Goal: Task Accomplishment & Management: Complete application form

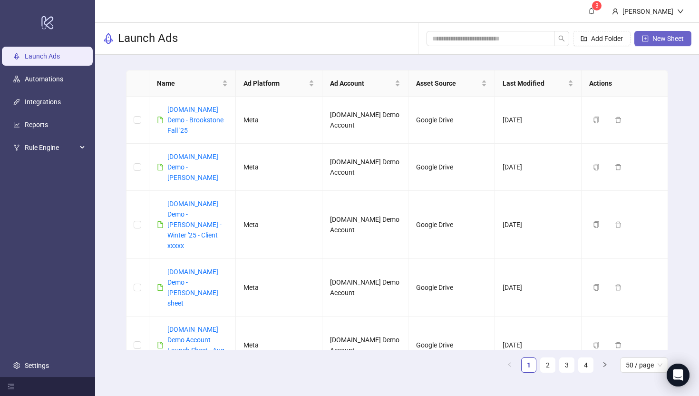
click at [655, 40] on span "New Sheet" at bounding box center [668, 39] width 31 height 8
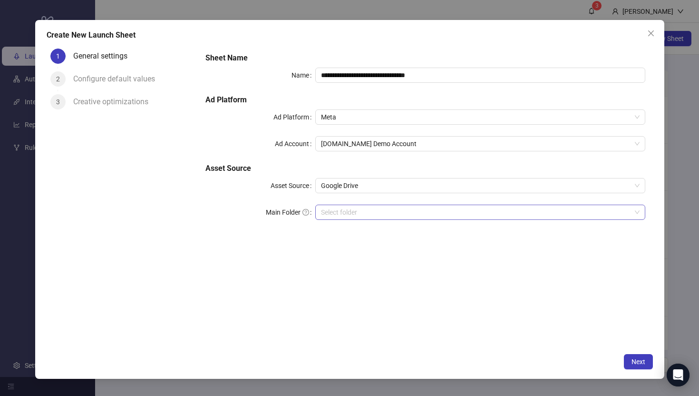
click at [342, 216] on input "Main Folder" at bounding box center [476, 212] width 310 height 14
click at [649, 34] on icon "close" at bounding box center [651, 33] width 6 height 6
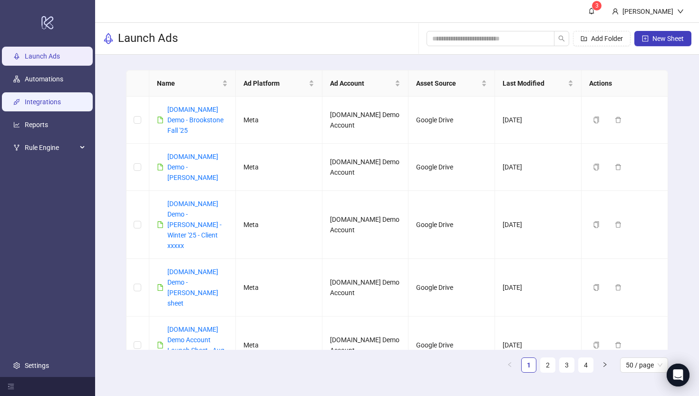
click at [36, 102] on link "Integrations" at bounding box center [43, 102] width 36 height 8
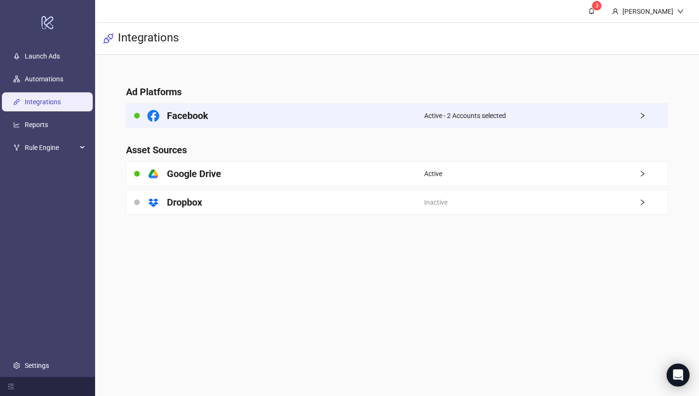
click at [390, 117] on div "Facebook" at bounding box center [276, 116] width 298 height 24
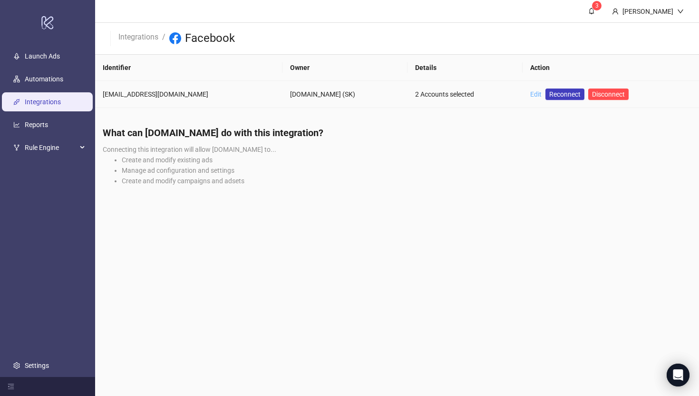
click at [530, 94] on link "Edit" at bounding box center [535, 94] width 11 height 8
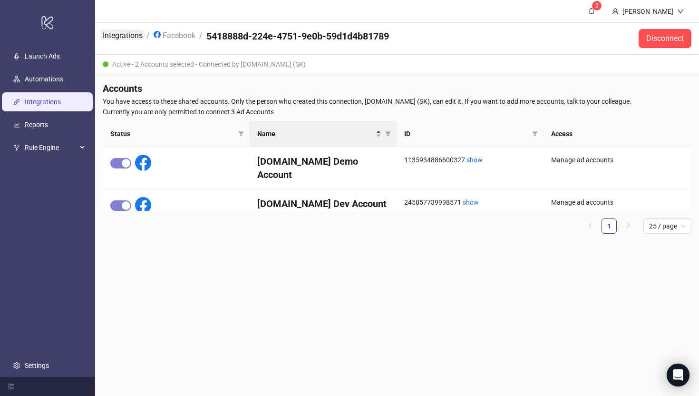
click at [113, 38] on link "Integrations" at bounding box center [123, 34] width 44 height 10
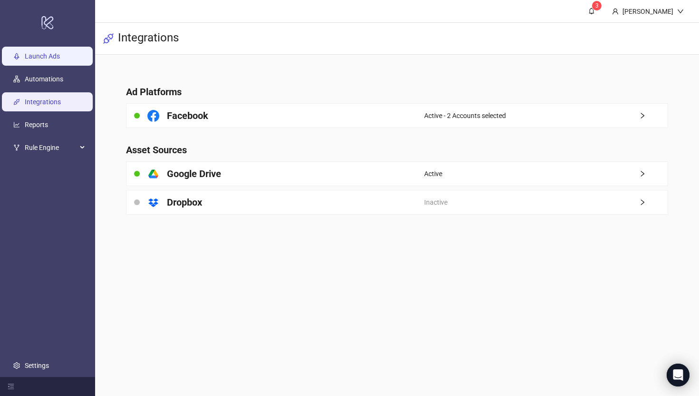
click at [43, 59] on link "Launch Ads" at bounding box center [42, 56] width 35 height 8
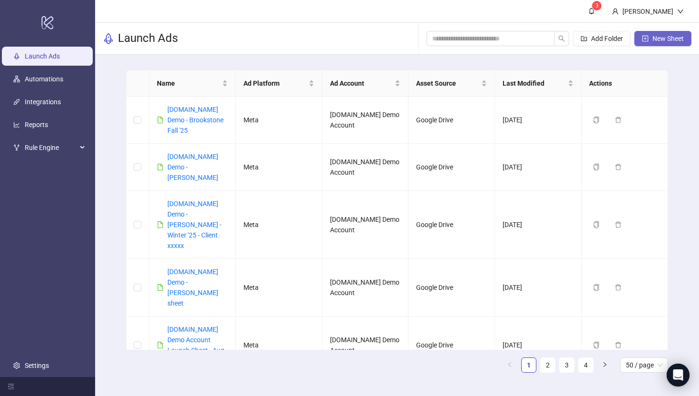
click at [651, 36] on button "New Sheet" at bounding box center [662, 38] width 57 height 15
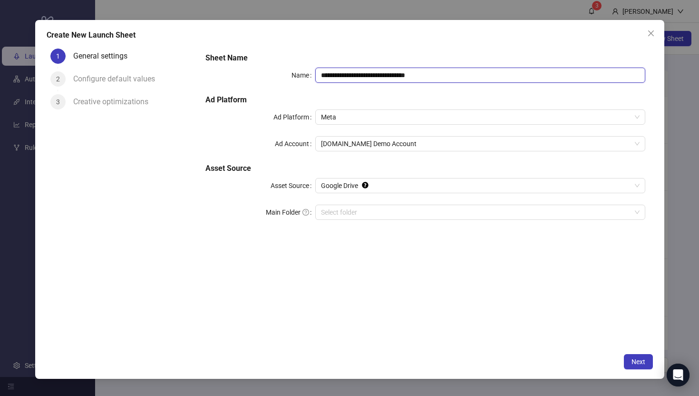
click at [448, 74] on input "**********" at bounding box center [480, 75] width 330 height 15
type input "**********"
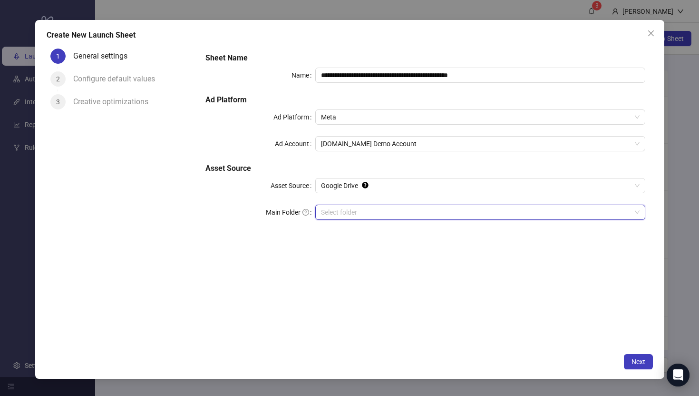
click at [331, 214] on input "Main Folder" at bounding box center [476, 212] width 310 height 14
click at [636, 362] on span "Next" at bounding box center [639, 362] width 14 height 8
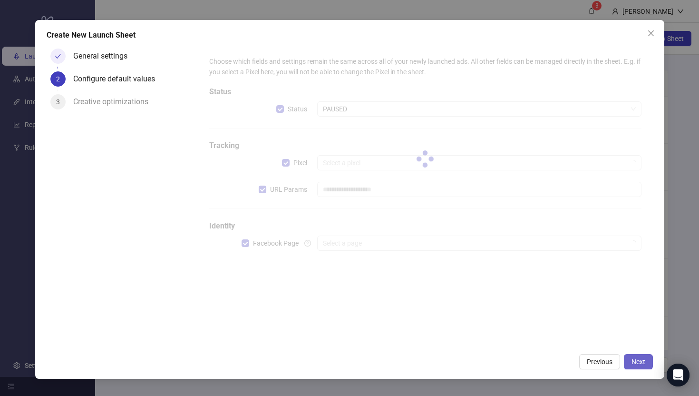
type input "**********"
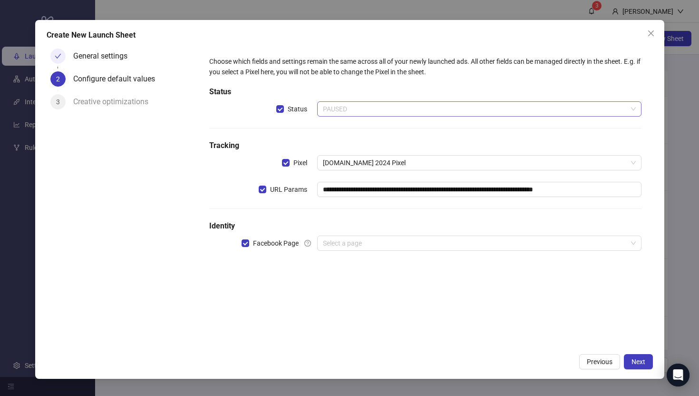
click at [338, 110] on span "PAUSED" at bounding box center [479, 109] width 312 height 14
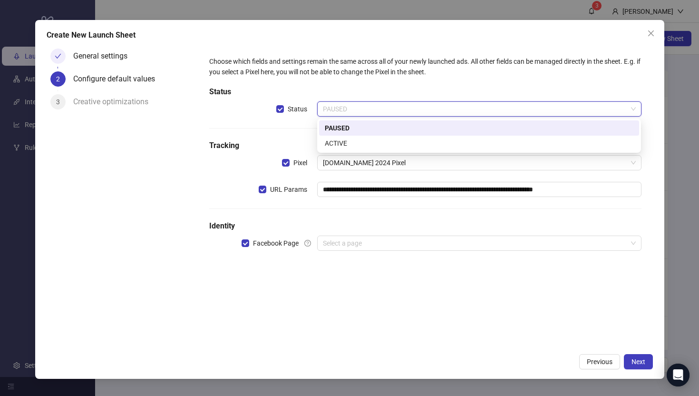
click at [333, 124] on div "PAUSED" at bounding box center [479, 128] width 309 height 10
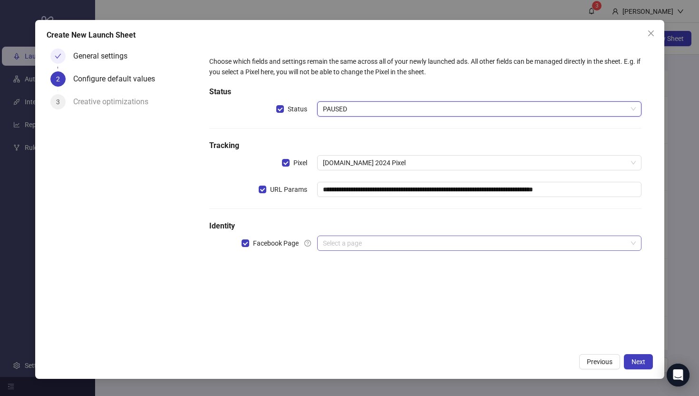
click at [355, 243] on input "search" at bounding box center [475, 243] width 304 height 14
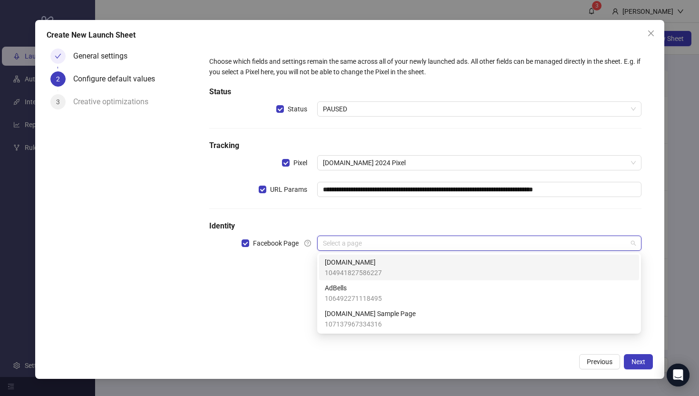
click at [344, 268] on span "104941827586227" at bounding box center [353, 272] width 57 height 10
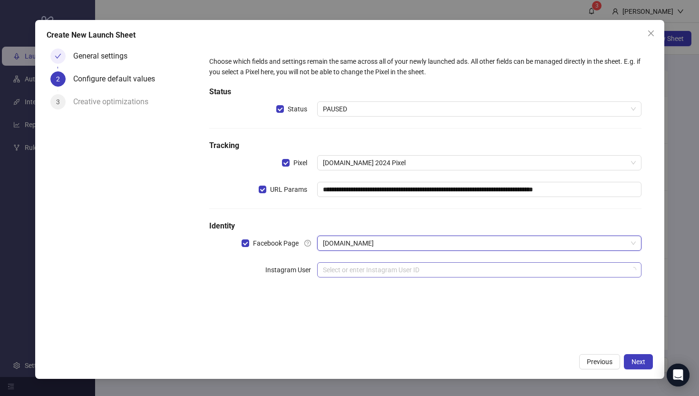
click at [355, 268] on input "search" at bounding box center [475, 270] width 304 height 14
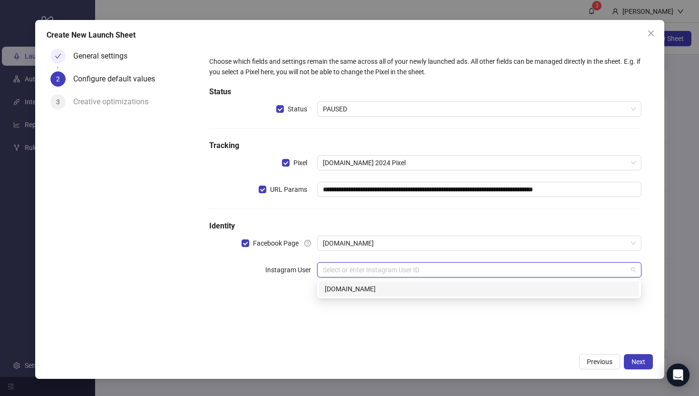
click at [338, 292] on div "kitchn.io" at bounding box center [479, 288] width 309 height 10
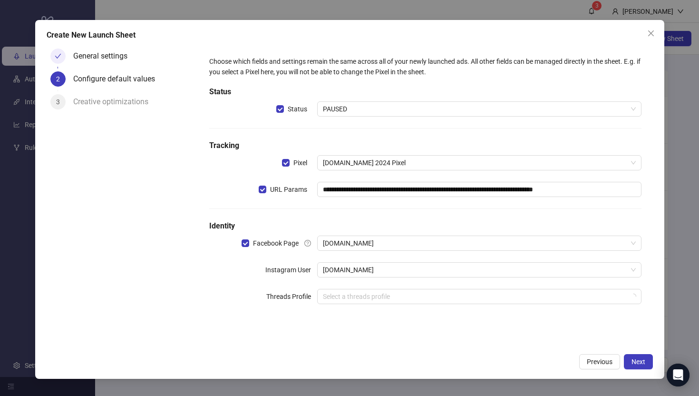
click at [176, 281] on div "General settings 2 Configure default values 3 Creative optimizations" at bounding box center [123, 197] width 152 height 304
click at [640, 365] on span "Next" at bounding box center [639, 362] width 14 height 8
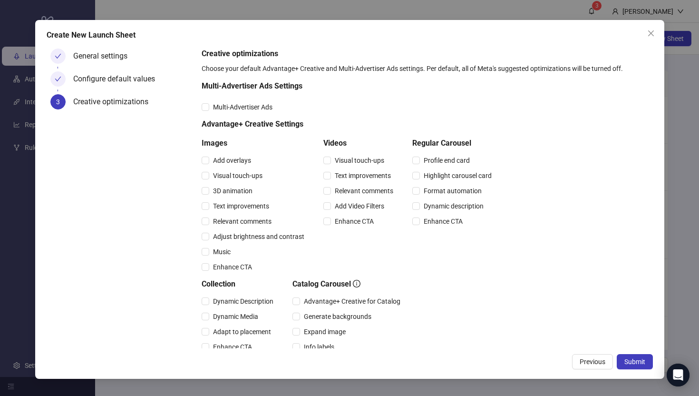
scroll to position [90, 0]
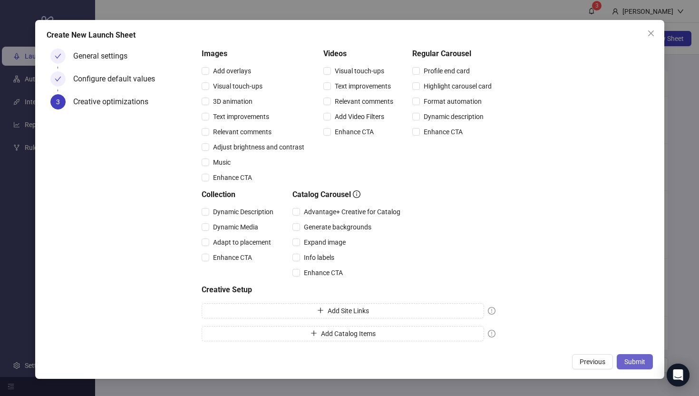
click at [639, 364] on span "Submit" at bounding box center [634, 362] width 21 height 8
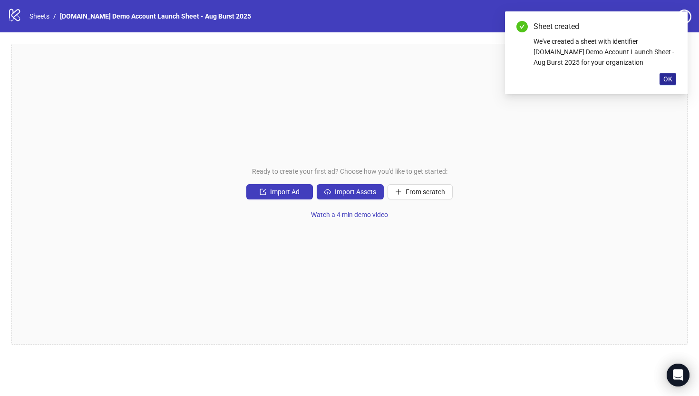
click at [667, 78] on span "OK" at bounding box center [667, 79] width 9 height 8
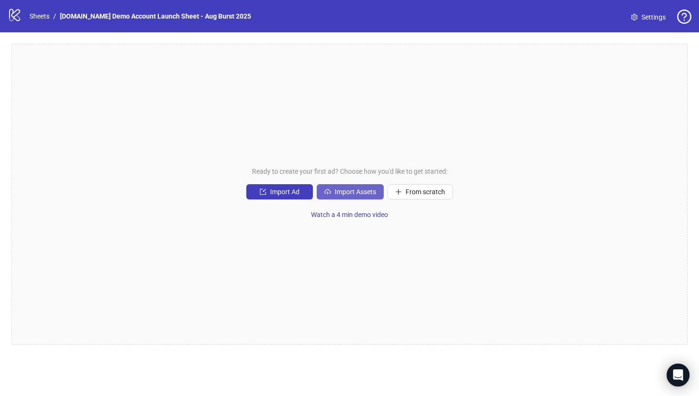
click at [358, 191] on span "Import Assets" at bounding box center [355, 192] width 41 height 8
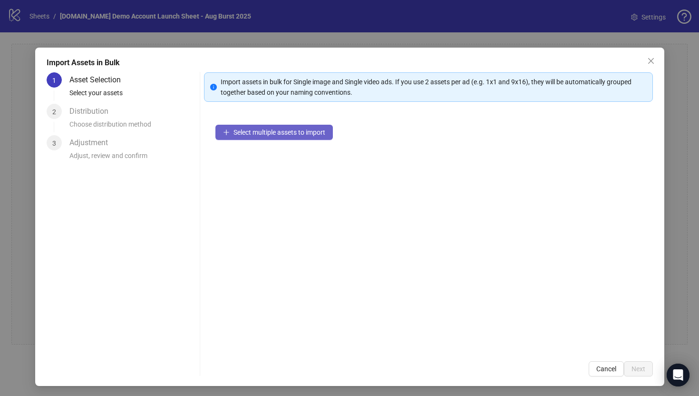
click at [263, 133] on span "Select multiple assets to import" at bounding box center [280, 132] width 92 height 8
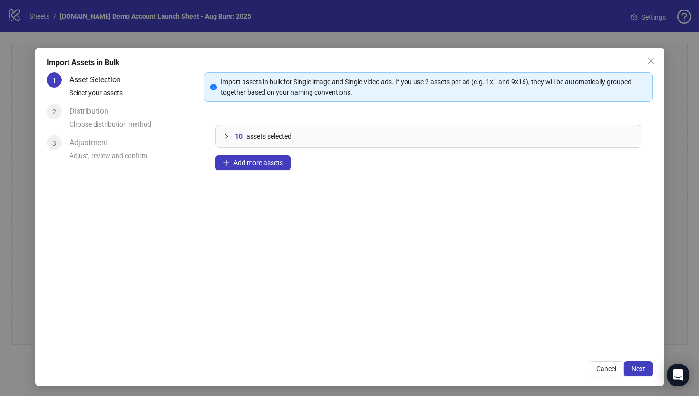
click at [224, 136] on icon "collapsed" at bounding box center [227, 136] width 6 height 6
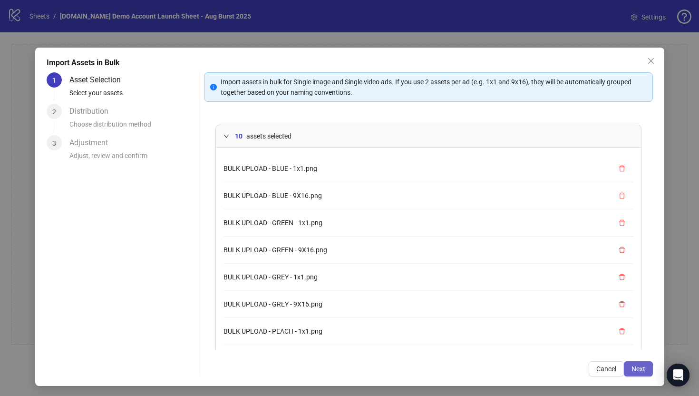
click at [642, 372] on button "Next" at bounding box center [638, 368] width 29 height 15
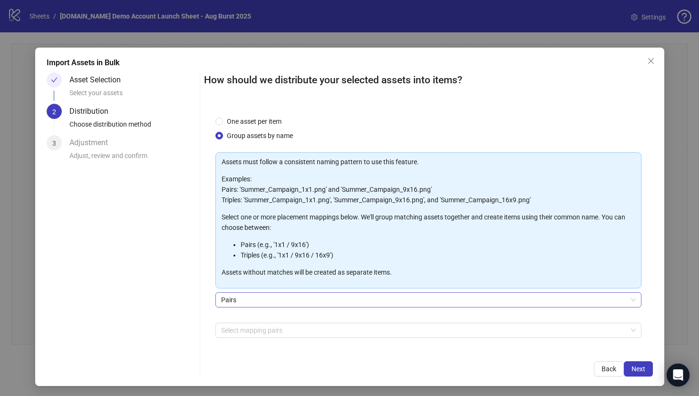
click at [230, 301] on span "Pairs" at bounding box center [428, 300] width 415 height 14
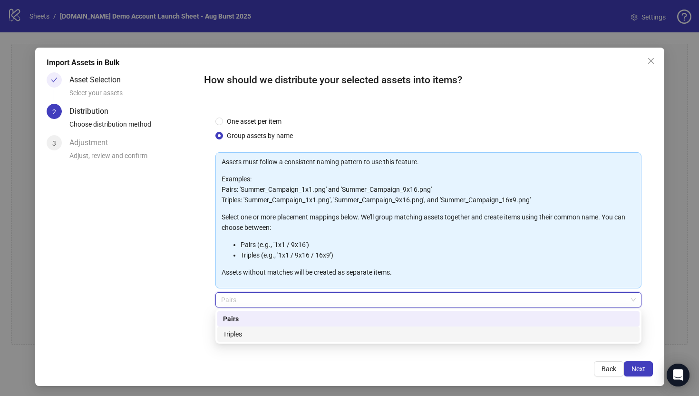
click at [233, 337] on div "Triples" at bounding box center [428, 334] width 411 height 10
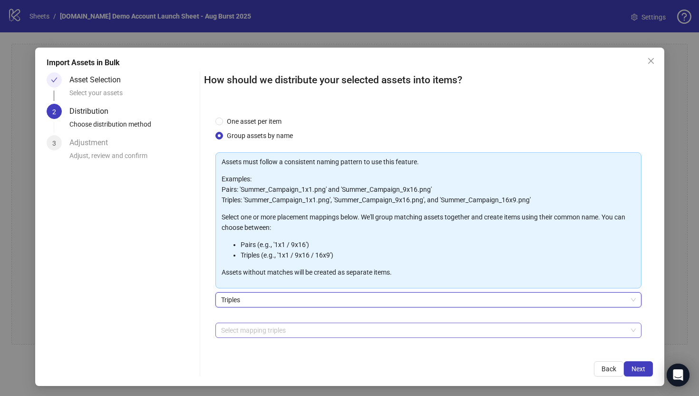
click at [245, 328] on div at bounding box center [423, 329] width 412 height 13
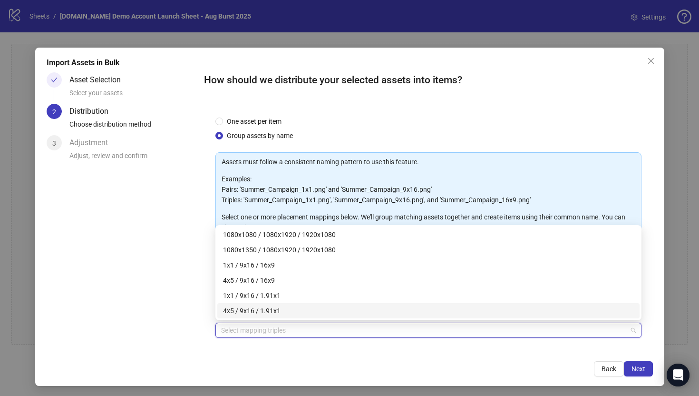
click at [219, 358] on div "How should we distribute your selected assets into items? One asset per item Gr…" at bounding box center [428, 224] width 449 height 304
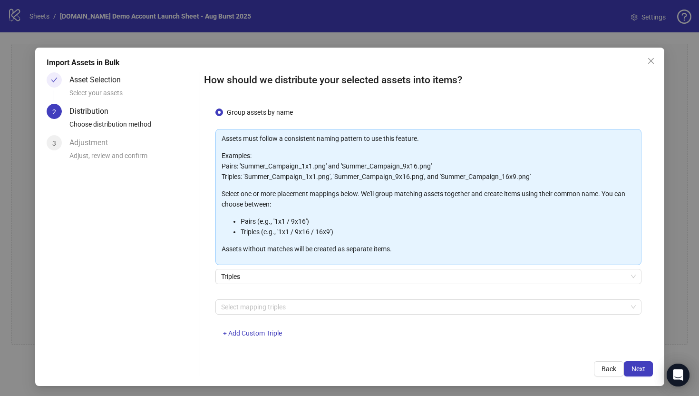
scroll to position [24, 0]
click at [234, 271] on span "Triples" at bounding box center [428, 276] width 415 height 14
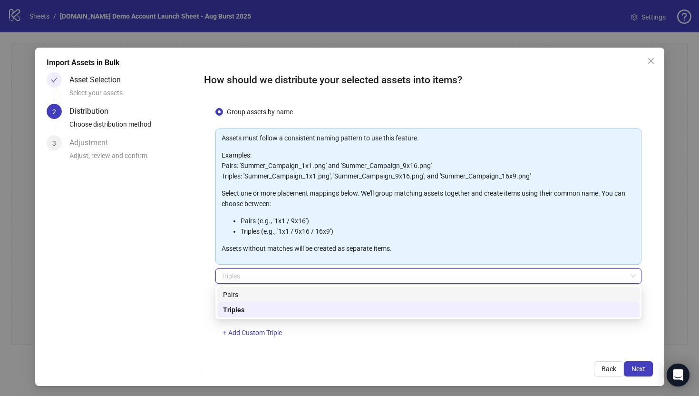
click at [234, 291] on div "Pairs" at bounding box center [428, 294] width 411 height 10
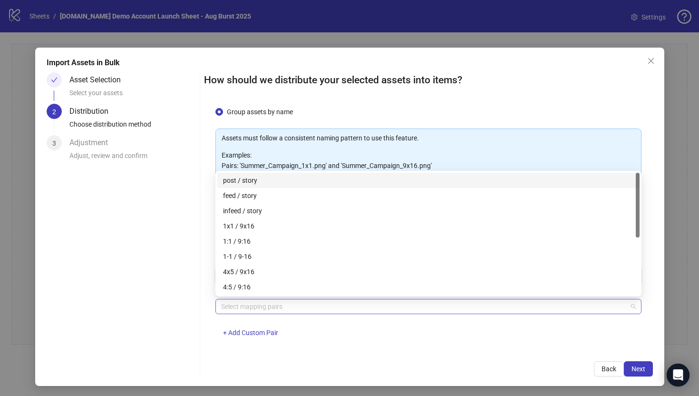
click at [227, 301] on div at bounding box center [423, 306] width 412 height 13
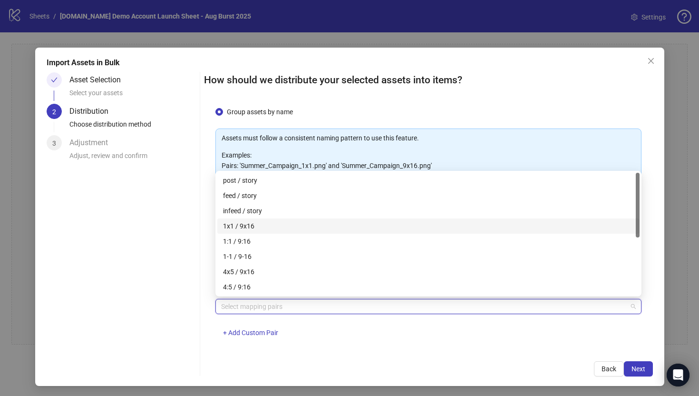
click at [230, 227] on div "1x1 / 9x16" at bounding box center [428, 226] width 411 height 10
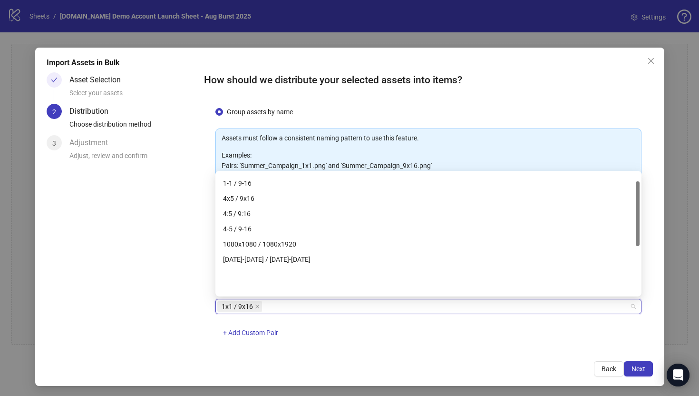
scroll to position [0, 0]
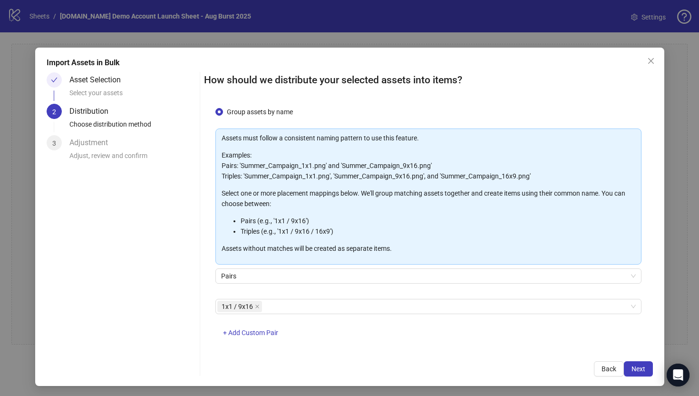
click at [321, 347] on div "1x1 / 9x16 + Add Custom Pair" at bounding box center [428, 323] width 426 height 49
click at [639, 371] on span "Next" at bounding box center [639, 369] width 14 height 8
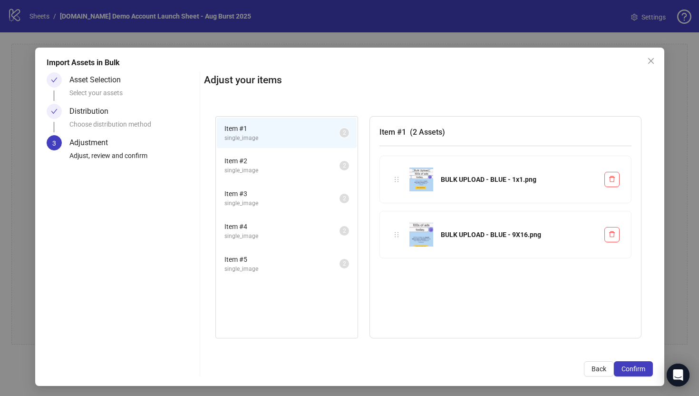
click at [283, 169] on span "single_image" at bounding box center [281, 170] width 115 height 9
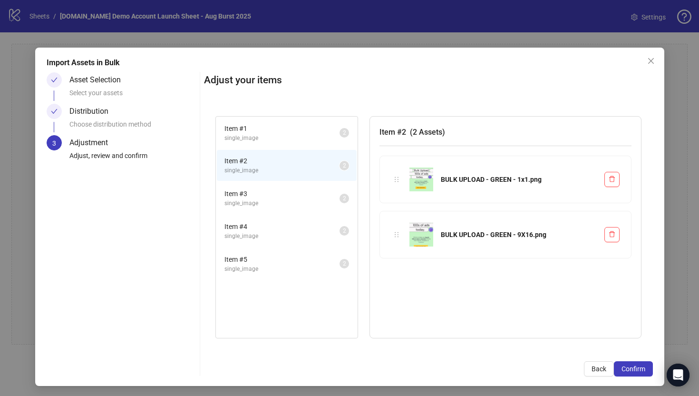
click at [286, 199] on span "single_image" at bounding box center [281, 203] width 115 height 9
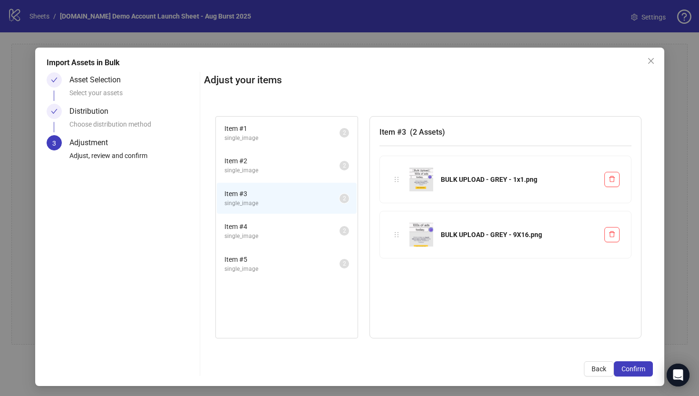
click at [288, 224] on span "Item # 4" at bounding box center [281, 226] width 115 height 10
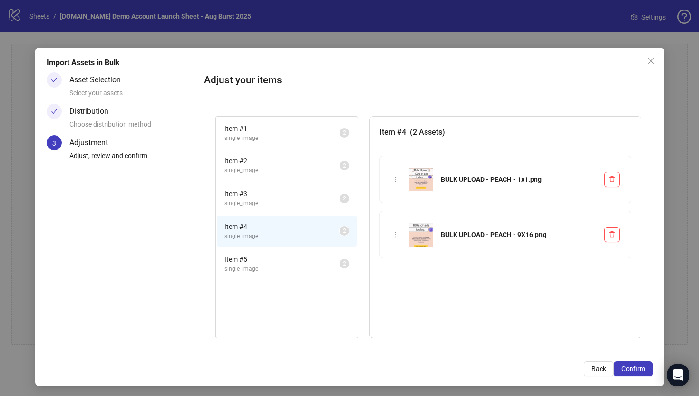
click at [297, 265] on span "single_image" at bounding box center [281, 268] width 115 height 9
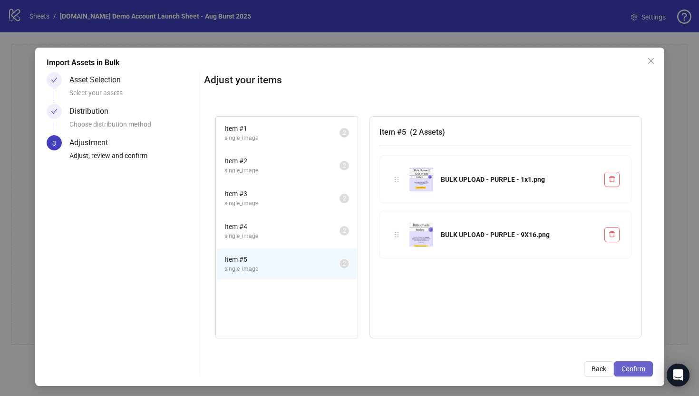
click at [626, 368] on span "Confirm" at bounding box center [634, 369] width 24 height 8
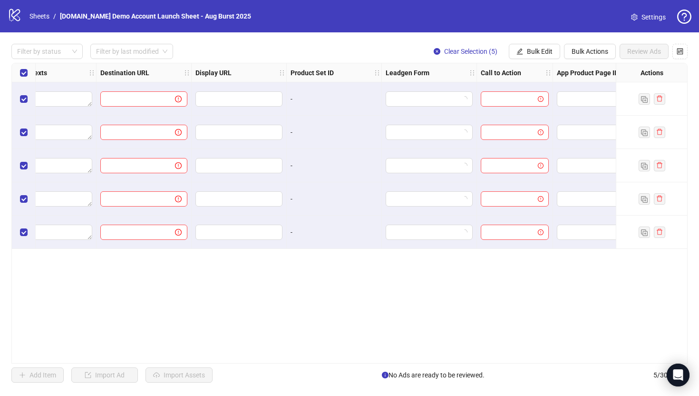
scroll to position [0, 880]
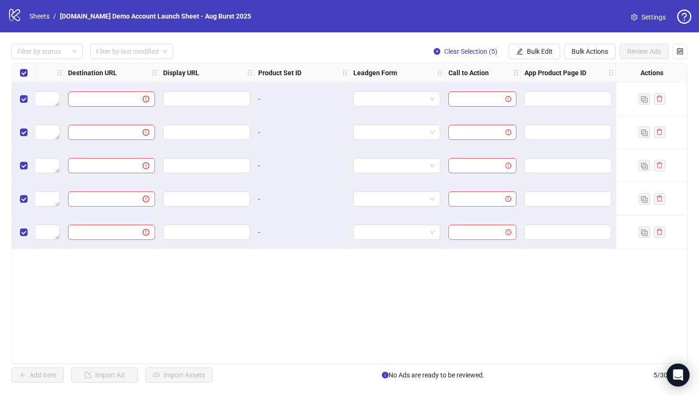
click at [657, 77] on strong "Actions" at bounding box center [652, 73] width 23 height 10
click at [648, 73] on strong "Actions" at bounding box center [652, 73] width 23 height 10
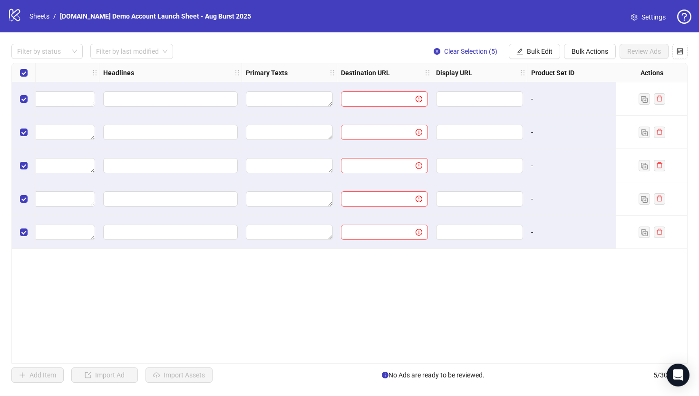
scroll to position [0, 615]
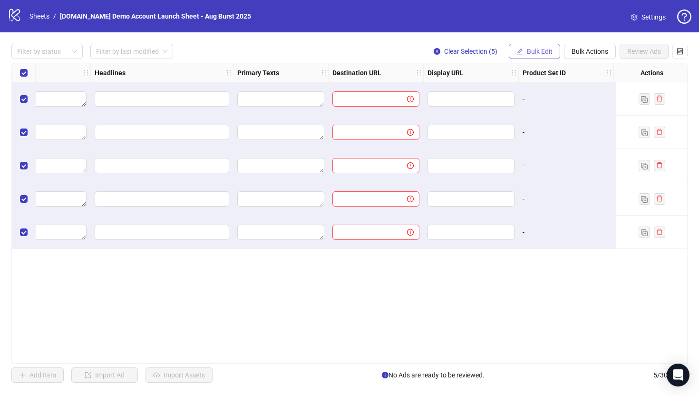
click at [540, 53] on span "Bulk Edit" at bounding box center [540, 52] width 26 height 8
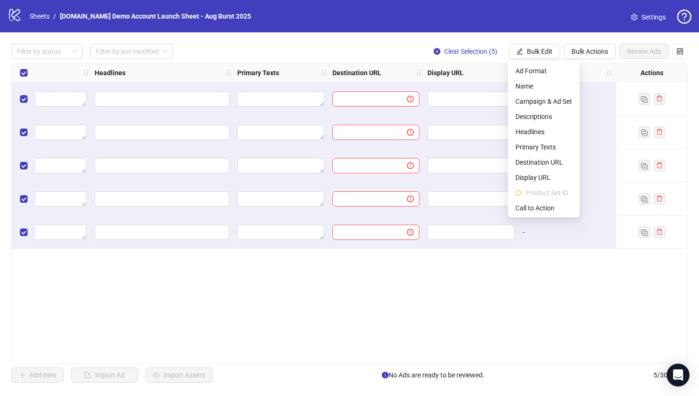
click at [318, 305] on div "Ad Format Ad Name Campaign & Ad Set Assets Descriptions Headlines Primary Texts…" at bounding box center [349, 213] width 676 height 301
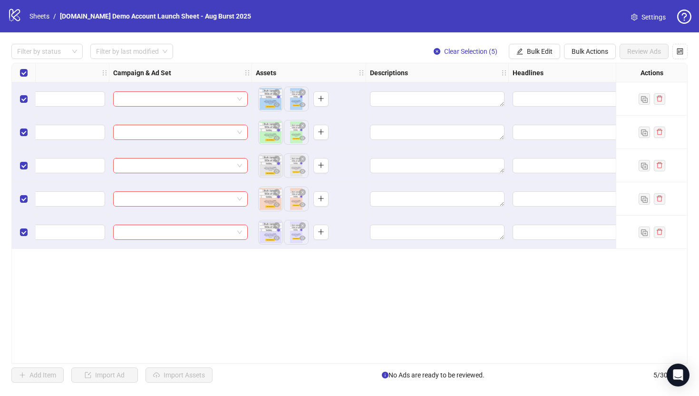
scroll to position [0, 0]
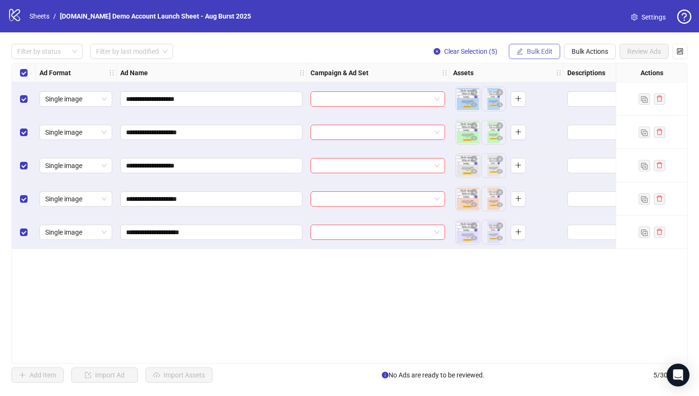
click at [536, 52] on span "Bulk Edit" at bounding box center [540, 52] width 26 height 8
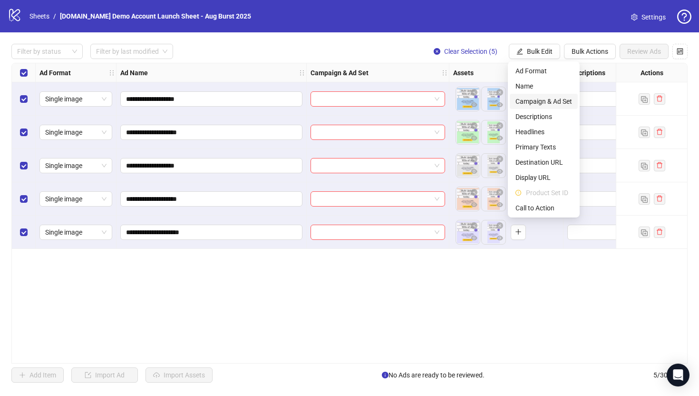
click at [538, 100] on span "Campaign & Ad Set" at bounding box center [544, 101] width 57 height 10
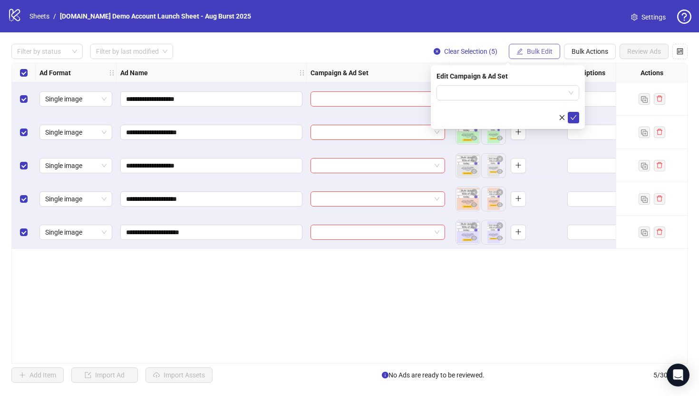
click at [535, 50] on span "Bulk Edit" at bounding box center [540, 52] width 26 height 8
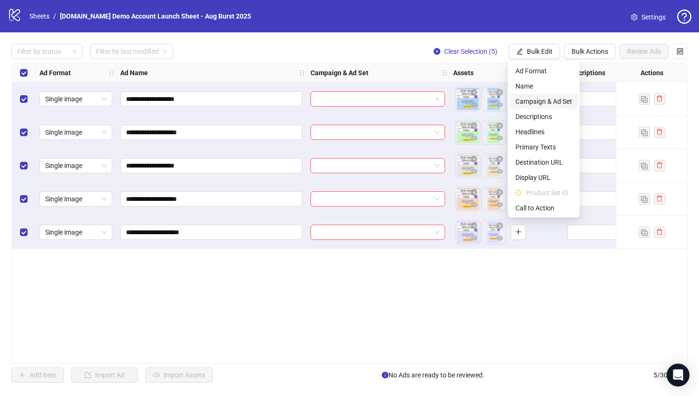
click at [538, 102] on span "Campaign & Ad Set" at bounding box center [544, 101] width 57 height 10
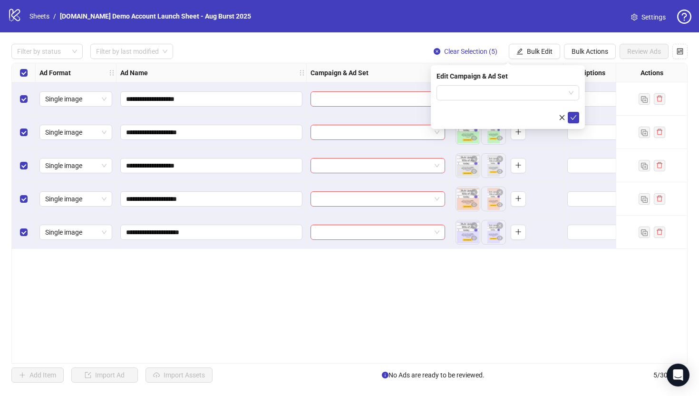
click at [479, 84] on div "Edit Campaign & Ad Set" at bounding box center [508, 97] width 154 height 64
click at [476, 91] on input "search" at bounding box center [503, 93] width 123 height 14
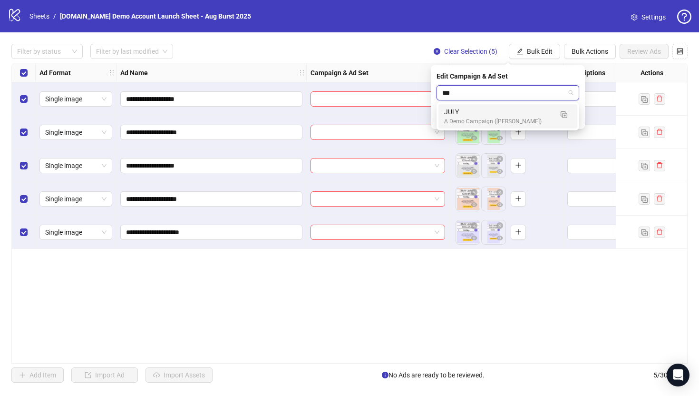
type input "****"
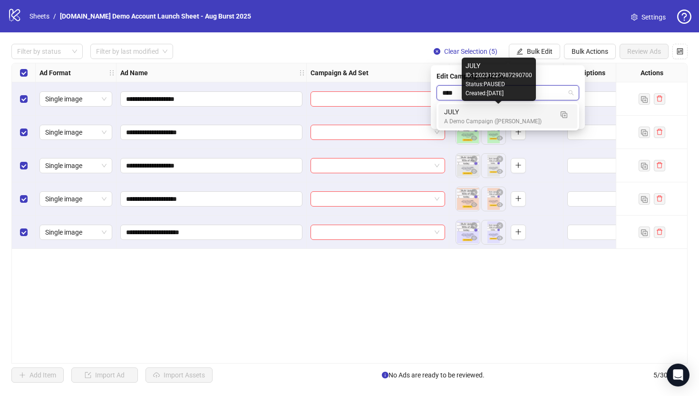
click at [449, 114] on div "JULY" at bounding box center [498, 112] width 108 height 10
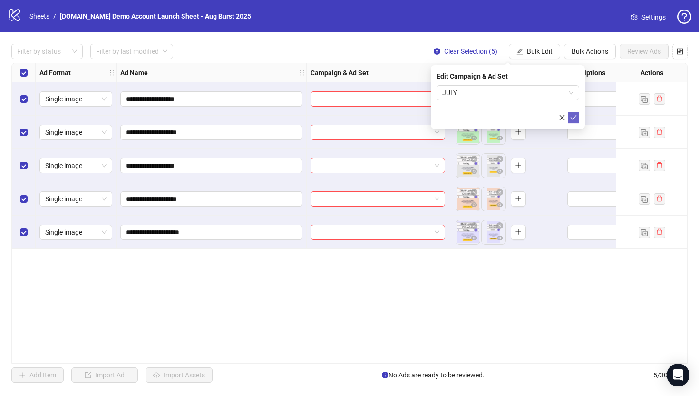
click at [572, 118] on icon "check" at bounding box center [574, 117] width 6 height 5
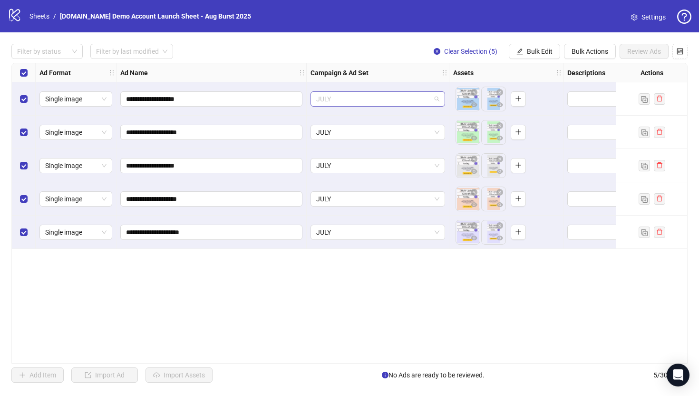
click at [340, 96] on span "JULY" at bounding box center [377, 99] width 123 height 14
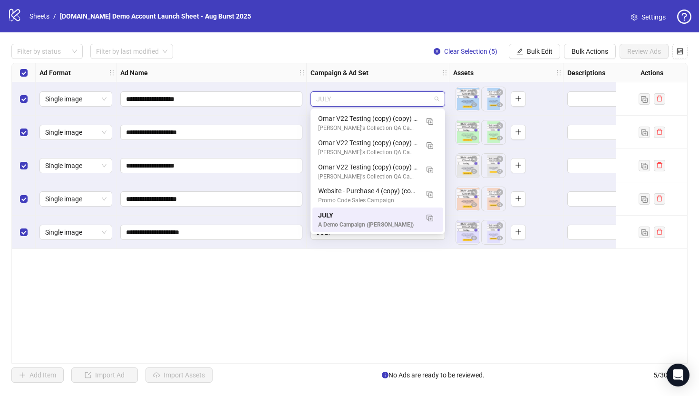
click at [349, 286] on div "**********" at bounding box center [349, 213] width 676 height 301
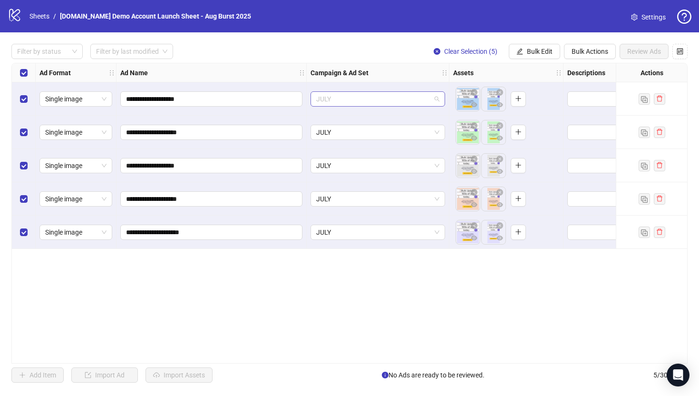
click at [346, 101] on span "JULY" at bounding box center [377, 99] width 123 height 14
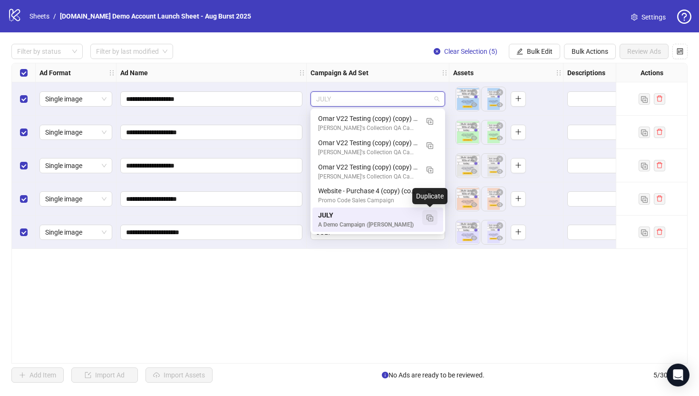
click at [431, 219] on img "button" at bounding box center [430, 218] width 7 height 7
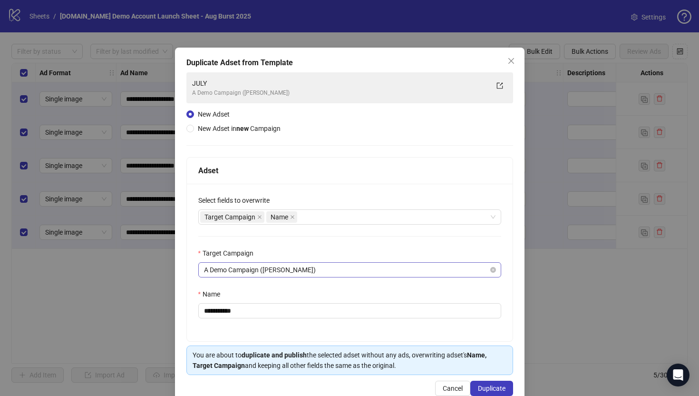
click at [234, 269] on span "A Demo Campaign ([PERSON_NAME])" at bounding box center [350, 270] width 292 height 14
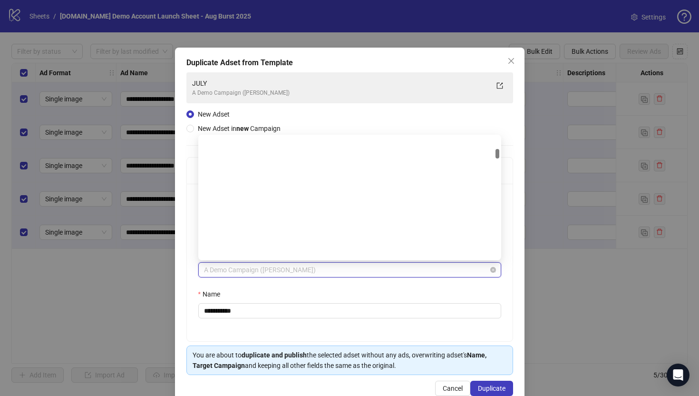
scroll to position [238, 0]
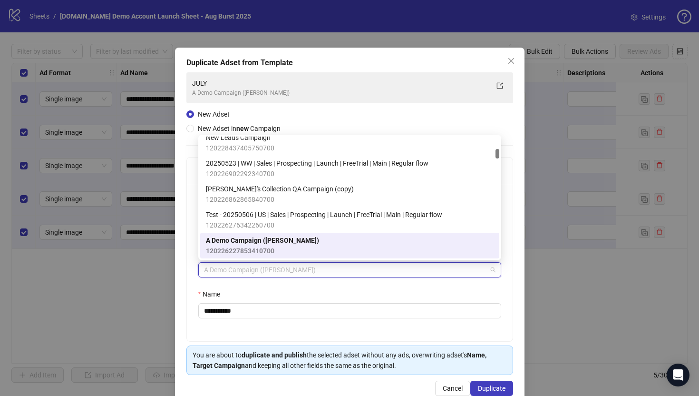
click at [189, 221] on div "**********" at bounding box center [350, 262] width 326 height 157
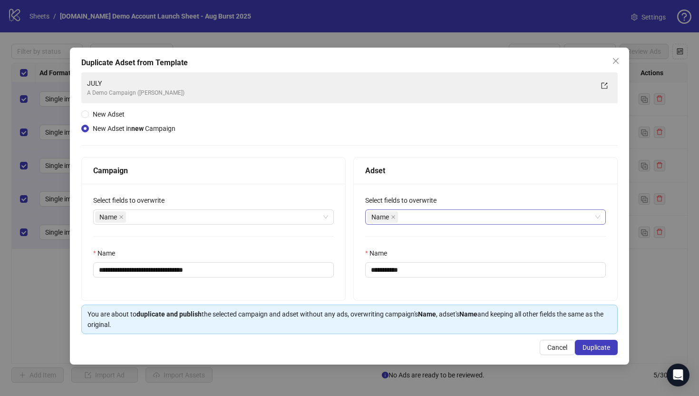
click at [413, 215] on div "Name" at bounding box center [480, 216] width 227 height 13
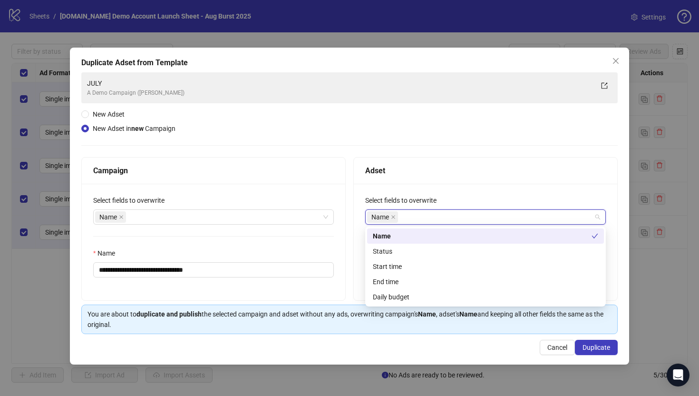
click at [315, 194] on div "**********" at bounding box center [213, 242] width 263 height 117
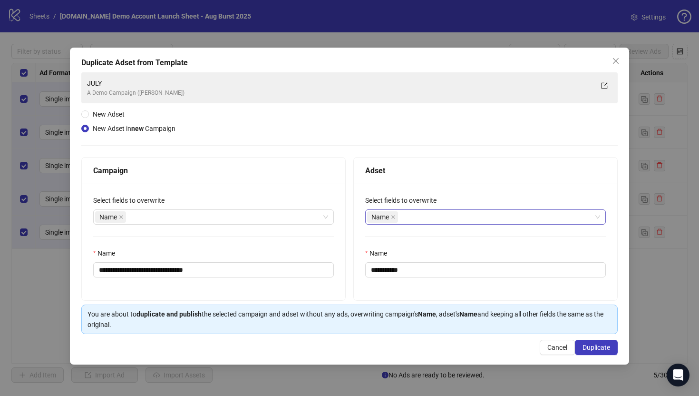
click at [416, 212] on div "Name" at bounding box center [480, 216] width 227 height 13
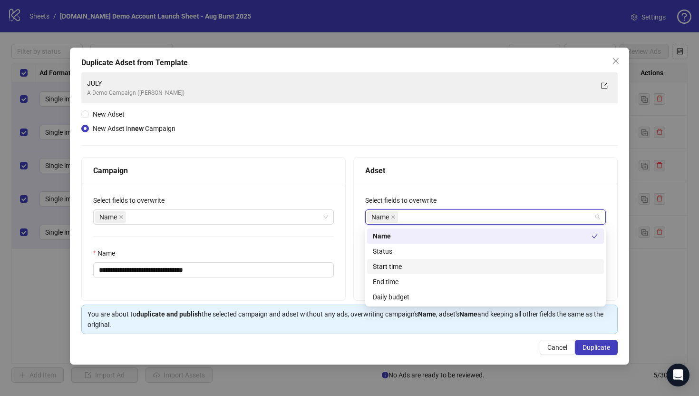
click at [427, 168] on div "Adset" at bounding box center [485, 171] width 241 height 12
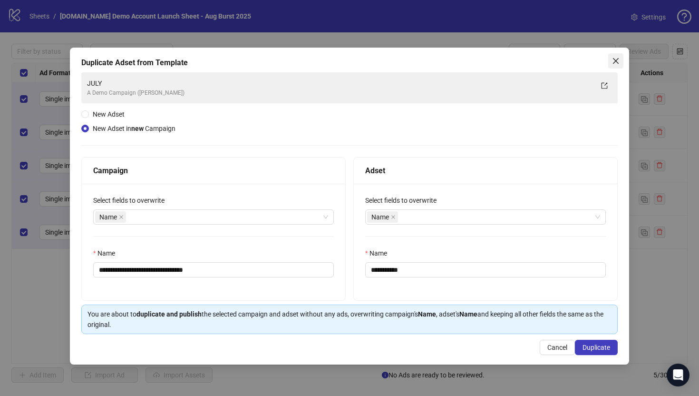
click at [615, 61] on icon "close" at bounding box center [616, 61] width 6 height 6
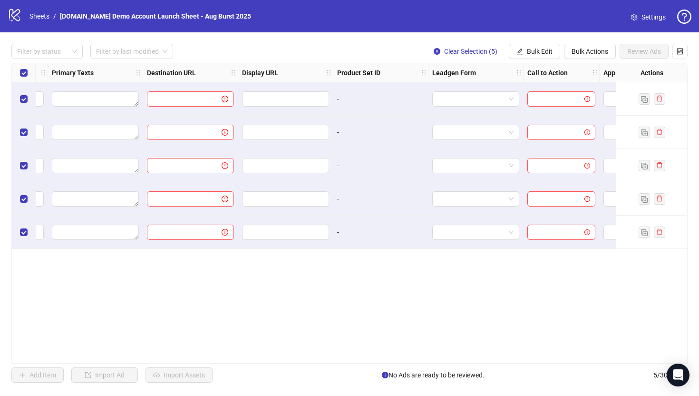
scroll to position [0, 802]
click at [536, 51] on span "Bulk Edit" at bounding box center [540, 52] width 26 height 8
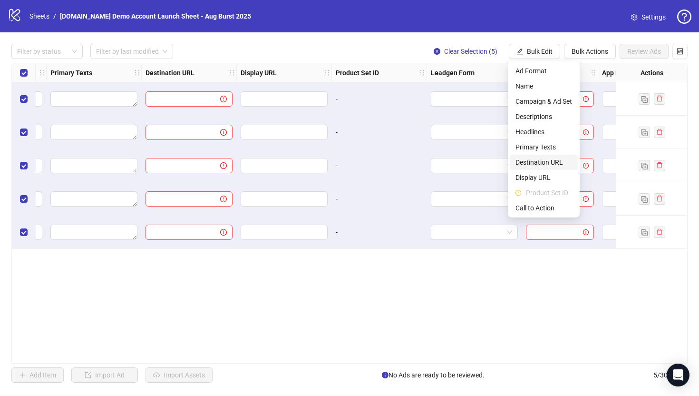
click at [527, 161] on span "Destination URL" at bounding box center [544, 162] width 57 height 10
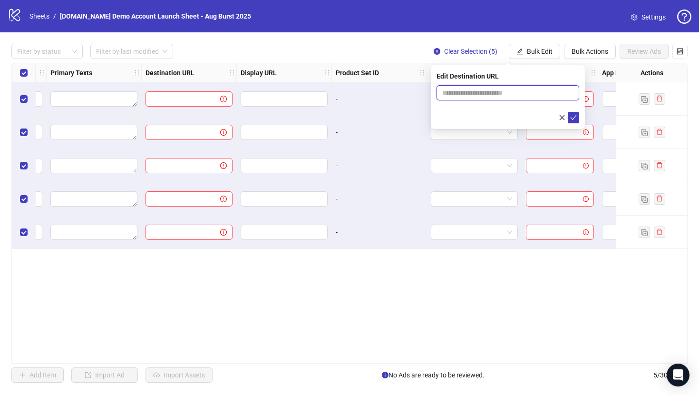
click at [466, 90] on input "text" at bounding box center [504, 93] width 124 height 10
type input "**********"
click at [572, 118] on icon "check" at bounding box center [574, 117] width 6 height 5
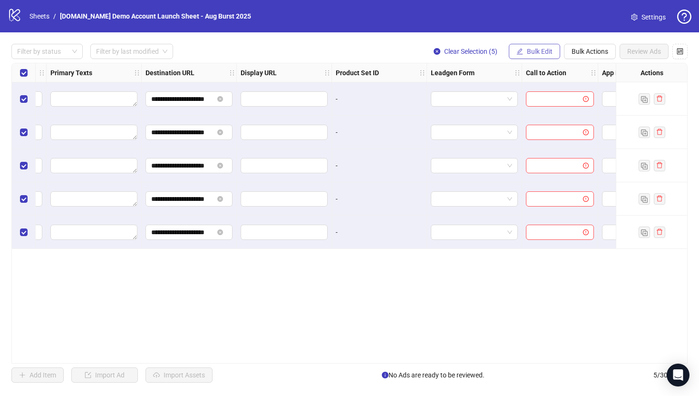
click at [535, 54] on span "Bulk Edit" at bounding box center [540, 52] width 26 height 8
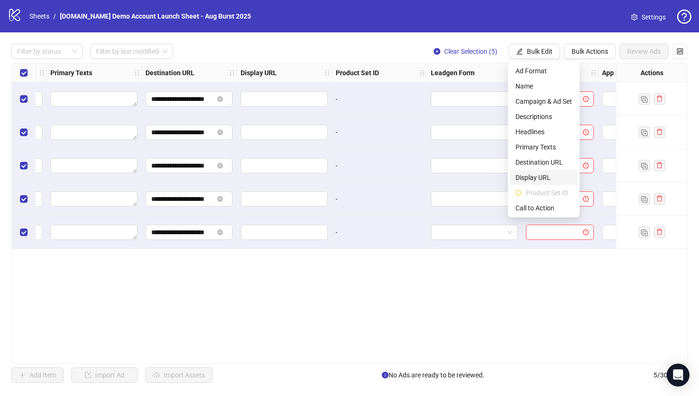
click at [525, 174] on span "Display URL" at bounding box center [544, 177] width 57 height 10
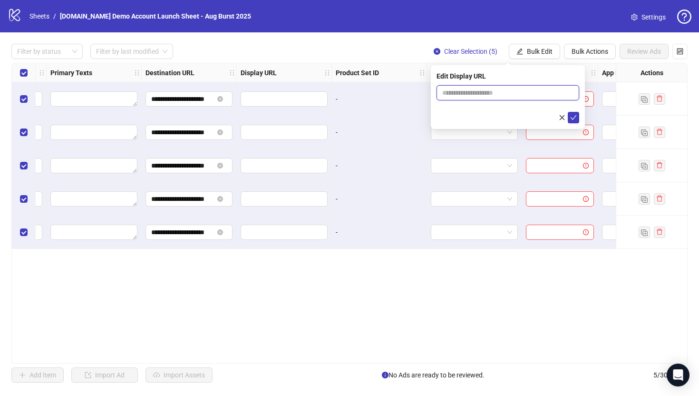
click at [475, 85] on input "text" at bounding box center [508, 92] width 143 height 15
type input "**********"
click at [575, 117] on icon "check" at bounding box center [573, 117] width 7 height 7
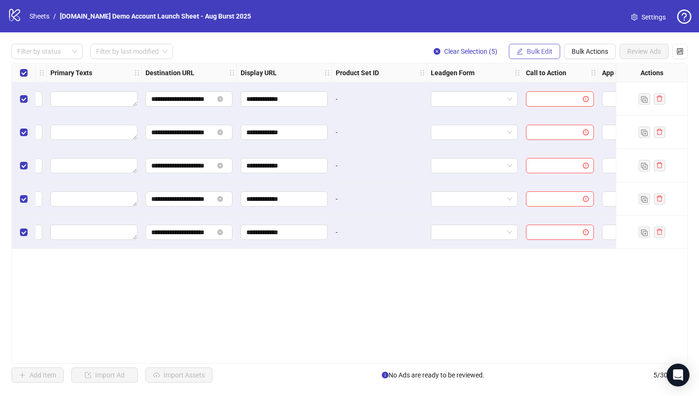
click at [525, 49] on button "Bulk Edit" at bounding box center [534, 51] width 51 height 15
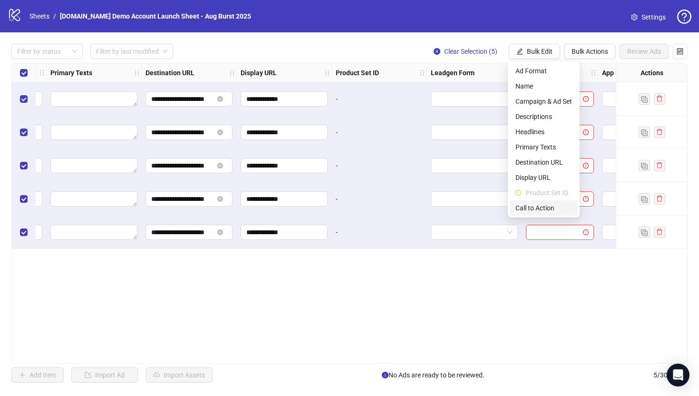
click at [533, 206] on span "Call to Action" at bounding box center [544, 208] width 57 height 10
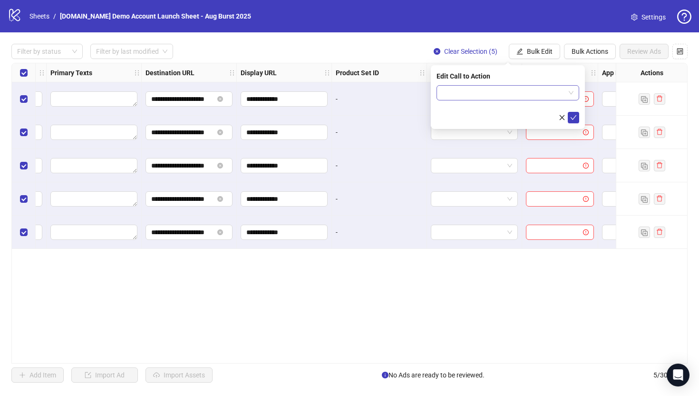
click at [478, 93] on input "search" at bounding box center [503, 93] width 123 height 14
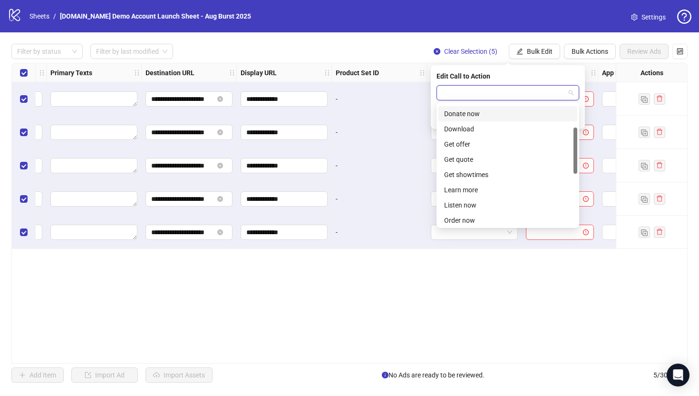
scroll to position [103, 0]
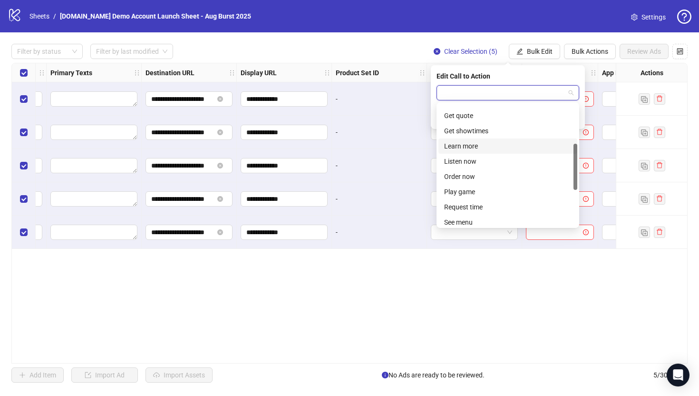
click at [456, 148] on div "Learn more" at bounding box center [507, 146] width 127 height 10
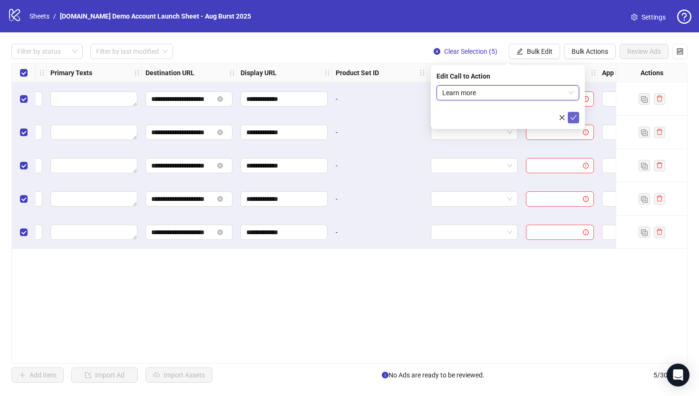
click at [572, 117] on icon "check" at bounding box center [573, 117] width 7 height 7
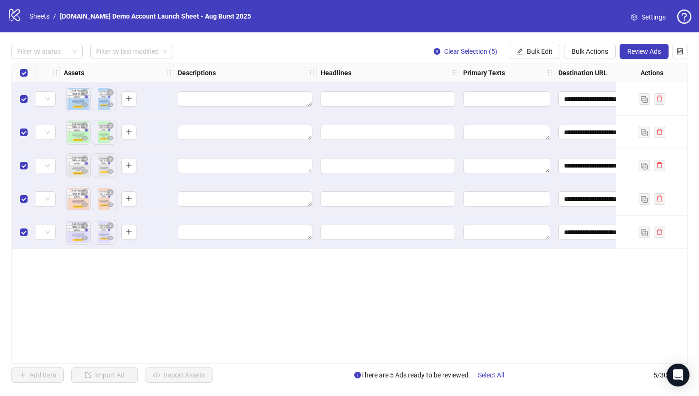
scroll to position [0, 389]
click at [528, 50] on span "Bulk Edit" at bounding box center [540, 52] width 26 height 8
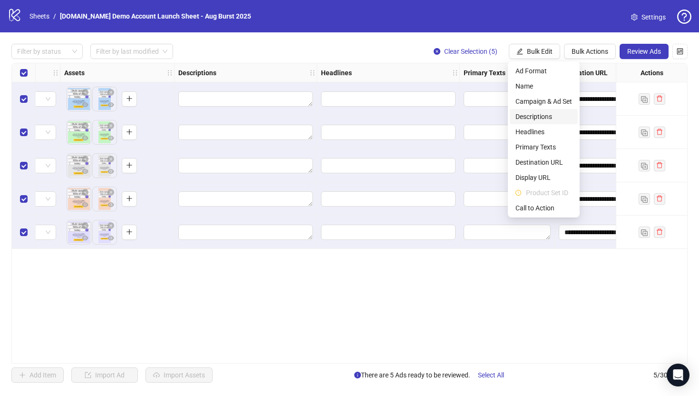
click at [527, 116] on span "Descriptions" at bounding box center [544, 116] width 57 height 10
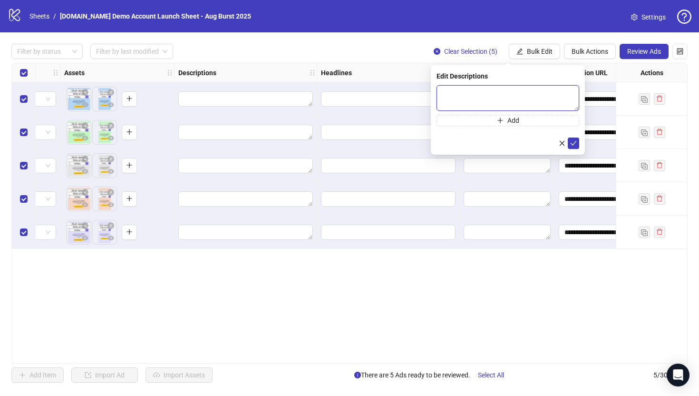
click at [447, 91] on textarea at bounding box center [508, 98] width 143 height 26
type textarea "****"
click at [476, 117] on button "Add" at bounding box center [508, 120] width 143 height 11
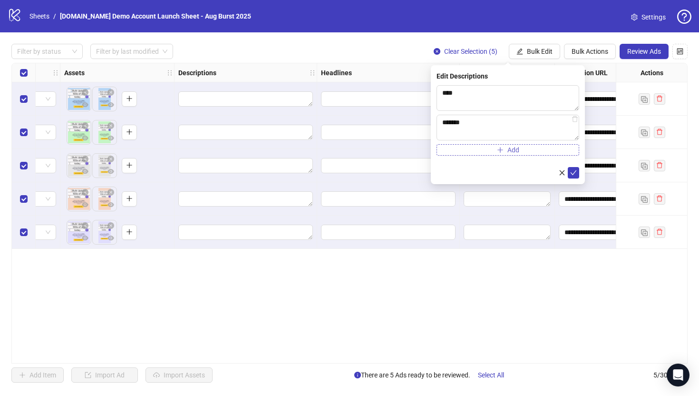
type textarea "******"
click at [478, 146] on button "Add" at bounding box center [508, 149] width 143 height 11
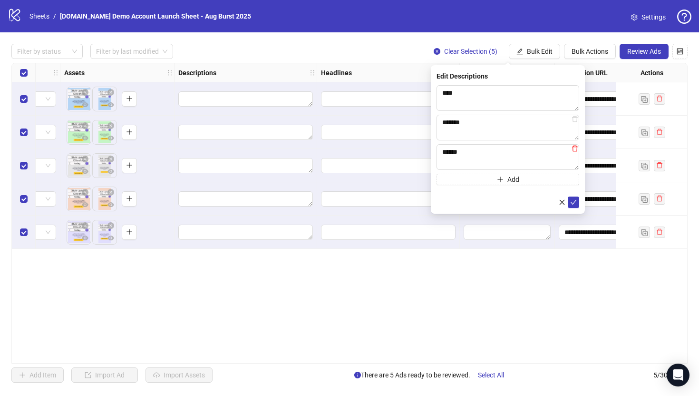
type textarea "******"
click at [575, 149] on icon "delete" at bounding box center [575, 148] width 7 height 7
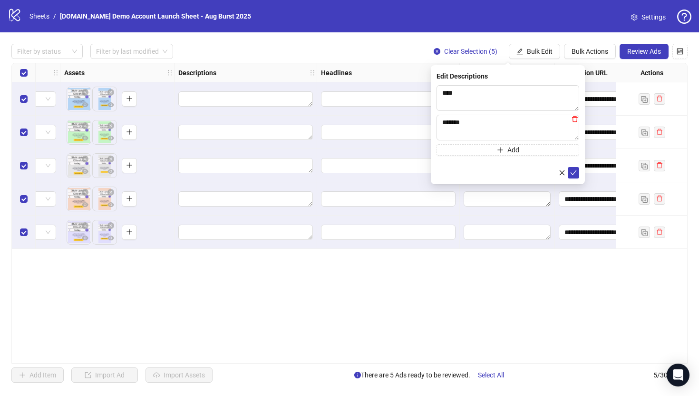
click at [574, 119] on icon "delete" at bounding box center [575, 119] width 7 height 7
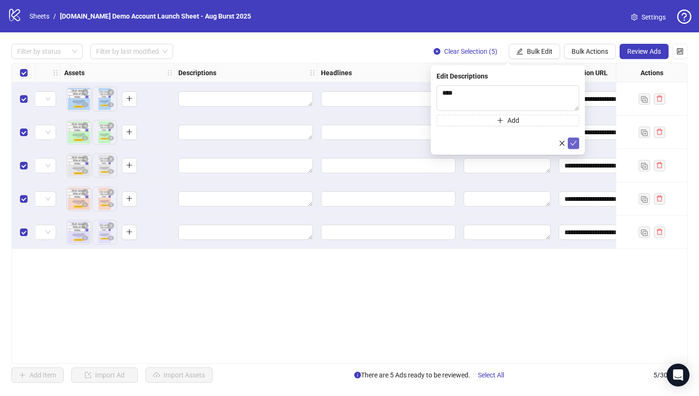
click at [575, 145] on icon "check" at bounding box center [573, 143] width 7 height 7
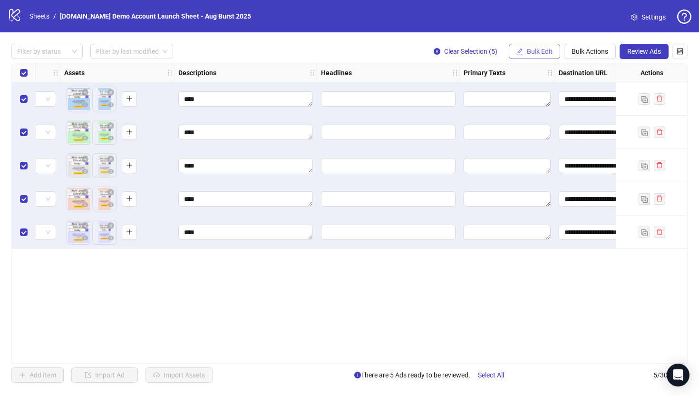
click at [525, 53] on button "Bulk Edit" at bounding box center [534, 51] width 51 height 15
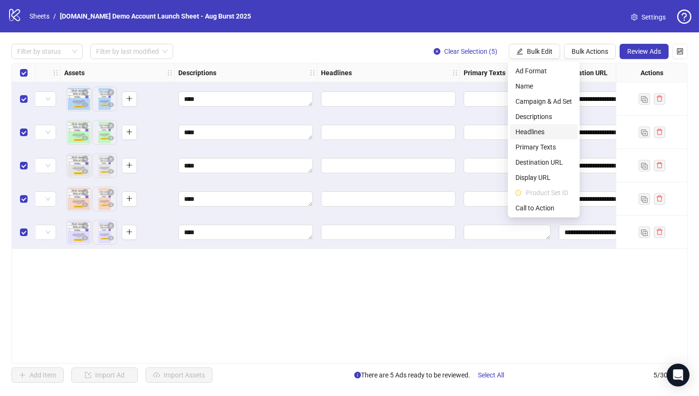
click at [524, 134] on span "Headlines" at bounding box center [544, 132] width 57 height 10
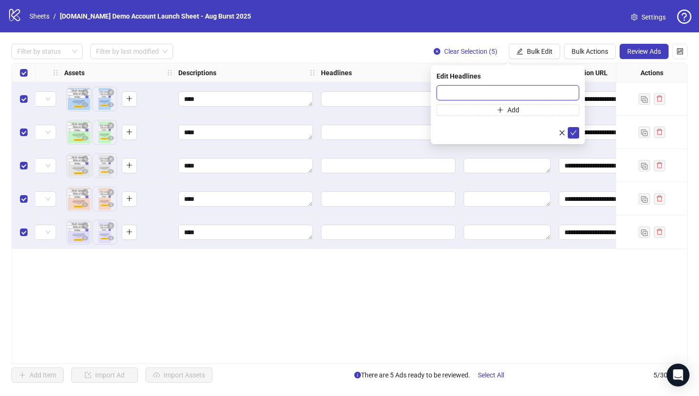
click at [442, 90] on input "text" at bounding box center [508, 92] width 143 height 15
type input "****"
click at [494, 109] on button "Add" at bounding box center [508, 109] width 143 height 11
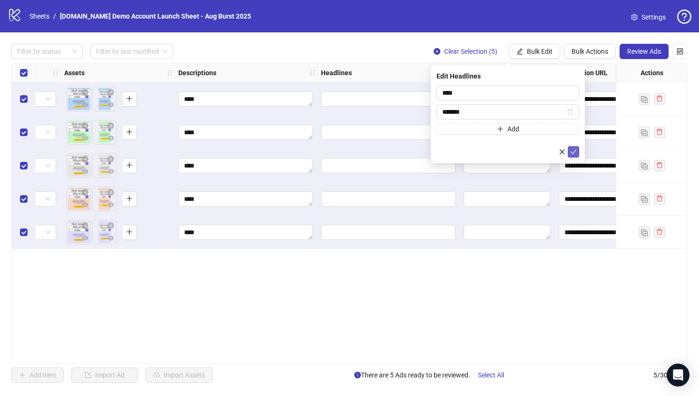
type input "******"
click at [574, 152] on icon "check" at bounding box center [574, 151] width 6 height 5
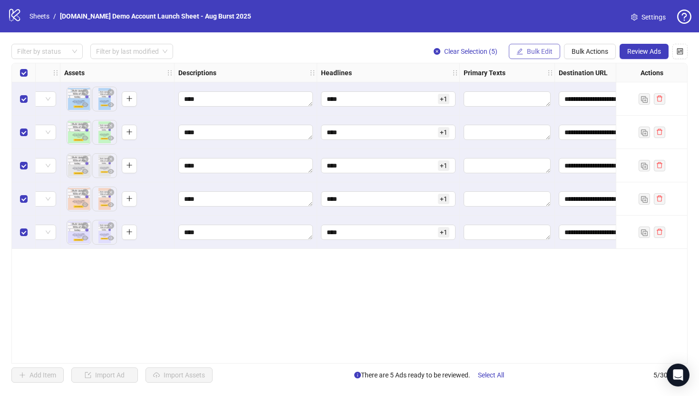
click at [540, 53] on span "Bulk Edit" at bounding box center [540, 52] width 26 height 8
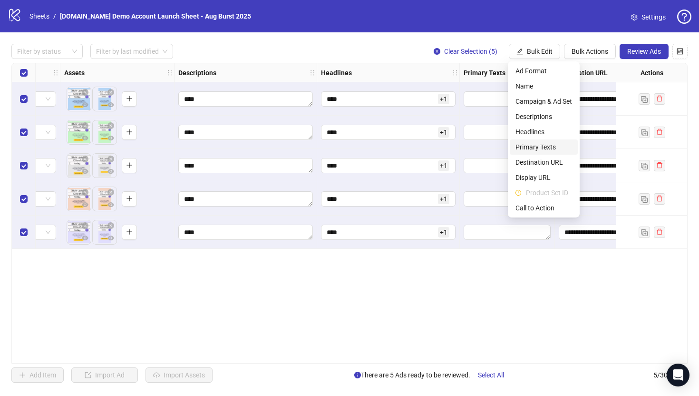
click at [528, 149] on span "Primary Texts" at bounding box center [544, 147] width 57 height 10
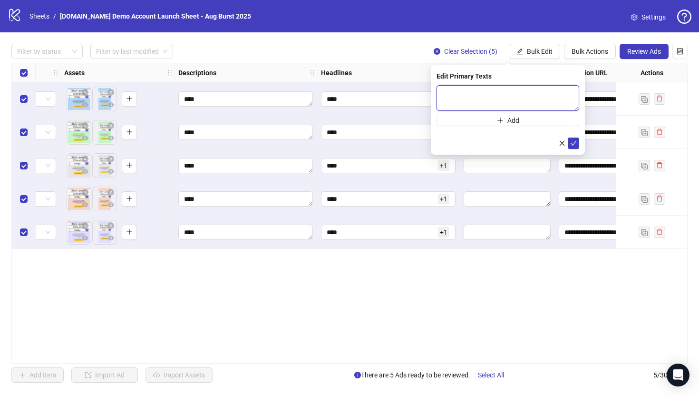
click at [446, 96] on textarea at bounding box center [508, 98] width 143 height 26
type textarea "****"
click at [575, 146] on span "submit" at bounding box center [573, 143] width 7 height 8
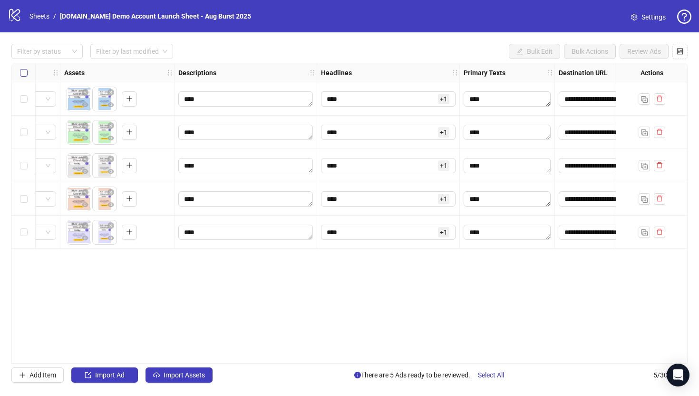
click at [22, 77] on label "Select all rows" at bounding box center [24, 73] width 8 height 10
click at [20, 68] on label "Select all rows" at bounding box center [24, 73] width 8 height 10
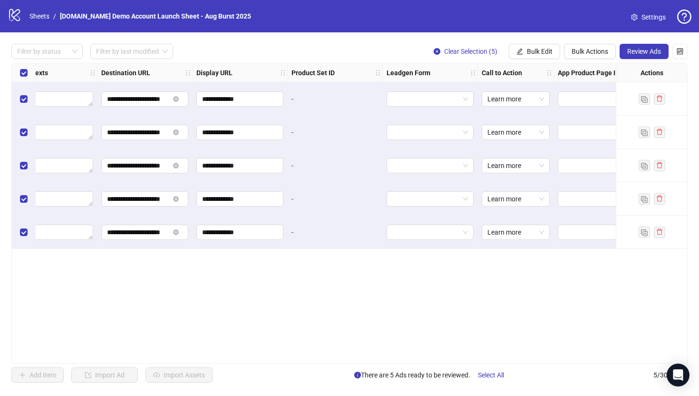
scroll to position [0, 880]
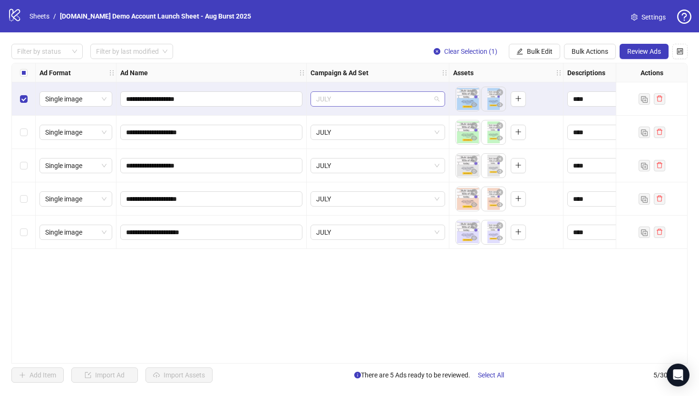
click at [341, 99] on span "JULY" at bounding box center [377, 99] width 123 height 14
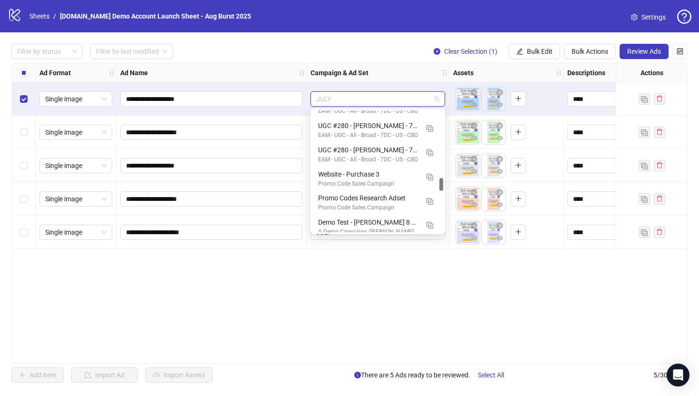
scroll to position [640, 0]
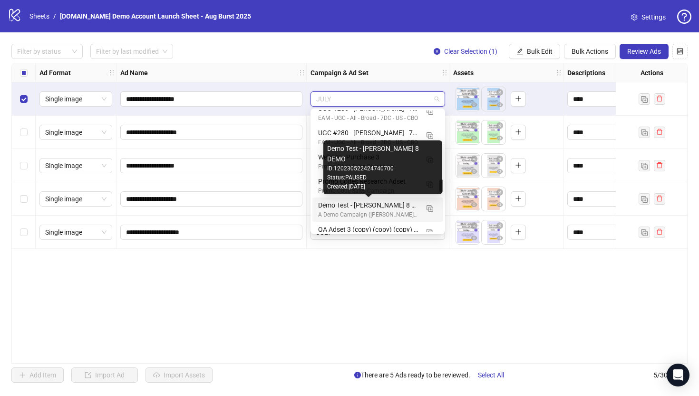
click at [322, 210] on div "Demo Test - James 8 DEMO" at bounding box center [368, 205] width 100 height 10
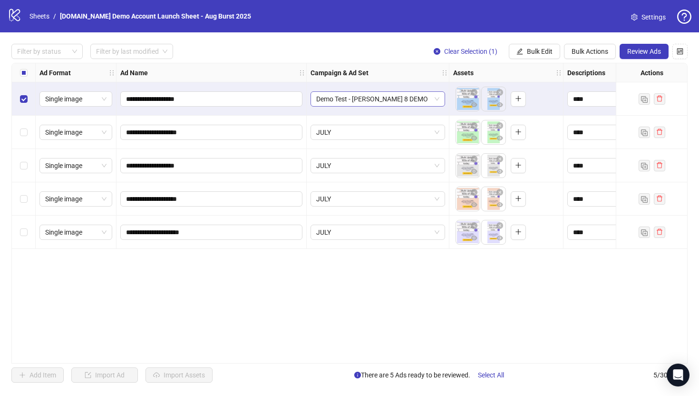
click at [356, 98] on span "Demo Test - James 8 DEMO" at bounding box center [377, 99] width 123 height 14
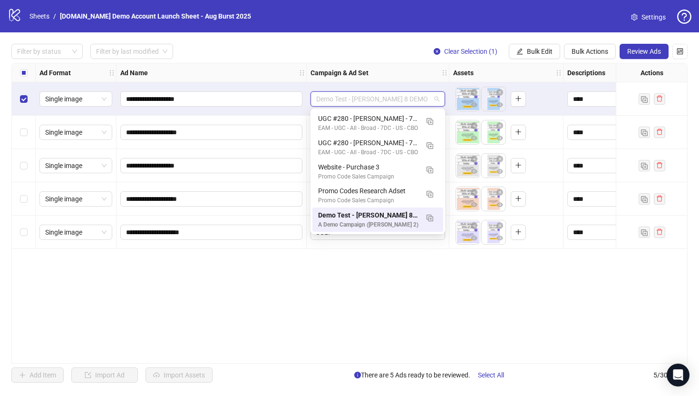
click at [302, 299] on div "**********" at bounding box center [349, 213] width 676 height 301
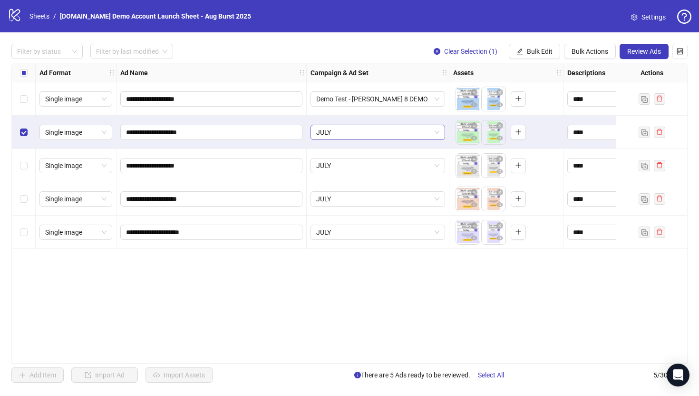
click at [369, 128] on span "JULY" at bounding box center [377, 132] width 123 height 14
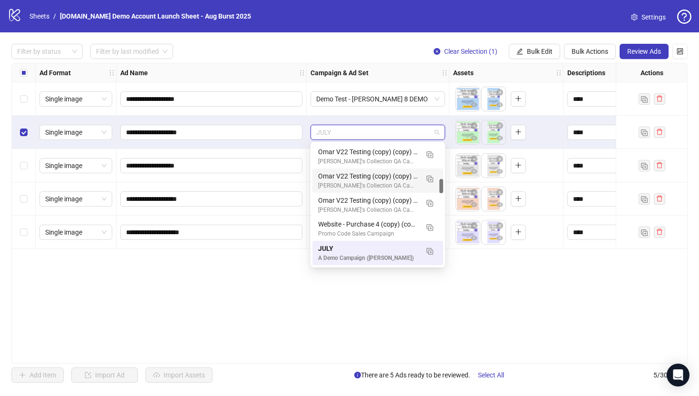
click at [357, 178] on div "Omar V22 Testing (copy) (copy) (copy) (copy)" at bounding box center [368, 176] width 100 height 10
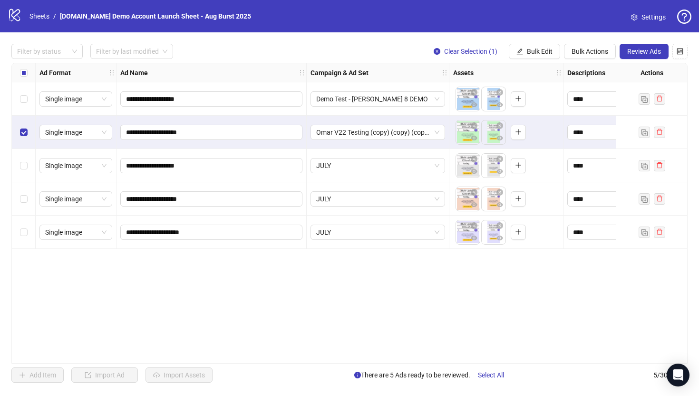
click at [19, 159] on div "Select row 3" at bounding box center [24, 165] width 24 height 33
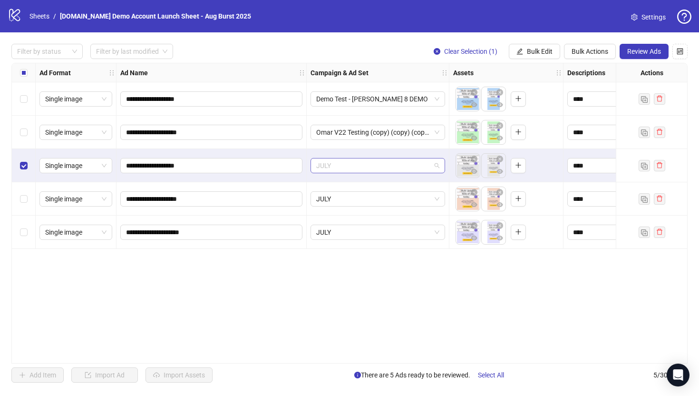
click at [347, 160] on span "JULY" at bounding box center [377, 165] width 123 height 14
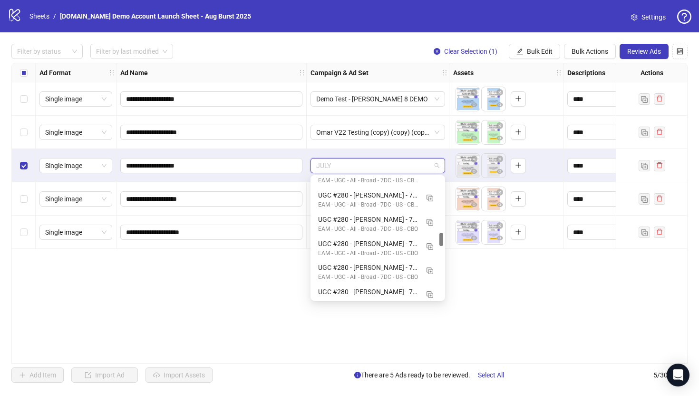
scroll to position [501, 0]
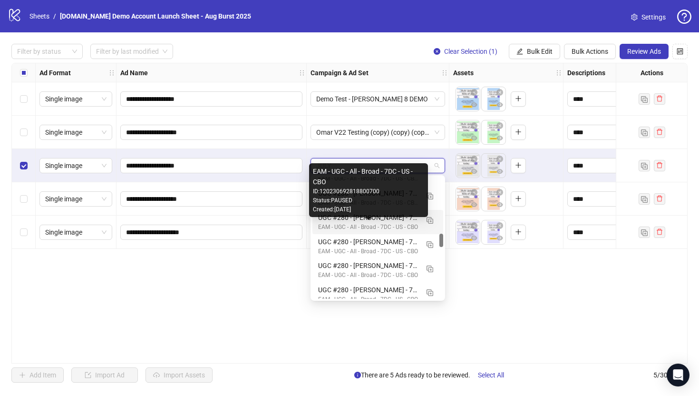
click at [353, 216] on div "EAM - UGC - All - Broad - 7DC - US - CBO ID: 120230692818800700 Status: PAUSED …" at bounding box center [368, 190] width 119 height 54
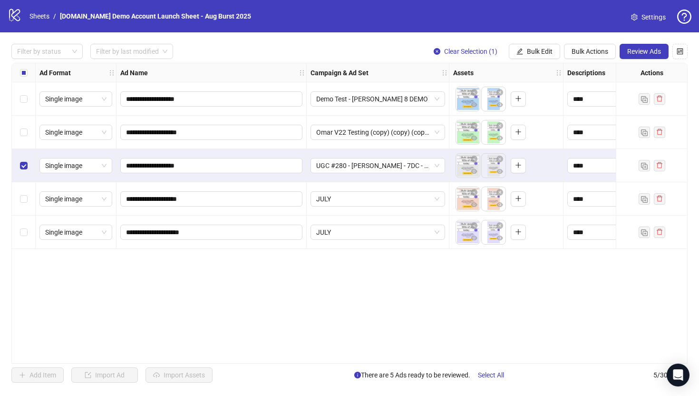
click at [179, 301] on div "**********" at bounding box center [349, 213] width 676 height 301
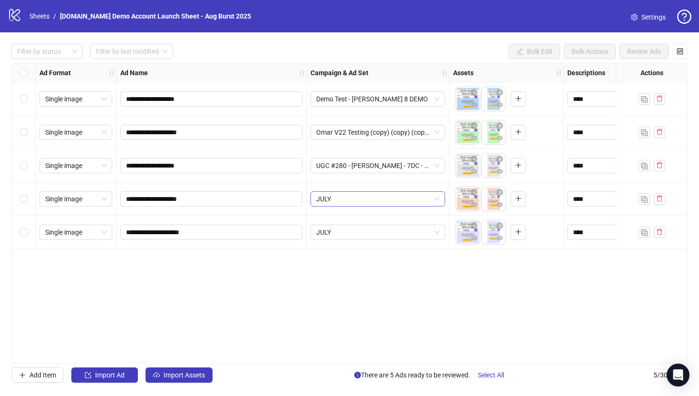
click at [353, 197] on span "JULY" at bounding box center [377, 199] width 123 height 14
click at [171, 263] on div "**********" at bounding box center [349, 213] width 676 height 301
click at [213, 98] on input "**********" at bounding box center [210, 99] width 169 height 10
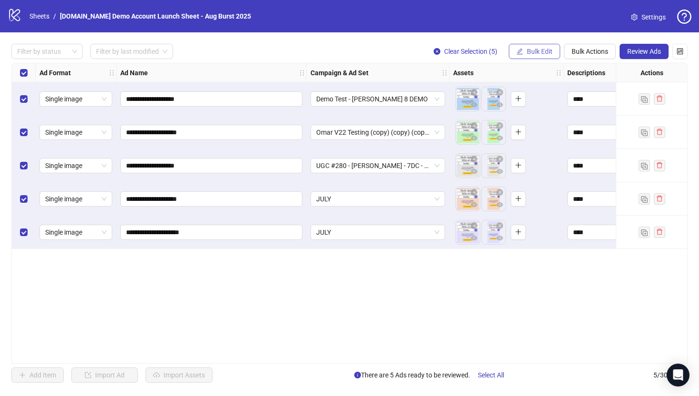
click at [525, 53] on button "Bulk Edit" at bounding box center [534, 51] width 51 height 15
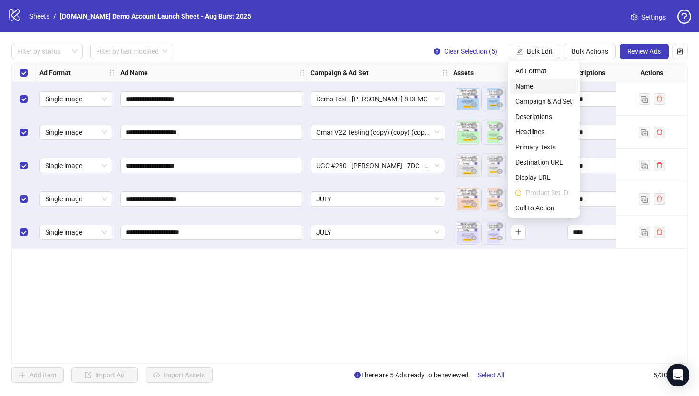
click at [525, 83] on span "Name" at bounding box center [544, 86] width 57 height 10
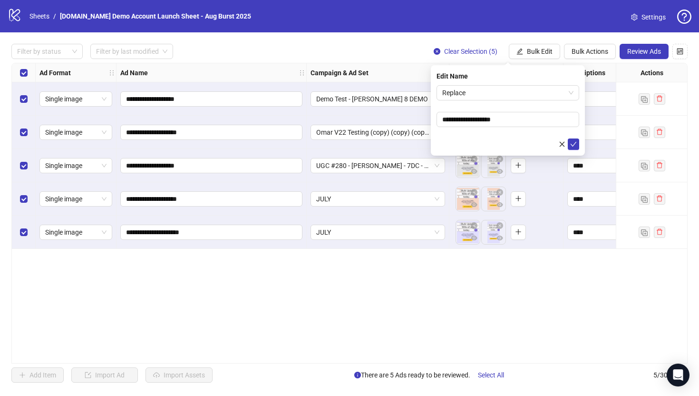
click at [367, 305] on div "**********" at bounding box center [349, 213] width 676 height 301
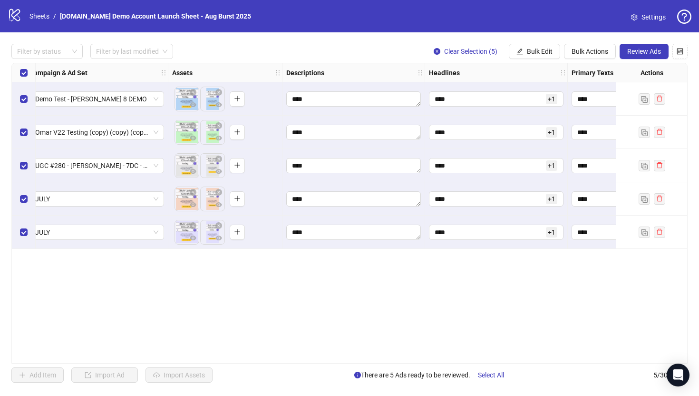
scroll to position [0, 0]
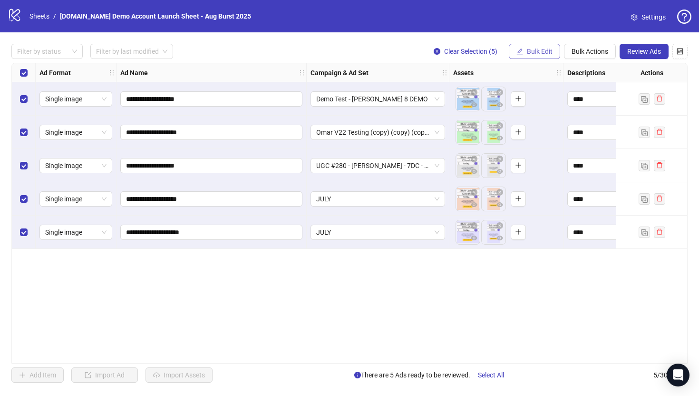
click at [535, 49] on span "Bulk Edit" at bounding box center [540, 52] width 26 height 8
click at [584, 49] on span "Bulk Actions" at bounding box center [590, 52] width 37 height 8
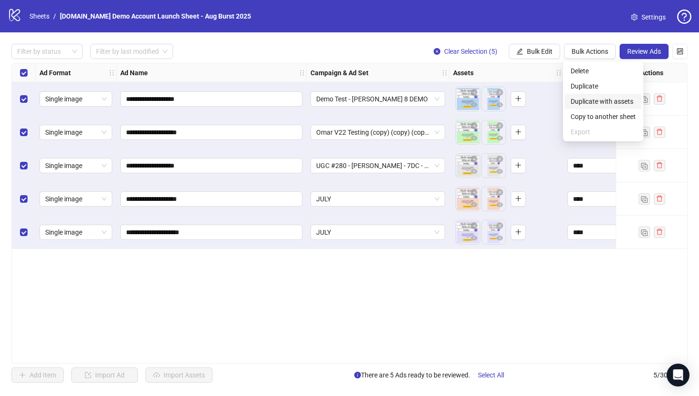
click at [586, 101] on span "Duplicate with assets" at bounding box center [603, 101] width 65 height 10
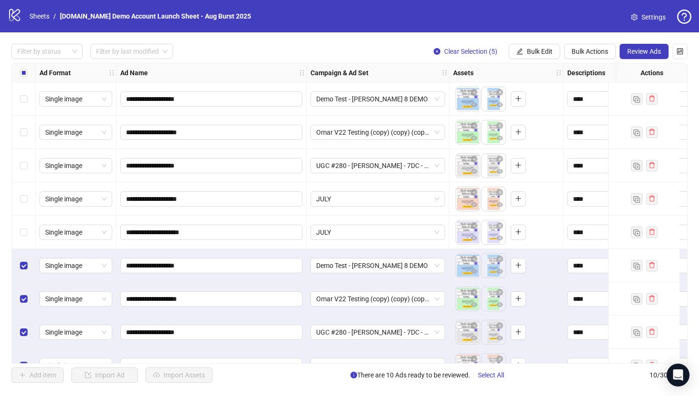
scroll to position [56, 0]
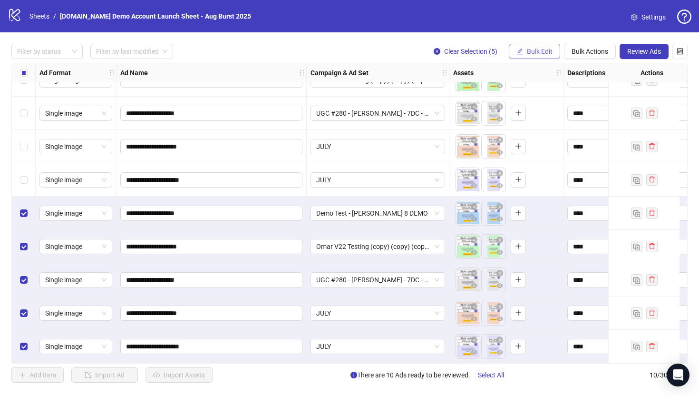
click at [544, 49] on span "Bulk Edit" at bounding box center [540, 52] width 26 height 8
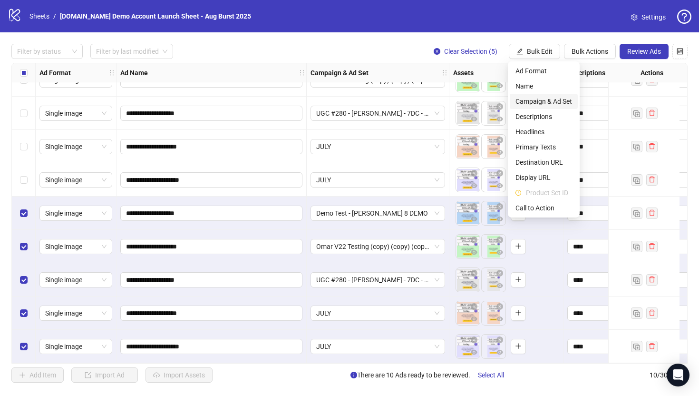
click at [534, 96] on span "Campaign & Ad Set" at bounding box center [544, 101] width 57 height 10
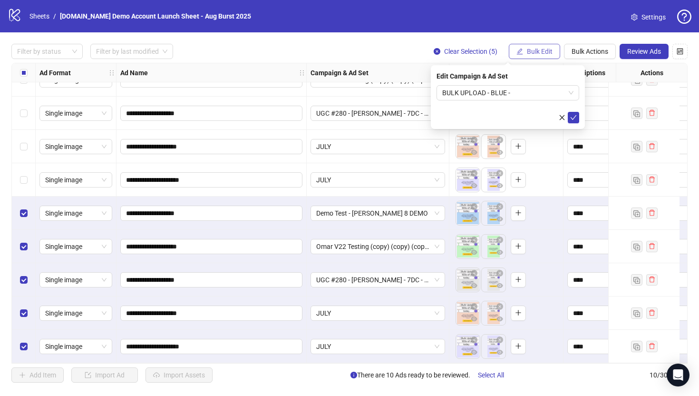
click at [543, 49] on span "Bulk Edit" at bounding box center [540, 52] width 26 height 8
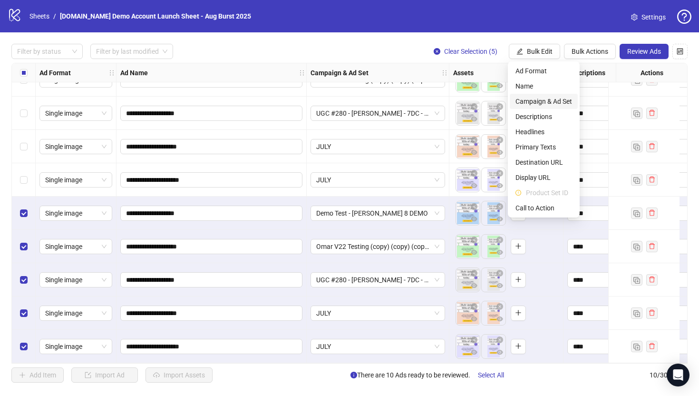
click at [537, 95] on li "Campaign & Ad Set" at bounding box center [544, 101] width 68 height 15
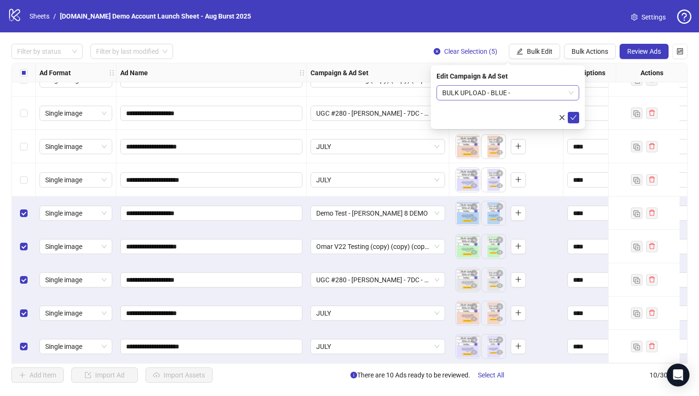
click at [500, 94] on span "BULK UPLOAD - BLUE -" at bounding box center [507, 93] width 131 height 14
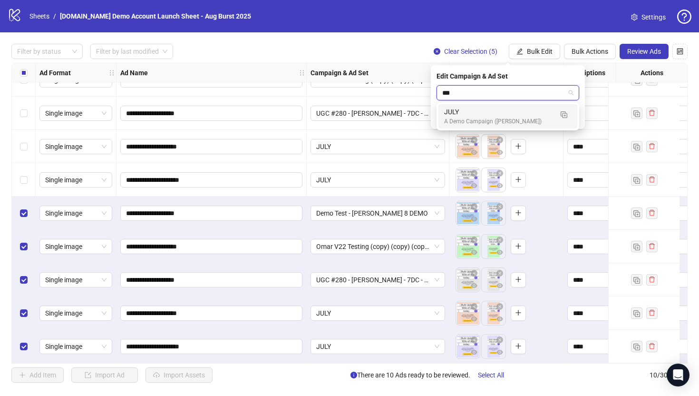
type input "****"
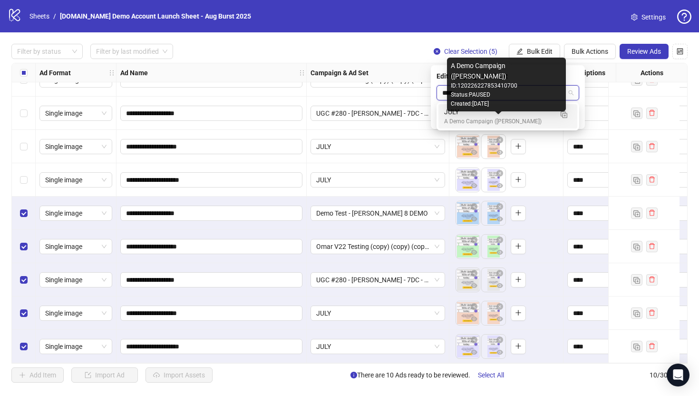
click at [509, 119] on div "A Demo Campaign ([PERSON_NAME])" at bounding box center [498, 121] width 108 height 9
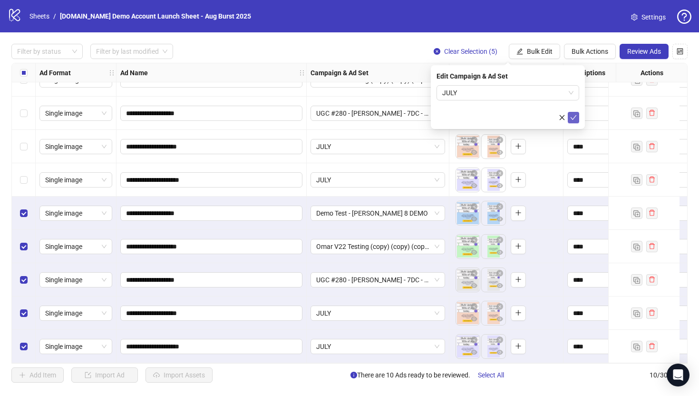
click at [575, 117] on icon "check" at bounding box center [573, 117] width 7 height 7
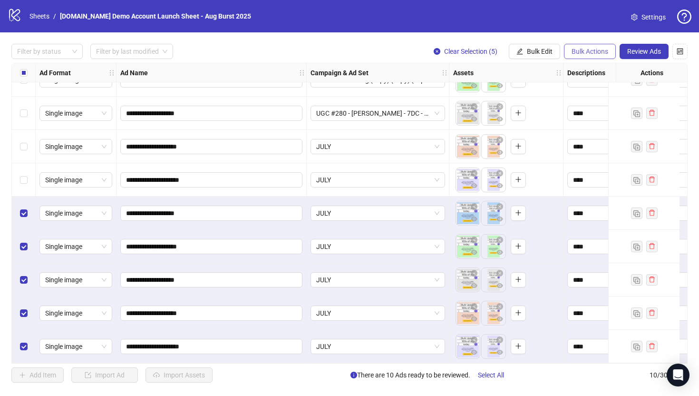
click at [591, 51] on span "Bulk Actions" at bounding box center [590, 52] width 37 height 8
click at [578, 72] on span "Delete" at bounding box center [603, 71] width 65 height 10
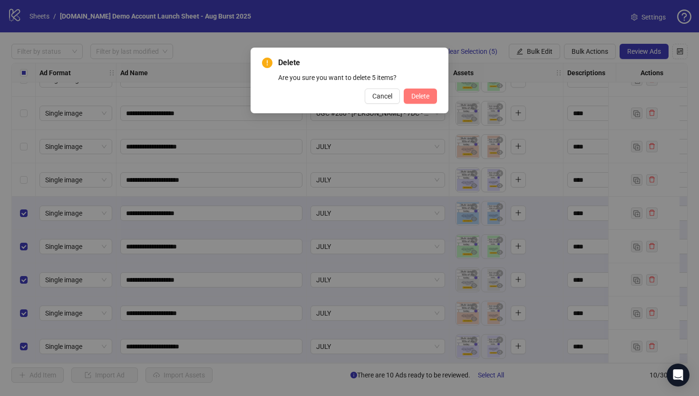
click at [416, 99] on span "Delete" at bounding box center [420, 96] width 18 height 8
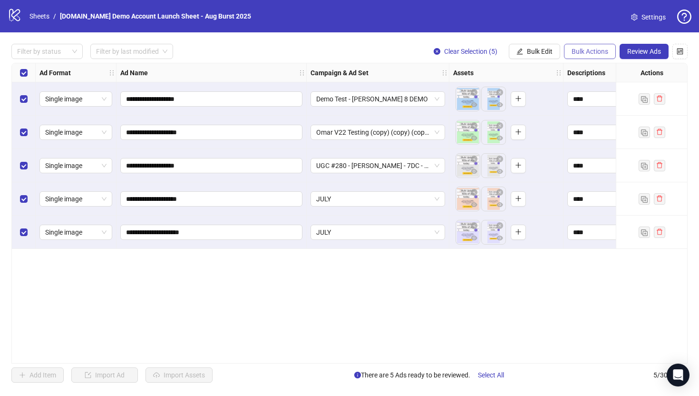
click at [580, 51] on span "Bulk Actions" at bounding box center [590, 52] width 37 height 8
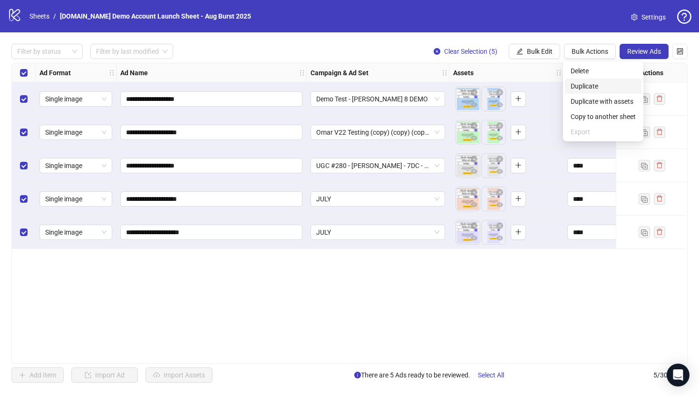
click at [575, 86] on span "Duplicate" at bounding box center [603, 86] width 65 height 10
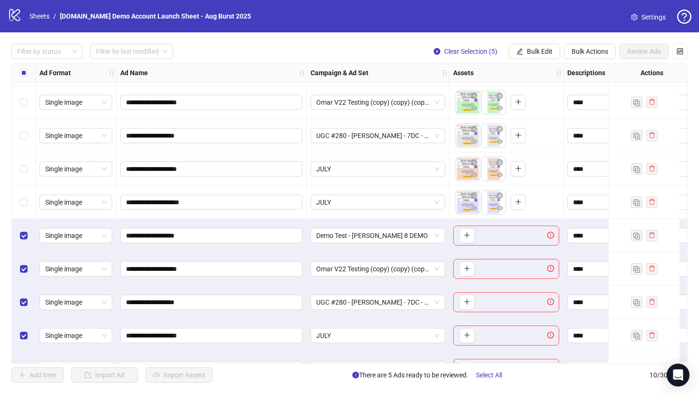
scroll to position [56, 0]
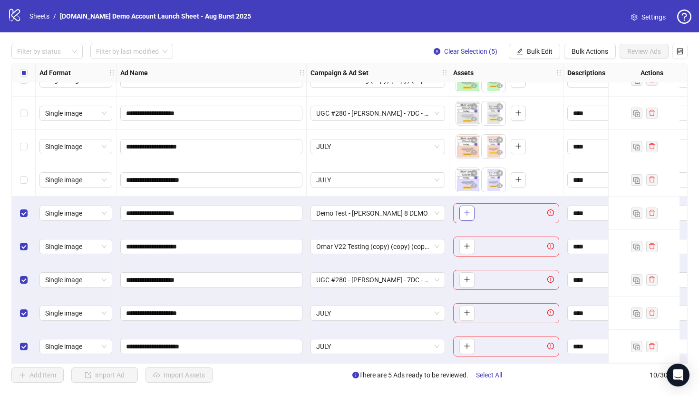
click at [467, 209] on icon "plus" at bounding box center [467, 212] width 7 height 7
click at [582, 57] on button "Bulk Actions" at bounding box center [590, 51] width 52 height 15
click at [581, 74] on span "Delete" at bounding box center [603, 71] width 65 height 10
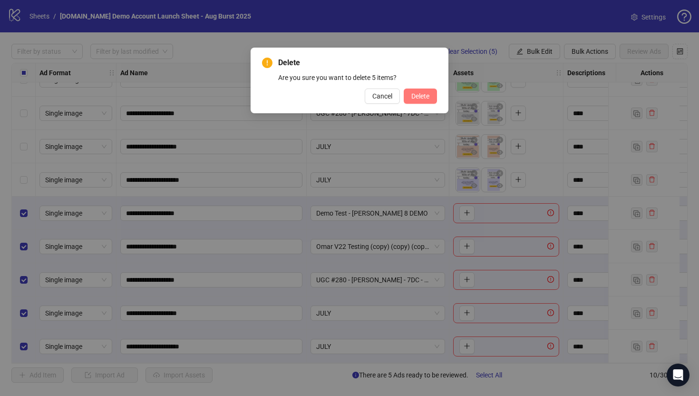
click at [416, 98] on span "Delete" at bounding box center [420, 96] width 18 height 8
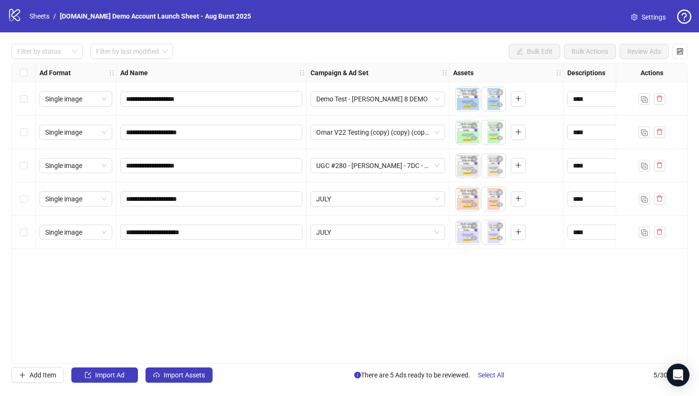
scroll to position [0, 0]
click at [46, 375] on span "Add Item" at bounding box center [42, 375] width 27 height 8
click at [458, 269] on div "To pick up a draggable item, press the space bar. While dragging, use the arrow…" at bounding box center [465, 265] width 19 height 15
click at [468, 265] on icon "plus" at bounding box center [466, 265] width 5 height 0
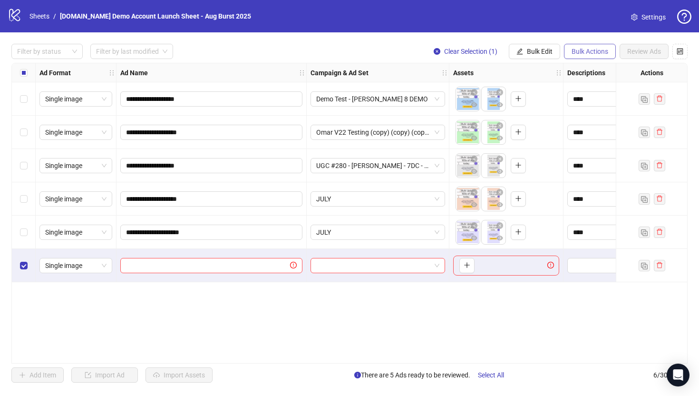
click at [591, 54] on span "Bulk Actions" at bounding box center [590, 52] width 37 height 8
click at [588, 73] on span "Delete" at bounding box center [603, 71] width 65 height 10
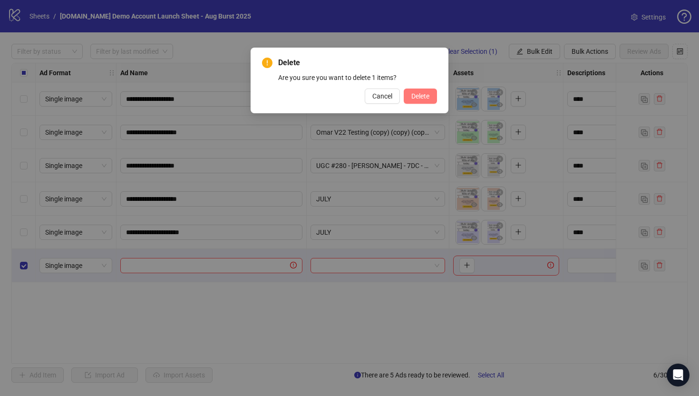
click at [429, 98] on span "Delete" at bounding box center [420, 96] width 18 height 8
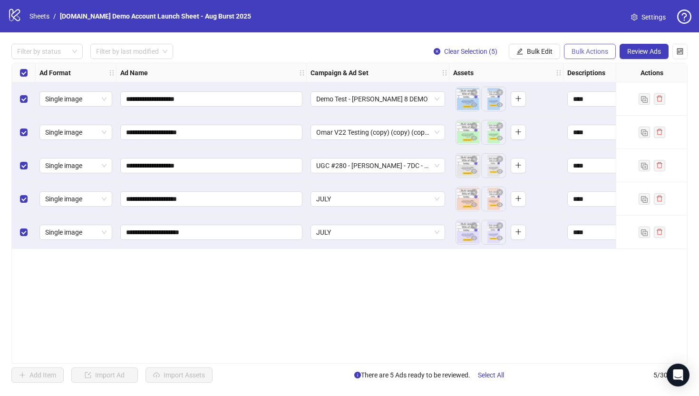
click at [600, 51] on span "Bulk Actions" at bounding box center [590, 52] width 37 height 8
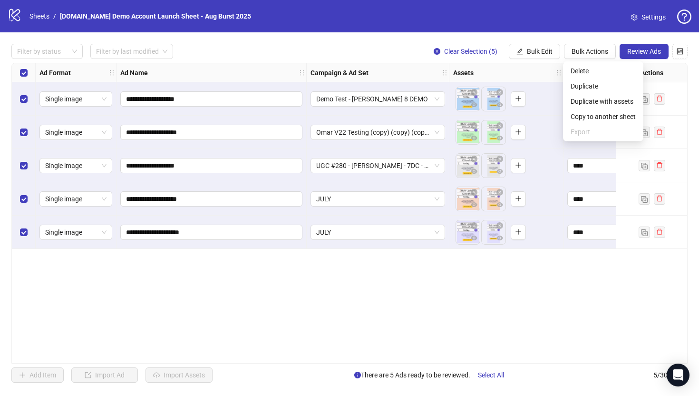
click at [467, 289] on div "**********" at bounding box center [349, 213] width 676 height 301
click at [38, 17] on link "Sheets" at bounding box center [40, 16] width 24 height 10
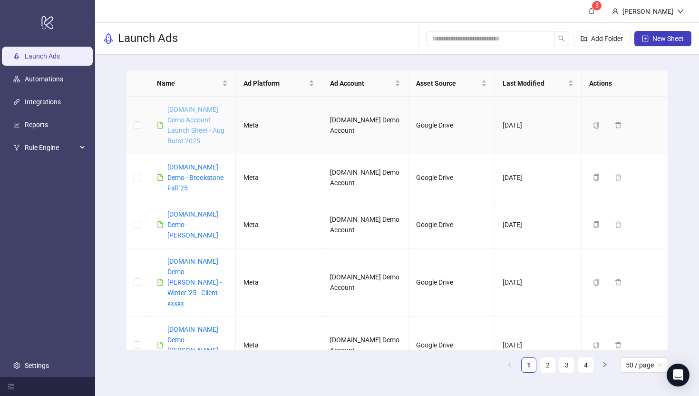
click at [192, 117] on link "[DOMAIN_NAME] Demo Account Launch Sheet - Aug Burst 2025" at bounding box center [195, 125] width 57 height 39
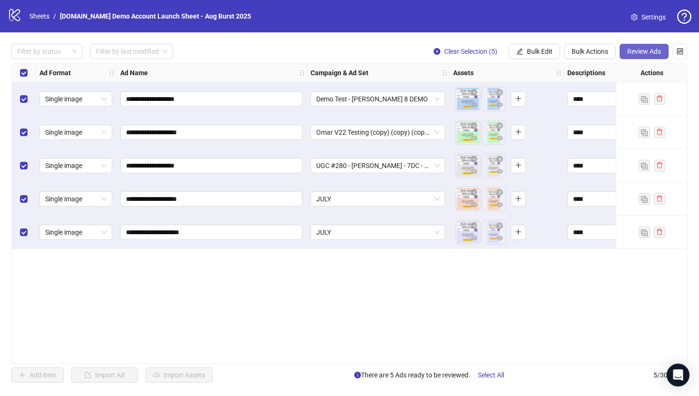
click at [639, 53] on span "Review Ads" at bounding box center [644, 52] width 34 height 8
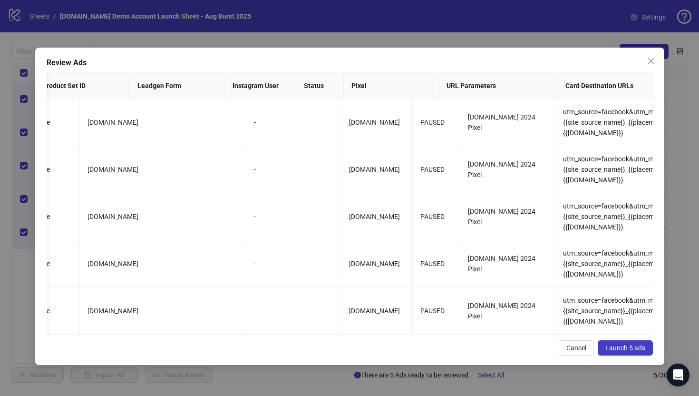
click at [607, 349] on span "Launch 5 ads" at bounding box center [625, 348] width 40 height 8
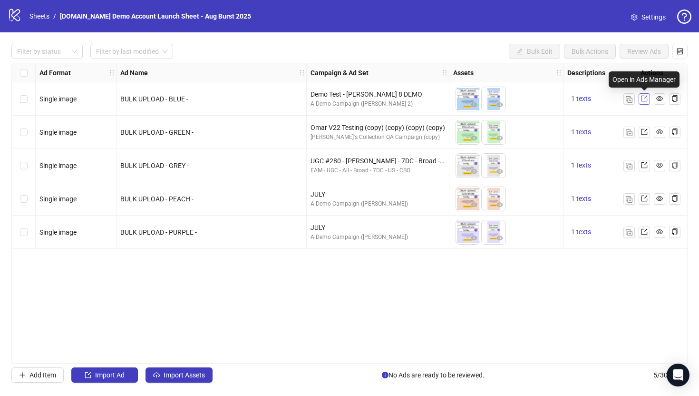
click at [644, 98] on icon "export" at bounding box center [644, 98] width 7 height 7
click at [23, 68] on label "Select all rows" at bounding box center [24, 73] width 8 height 10
click at [21, 67] on div "Select all rows" at bounding box center [24, 72] width 24 height 19
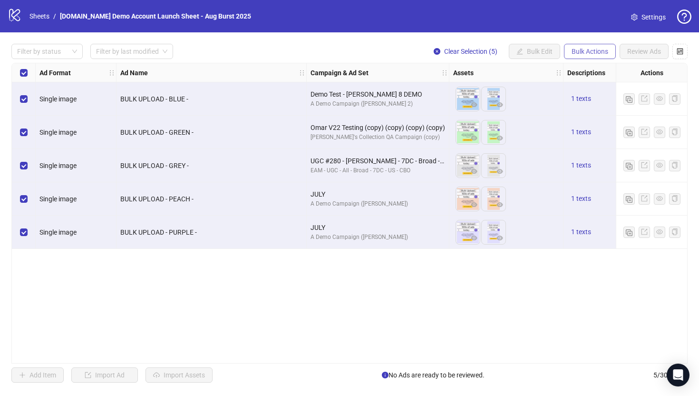
click at [595, 52] on span "Bulk Actions" at bounding box center [590, 52] width 37 height 8
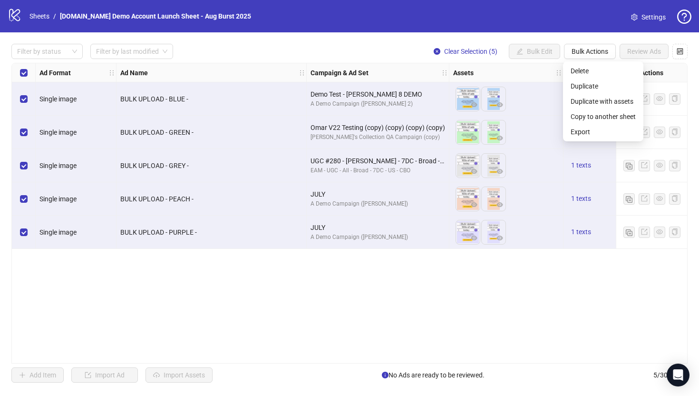
click at [490, 319] on div "Ad Format Ad Name Campaign & Ad Set Assets Descriptions Headlines Primary Texts…" at bounding box center [349, 213] width 676 height 301
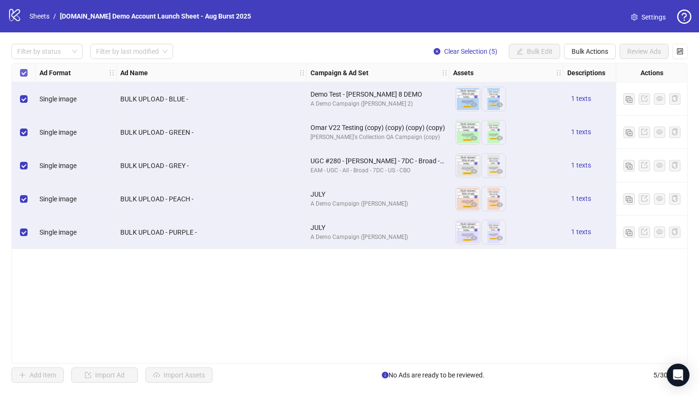
click at [22, 68] on label "Select all rows" at bounding box center [24, 73] width 8 height 10
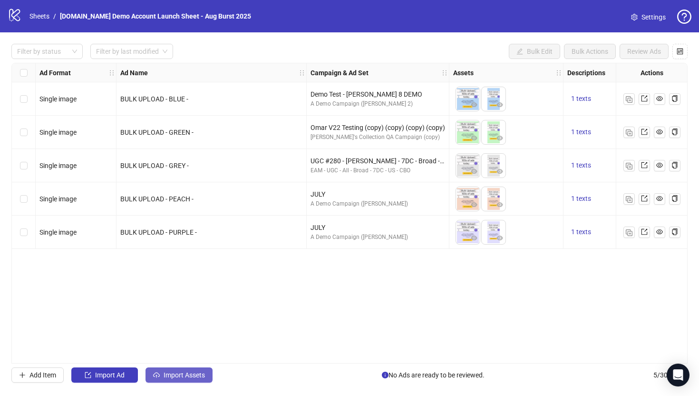
click at [170, 376] on span "Import Assets" at bounding box center [184, 375] width 41 height 8
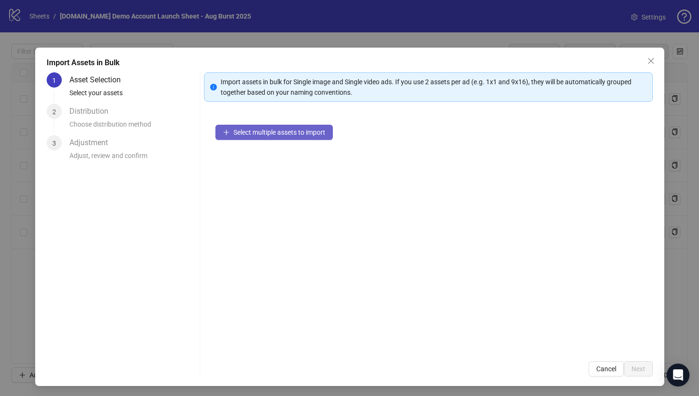
click at [262, 132] on span "Select multiple assets to import" at bounding box center [280, 132] width 92 height 8
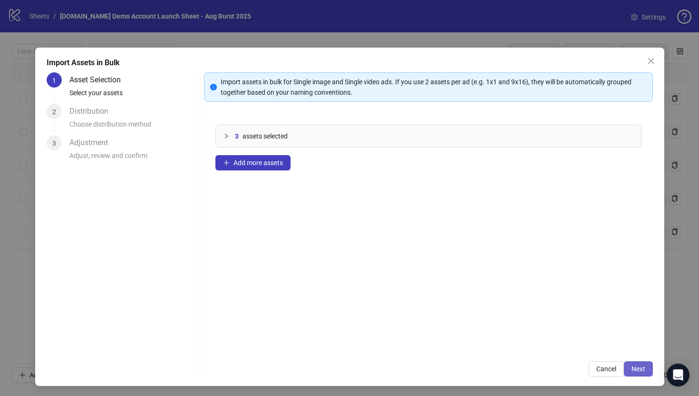
click at [638, 364] on button "Next" at bounding box center [638, 368] width 29 height 15
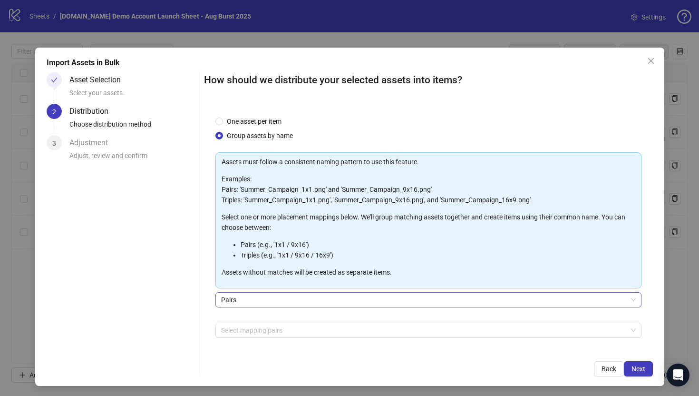
click at [233, 302] on span "Pairs" at bounding box center [428, 300] width 415 height 14
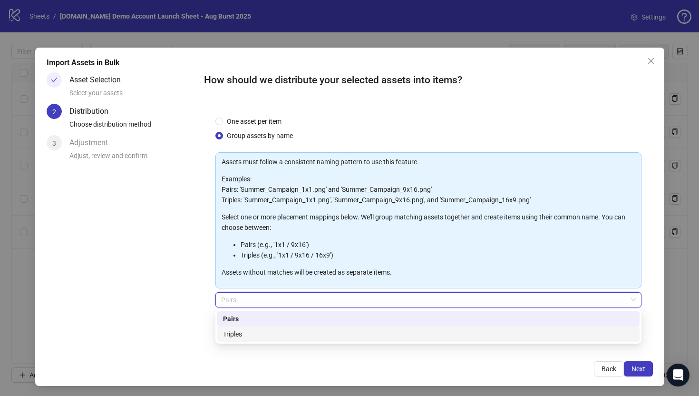
click at [240, 336] on div "Triples" at bounding box center [428, 334] width 411 height 10
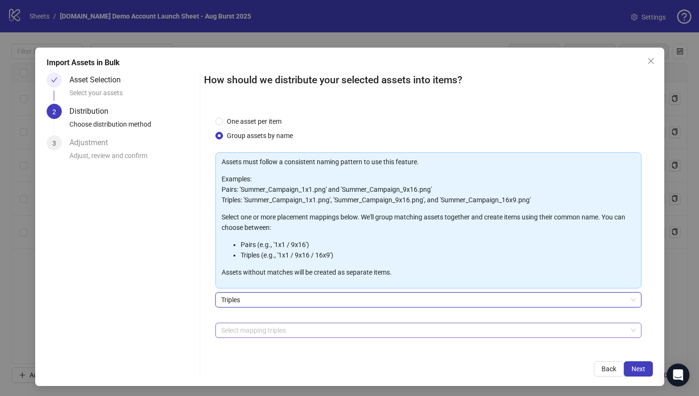
click at [235, 329] on div at bounding box center [423, 329] width 412 height 13
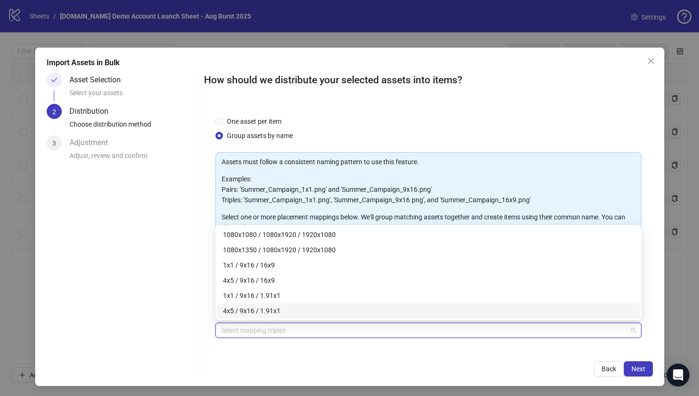
click at [236, 371] on div "Back Next" at bounding box center [428, 368] width 449 height 15
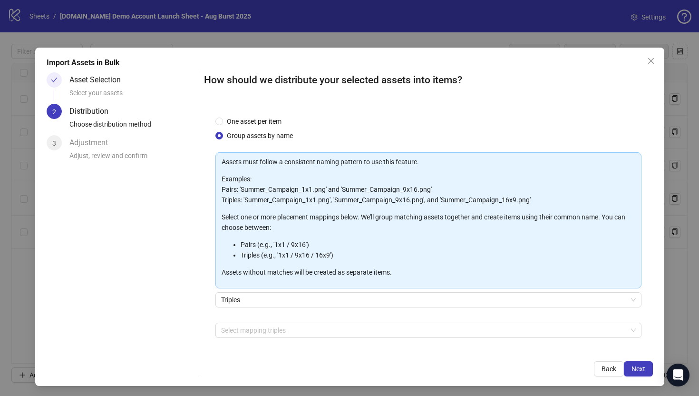
scroll to position [33, 0]
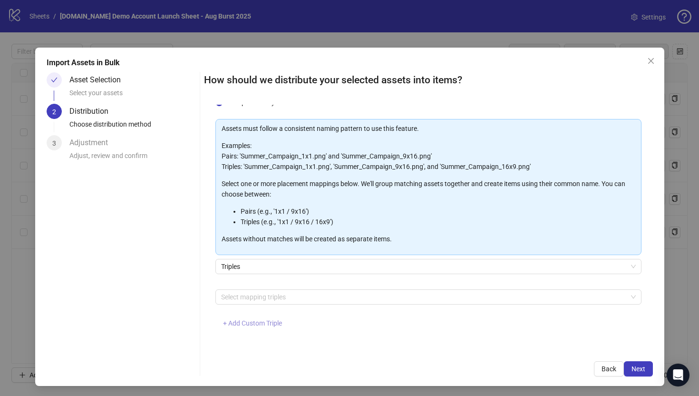
click at [253, 319] on span "+ Add Custom Triple" at bounding box center [252, 323] width 59 height 8
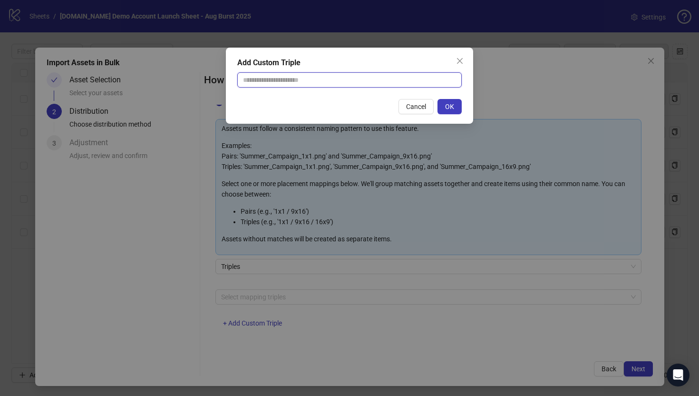
click at [267, 84] on input "text" at bounding box center [349, 79] width 224 height 15
type input "**********"
click at [450, 107] on span "OK" at bounding box center [449, 107] width 9 height 8
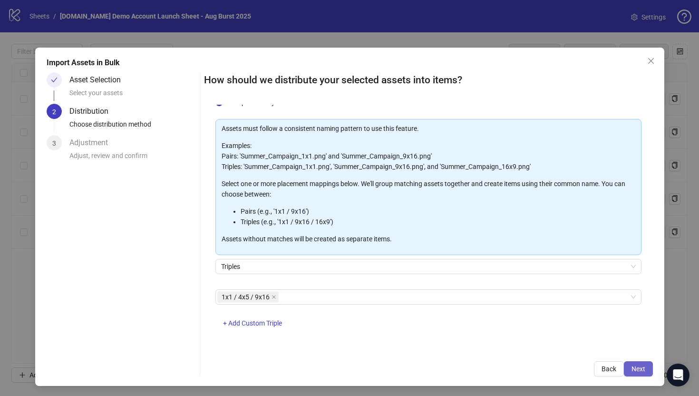
click at [638, 374] on button "Next" at bounding box center [638, 368] width 29 height 15
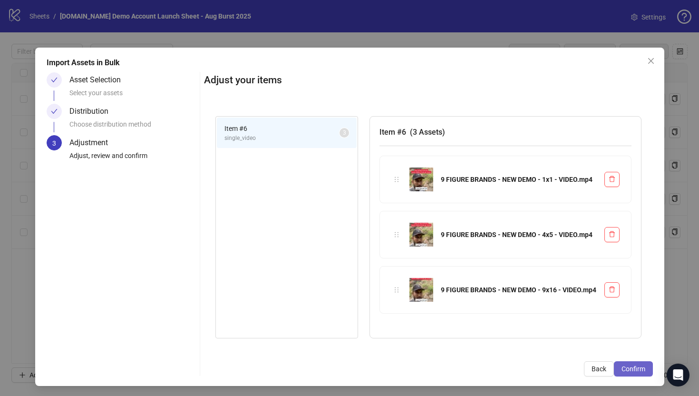
click at [634, 371] on span "Confirm" at bounding box center [634, 369] width 24 height 8
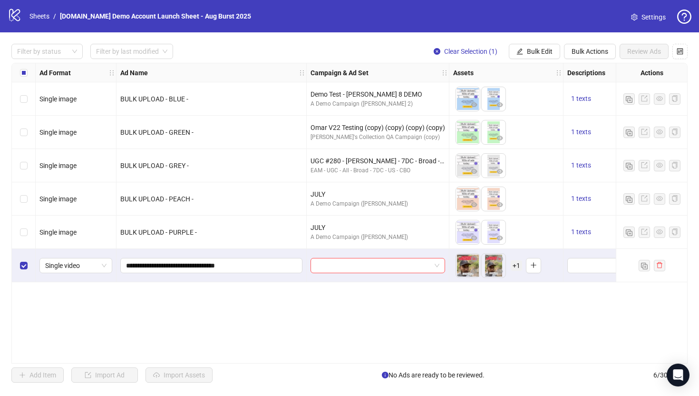
click at [517, 265] on span "+ 1" at bounding box center [516, 265] width 11 height 10
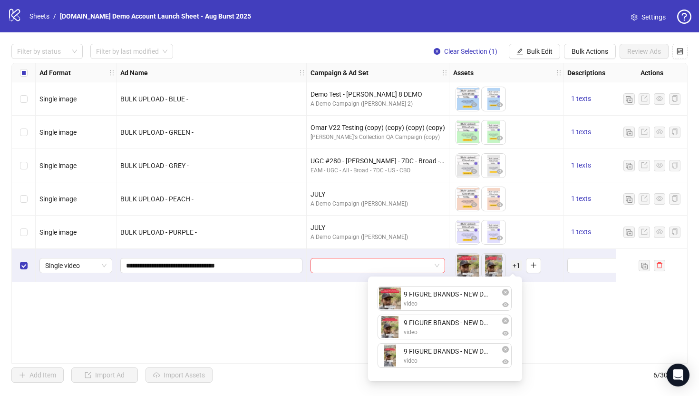
click at [570, 313] on div "Ad Format Ad Name Campaign & Ad Set Assets Descriptions Headlines Primary Texts…" at bounding box center [349, 213] width 676 height 301
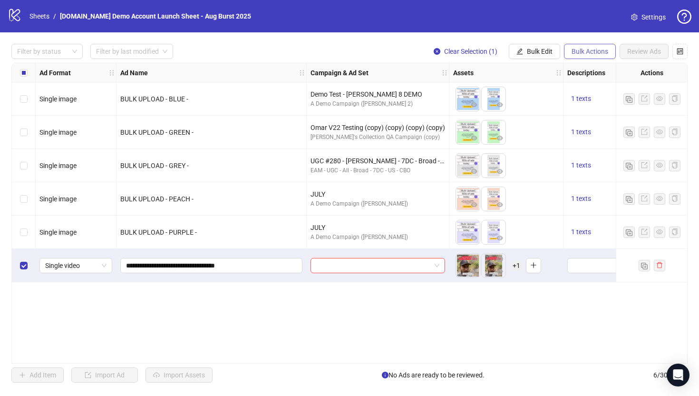
click at [584, 52] on span "Bulk Actions" at bounding box center [590, 52] width 37 height 8
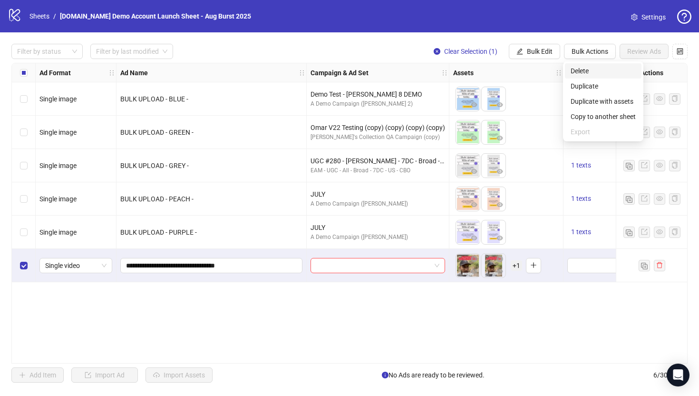
click at [577, 66] on span "Delete" at bounding box center [603, 71] width 65 height 10
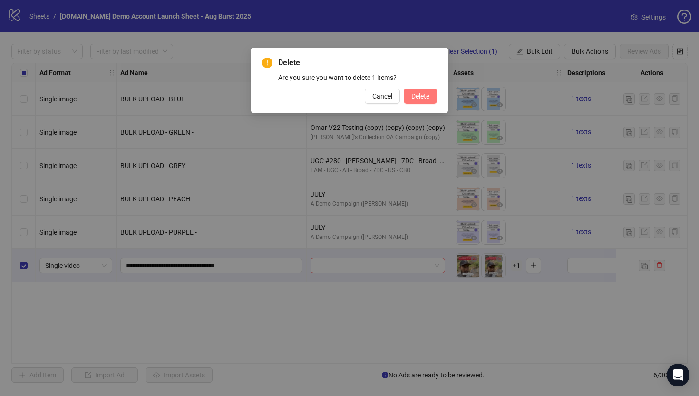
click at [415, 97] on span "Delete" at bounding box center [420, 96] width 18 height 8
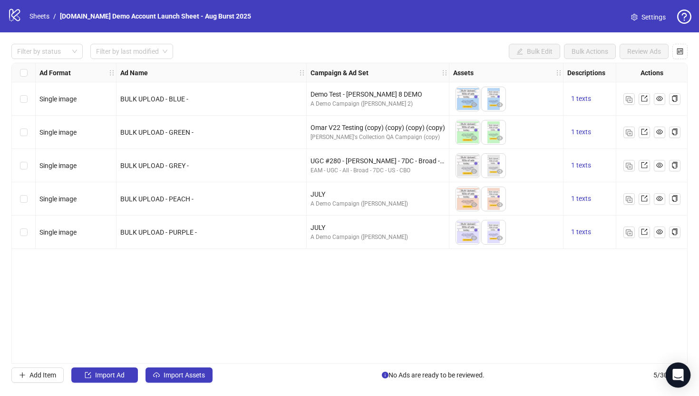
click at [675, 376] on icon "Open Intercom Messenger" at bounding box center [678, 375] width 12 height 12
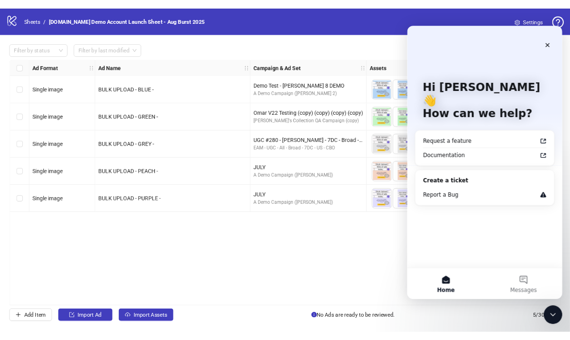
scroll to position [0, 0]
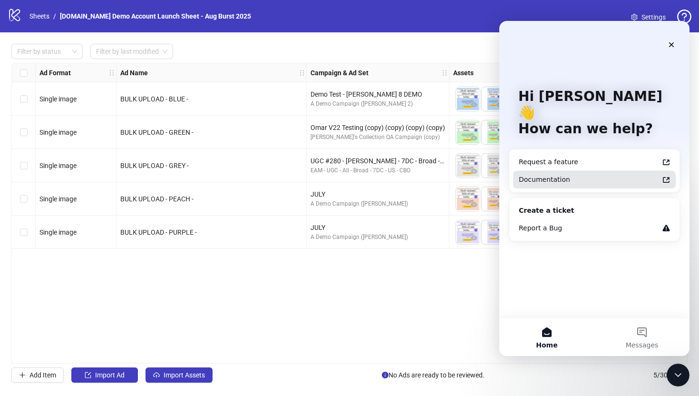
click at [539, 175] on div "Documentation" at bounding box center [589, 180] width 140 height 10
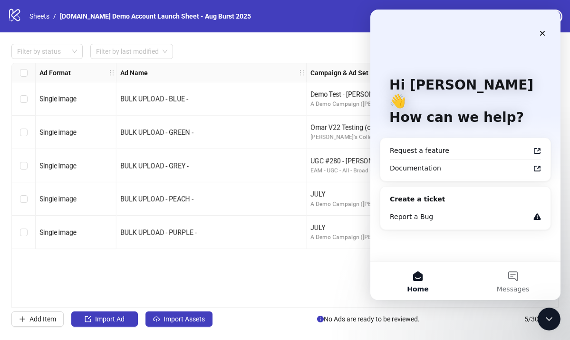
click at [237, 290] on div "Ad Format Ad Name Campaign & Ad Set Assets Descriptions Headlines Primary Texts…" at bounding box center [284, 185] width 547 height 244
click at [537, 38] on div "Close" at bounding box center [542, 33] width 17 height 17
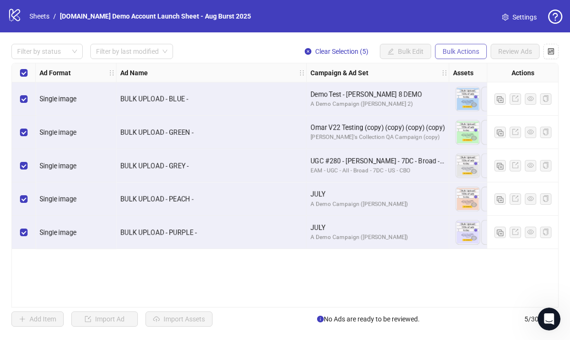
click at [464, 49] on span "Bulk Actions" at bounding box center [461, 52] width 37 height 8
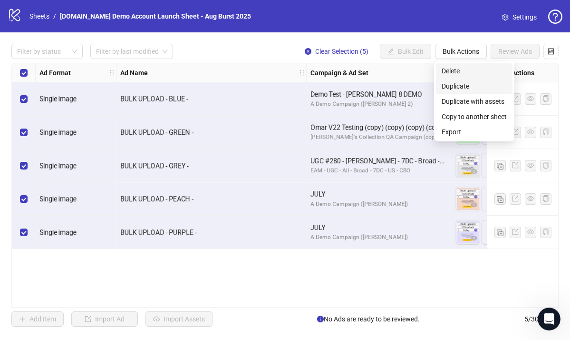
click at [458, 71] on span "Delete" at bounding box center [474, 71] width 65 height 10
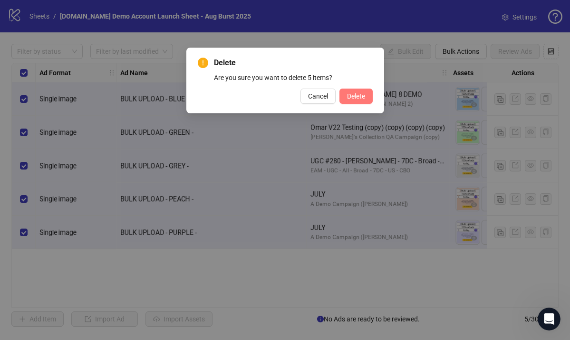
click at [352, 93] on span "Delete" at bounding box center [356, 96] width 18 height 8
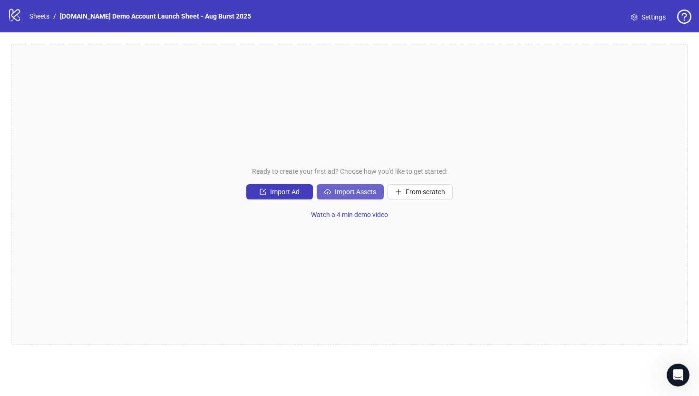
click at [343, 190] on span "Import Assets" at bounding box center [355, 192] width 41 height 8
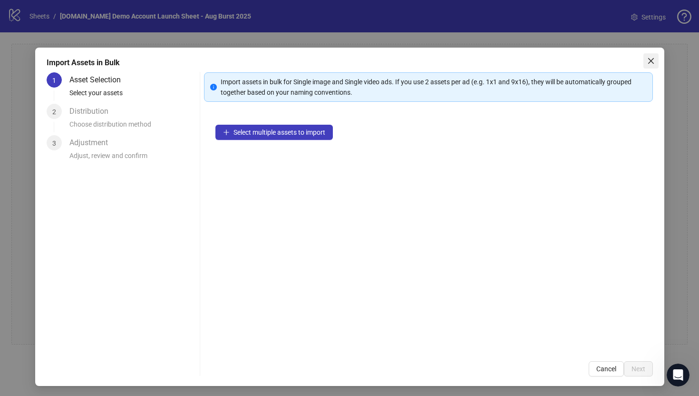
click at [651, 60] on icon "close" at bounding box center [651, 61] width 6 height 6
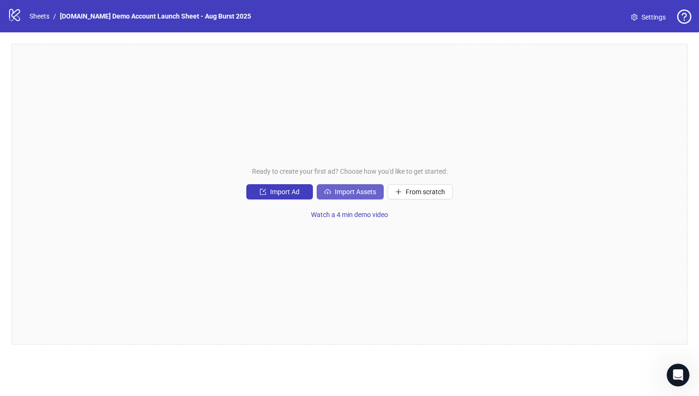
click at [340, 193] on span "Import Assets" at bounding box center [355, 192] width 41 height 8
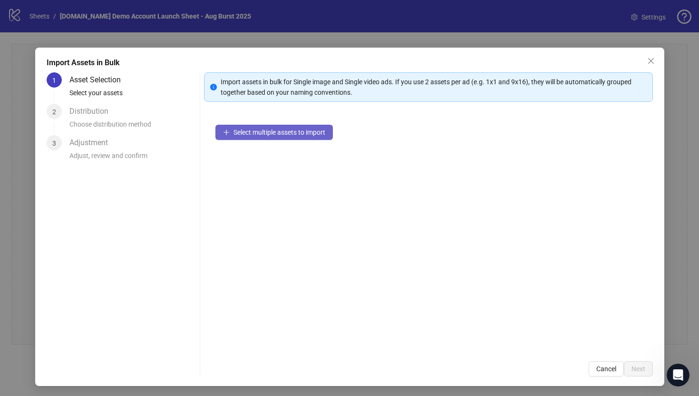
click at [237, 139] on button "Select multiple assets to import" at bounding box center [273, 132] width 117 height 15
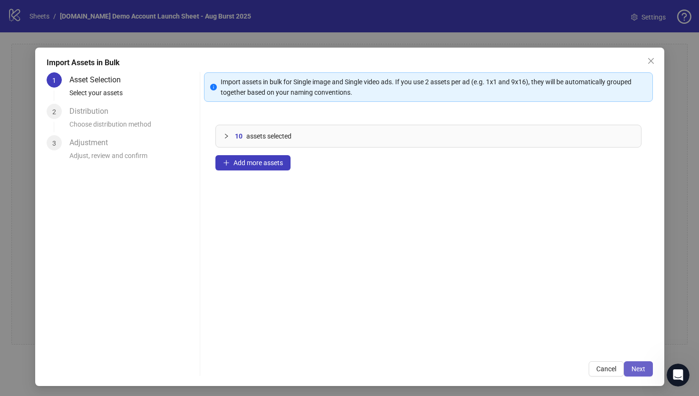
click at [641, 368] on span "Next" at bounding box center [639, 369] width 14 height 8
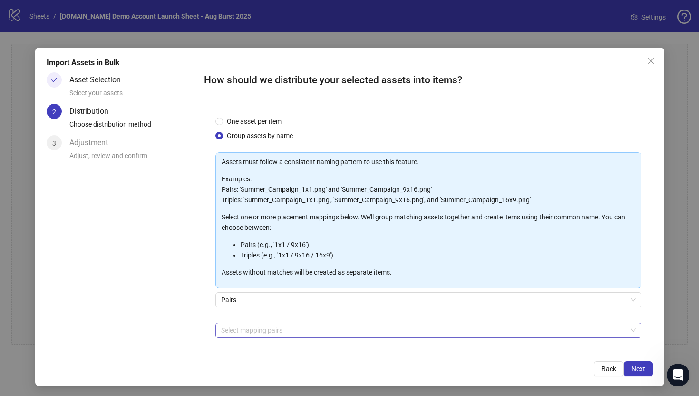
click at [240, 332] on div at bounding box center [423, 329] width 412 height 13
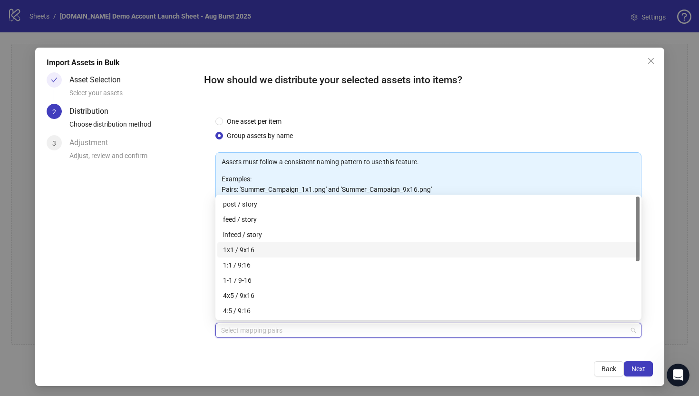
click at [241, 250] on div "1x1 / 9x16" at bounding box center [428, 249] width 411 height 10
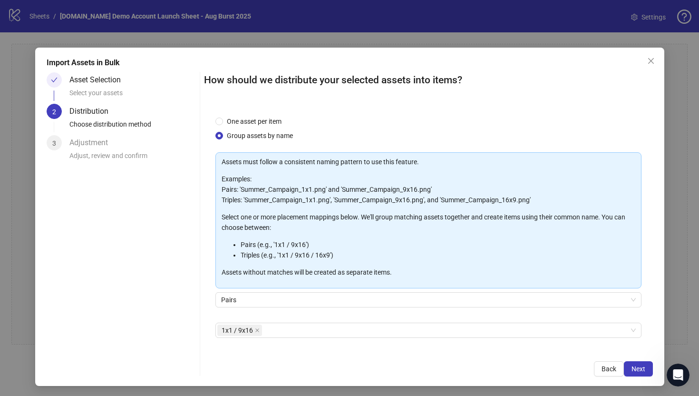
click at [396, 358] on div "How should we distribute your selected assets into items? One asset per item Gr…" at bounding box center [428, 224] width 449 height 304
click at [643, 368] on span "Next" at bounding box center [639, 369] width 14 height 8
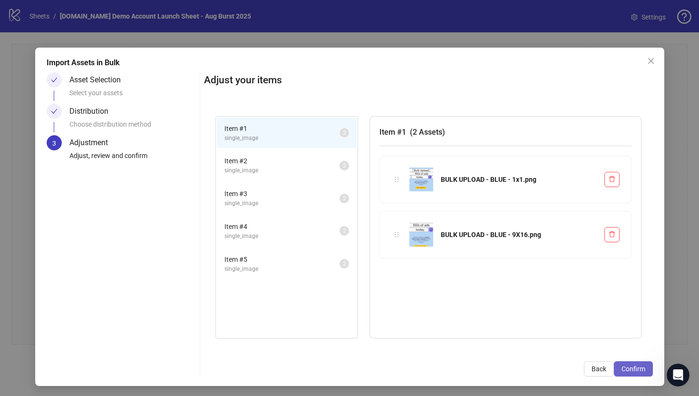
click at [641, 368] on span "Confirm" at bounding box center [634, 369] width 24 height 8
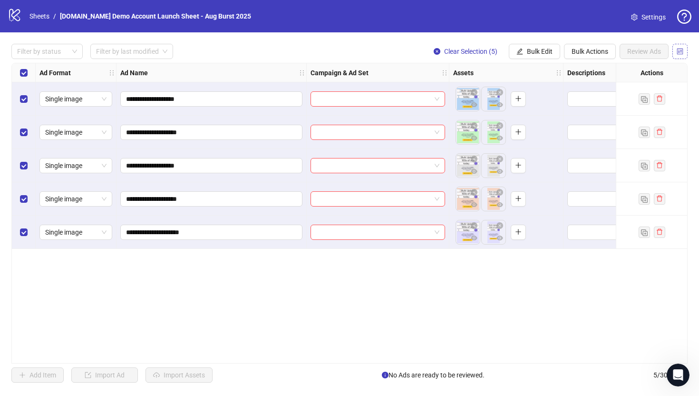
click at [682, 51] on icon "control" at bounding box center [680, 51] width 7 height 7
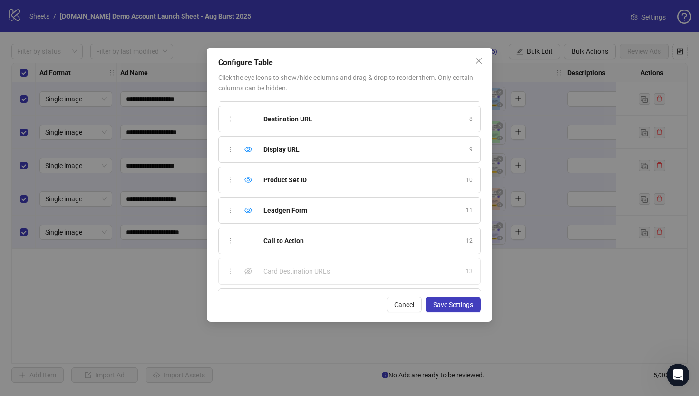
scroll to position [236, 0]
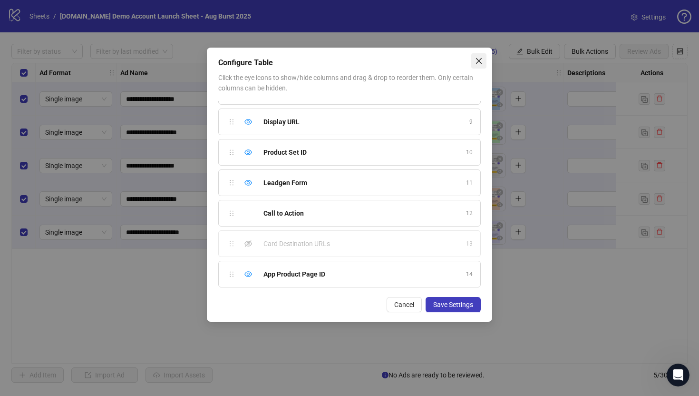
click at [478, 60] on icon "close" at bounding box center [479, 61] width 8 height 8
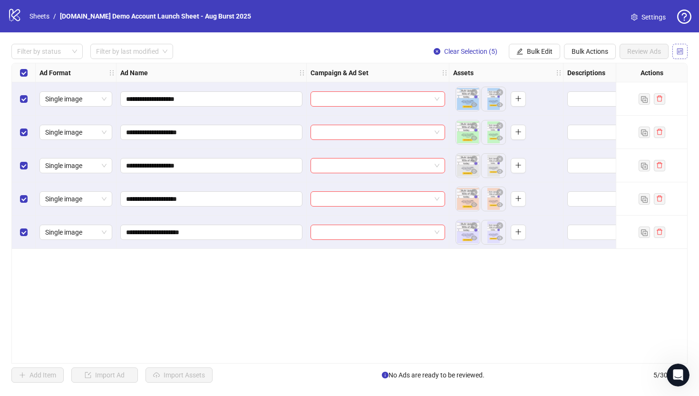
click at [680, 53] on icon "control" at bounding box center [680, 51] width 7 height 7
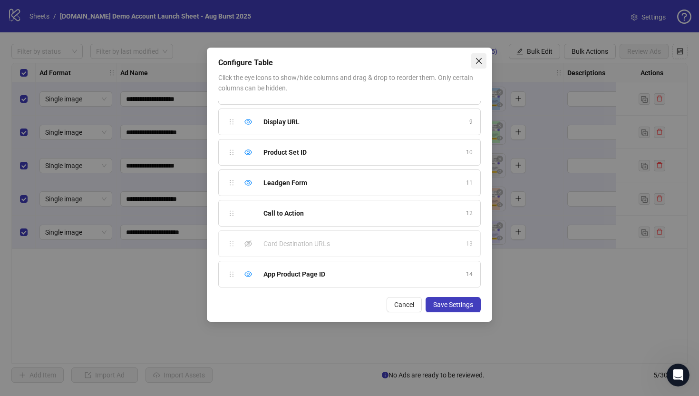
click at [480, 59] on icon "close" at bounding box center [479, 61] width 8 height 8
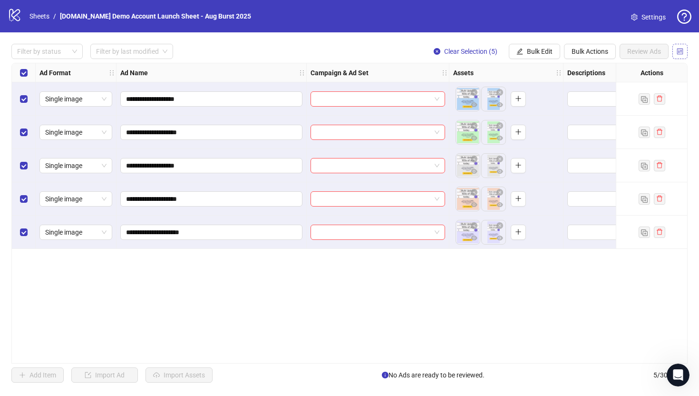
click at [680, 53] on icon "control" at bounding box center [680, 51] width 7 height 7
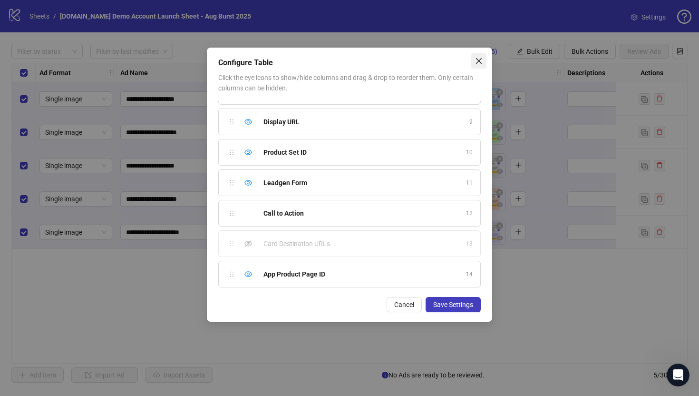
click at [480, 61] on icon "close" at bounding box center [479, 61] width 8 height 8
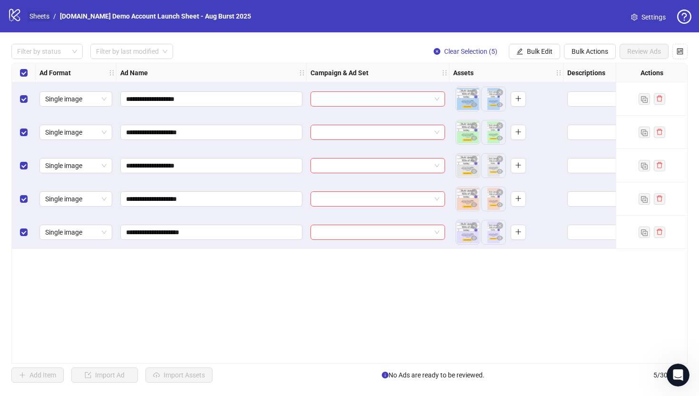
click at [34, 14] on link "Sheets" at bounding box center [40, 16] width 24 height 10
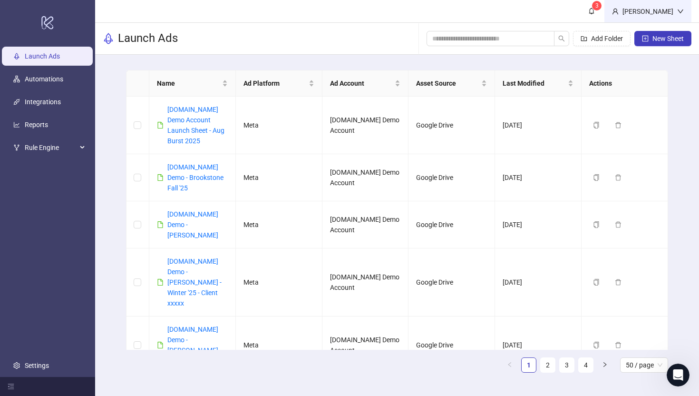
click at [657, 8] on div "Martin Demo" at bounding box center [648, 11] width 59 height 10
click at [648, 34] on button "New Sheet" at bounding box center [662, 38] width 57 height 15
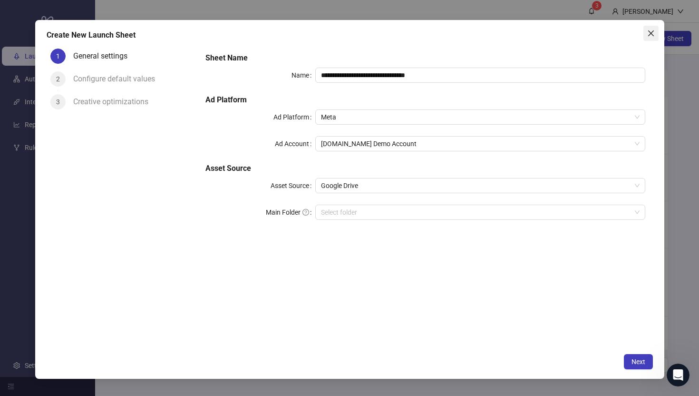
click at [650, 33] on icon "close" at bounding box center [651, 33] width 6 height 6
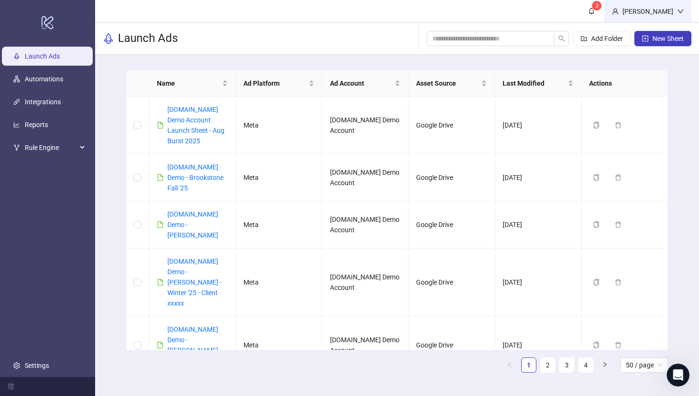
click at [655, 8] on div "Martin Demo" at bounding box center [648, 11] width 59 height 10
click at [651, 35] on button "New Sheet" at bounding box center [662, 38] width 57 height 15
type input "**********"
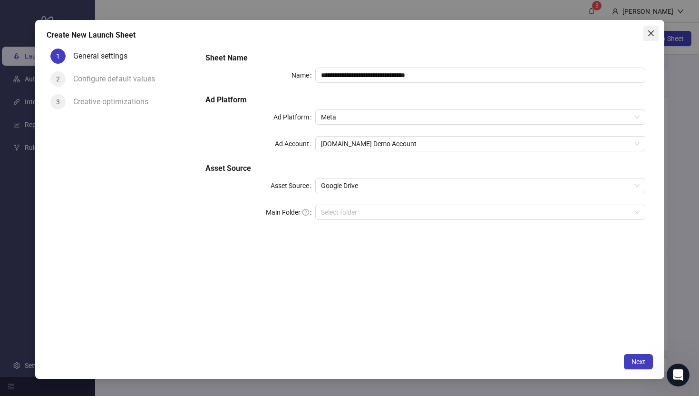
click at [651, 33] on icon "close" at bounding box center [651, 33] width 6 height 6
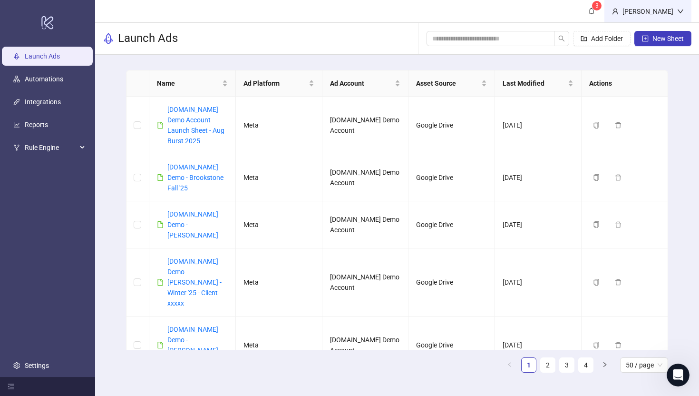
click at [652, 17] on div "Martin Demo" at bounding box center [648, 11] width 87 height 22
click at [645, 33] on span "Logout" at bounding box center [661, 34] width 46 height 10
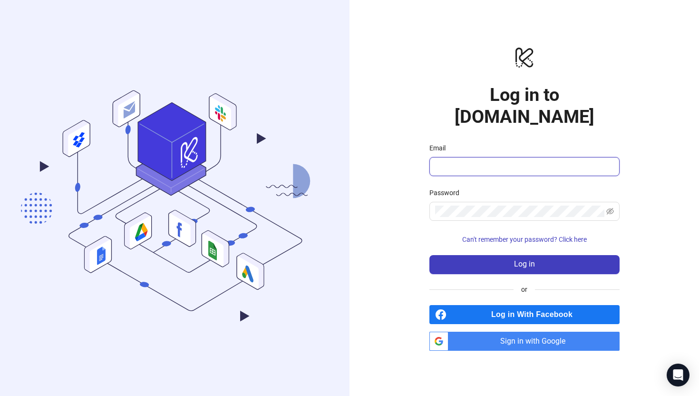
click at [477, 161] on input "Email" at bounding box center [523, 166] width 177 height 11
type input "**********"
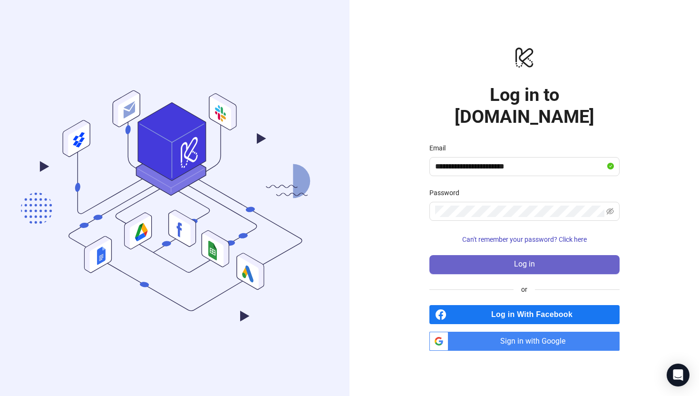
click at [456, 256] on button "Log in" at bounding box center [524, 264] width 190 height 19
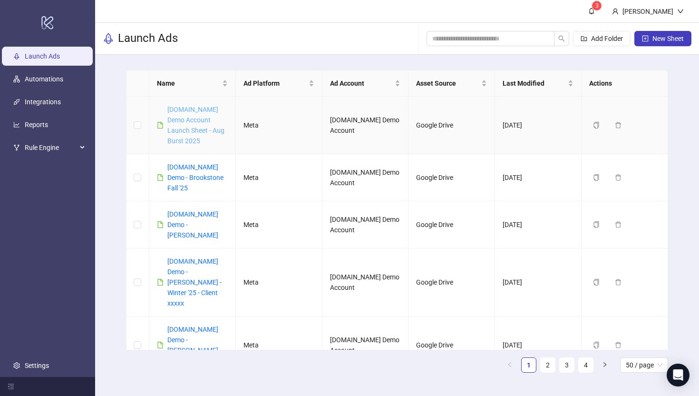
click at [179, 116] on link "[DOMAIN_NAME] Demo Account Launch Sheet - Aug Burst 2025" at bounding box center [195, 125] width 57 height 39
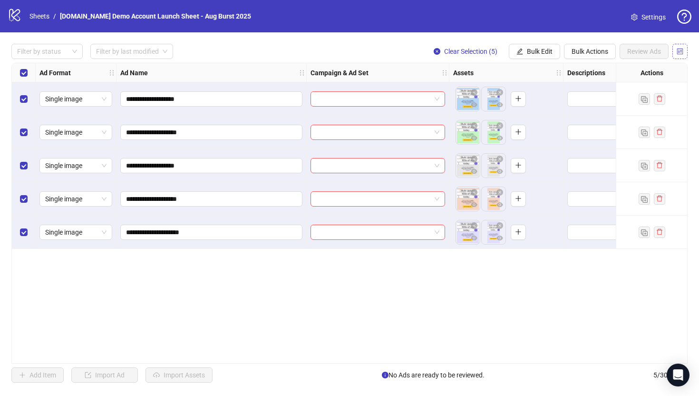
click at [679, 51] on icon "control" at bounding box center [680, 51] width 7 height 7
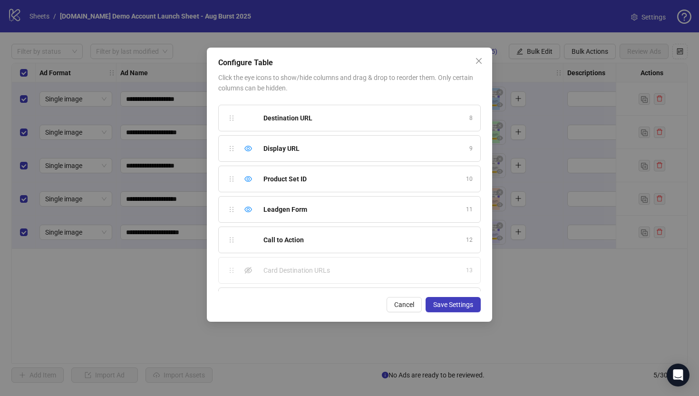
scroll to position [236, 0]
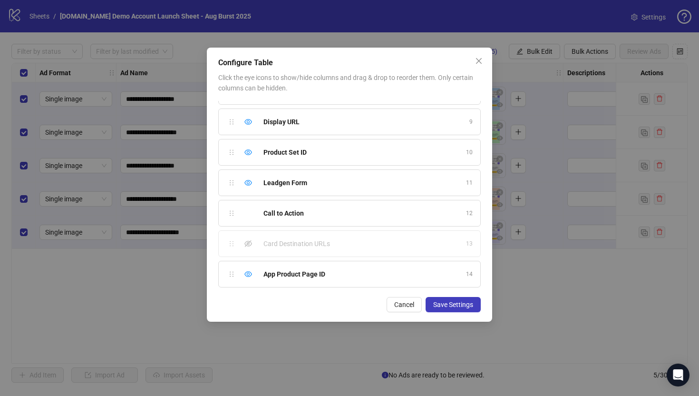
click at [233, 275] on div "Ad Format 1 Ad Name 2 Campaign & Ad Set 3 Assets 4 Descriptions 5 Headlines 6 P…" at bounding box center [349, 196] width 263 height 190
click at [328, 308] on div "Cancel Save Settings" at bounding box center [349, 304] width 263 height 15
click at [478, 65] on button "Close" at bounding box center [478, 60] width 15 height 15
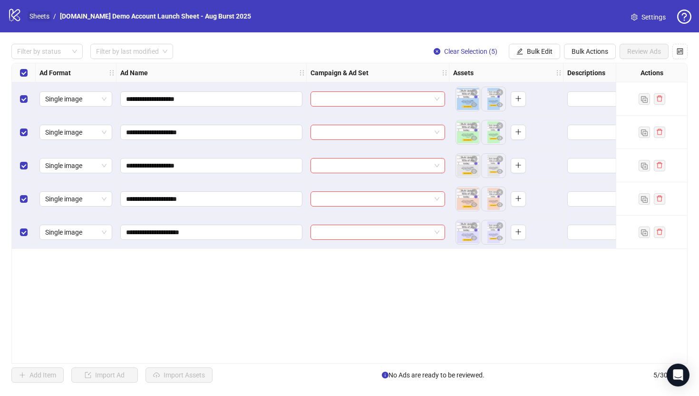
click at [40, 17] on link "Sheets" at bounding box center [40, 16] width 24 height 10
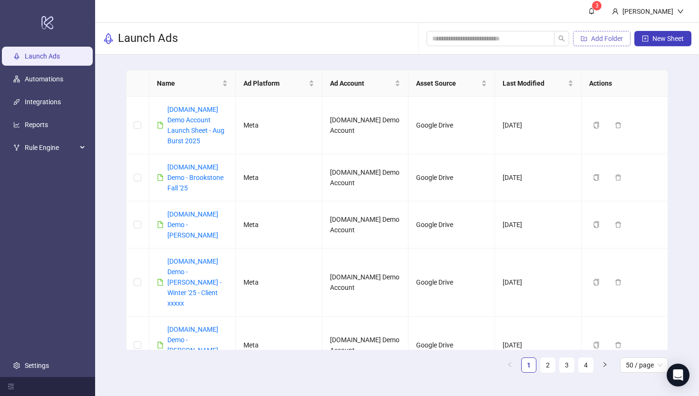
click at [599, 41] on span "Add Folder" at bounding box center [607, 39] width 32 height 8
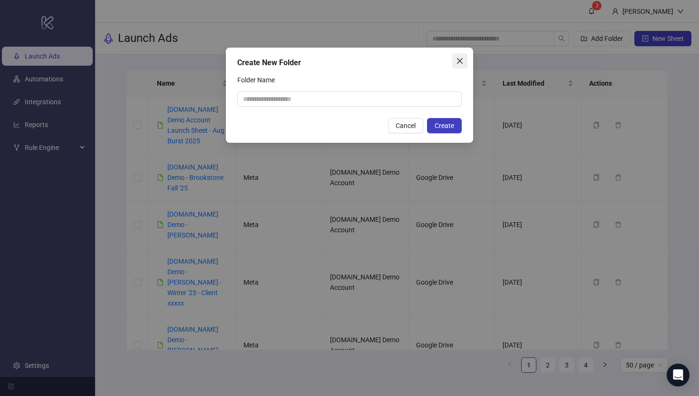
click at [462, 59] on icon "close" at bounding box center [460, 61] width 6 height 6
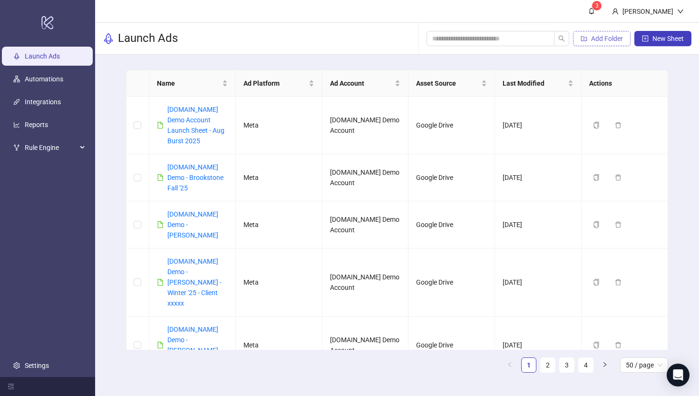
click at [605, 39] on span "Add Folder" at bounding box center [607, 39] width 32 height 8
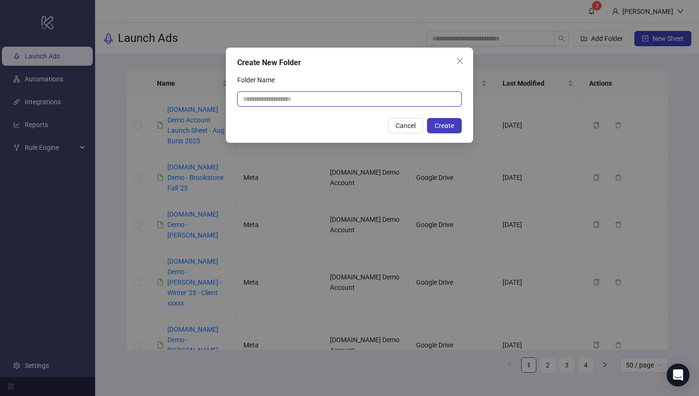
click at [261, 100] on input "Folder Name" at bounding box center [349, 98] width 224 height 15
click at [458, 63] on icon "close" at bounding box center [460, 61] width 8 height 8
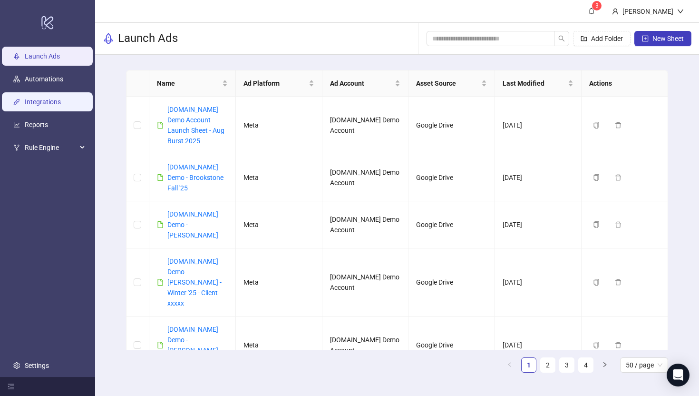
click at [35, 98] on link "Integrations" at bounding box center [43, 102] width 36 height 8
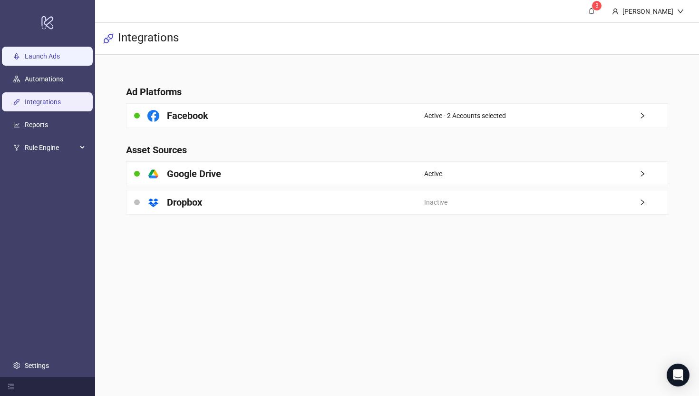
click at [49, 55] on link "Launch Ads" at bounding box center [42, 56] width 35 height 8
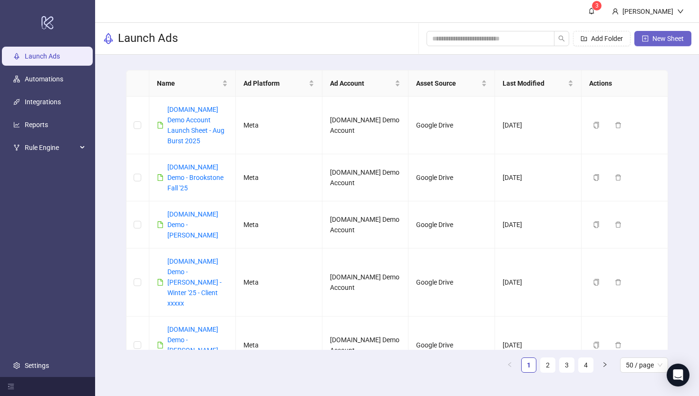
click at [665, 43] on button "New Sheet" at bounding box center [662, 38] width 57 height 15
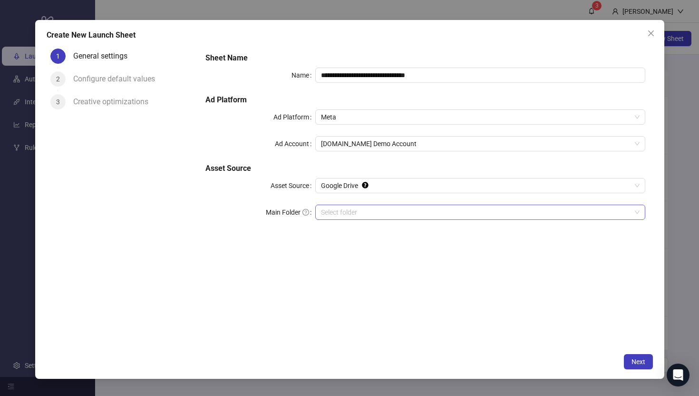
click at [355, 214] on input "Main Folder" at bounding box center [476, 212] width 310 height 14
click at [652, 33] on icon "close" at bounding box center [651, 33] width 8 height 8
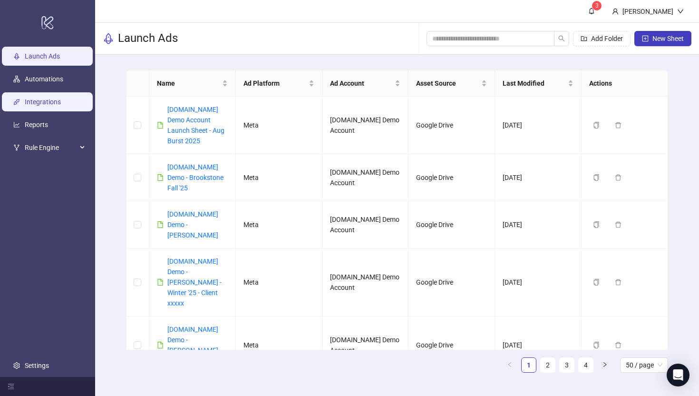
click at [33, 101] on link "Integrations" at bounding box center [43, 102] width 36 height 8
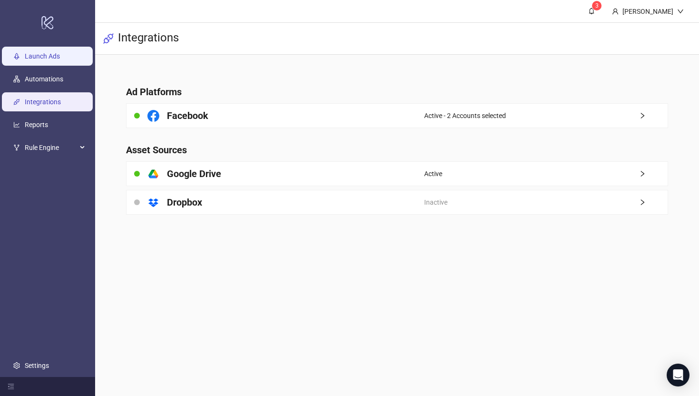
click at [51, 53] on link "Launch Ads" at bounding box center [42, 56] width 35 height 8
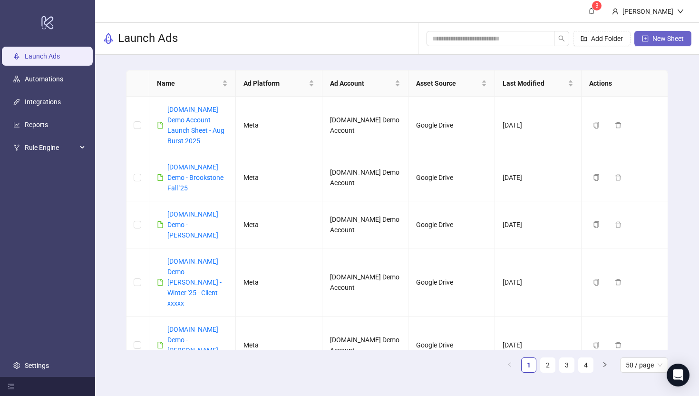
click at [652, 40] on button "New Sheet" at bounding box center [662, 38] width 57 height 15
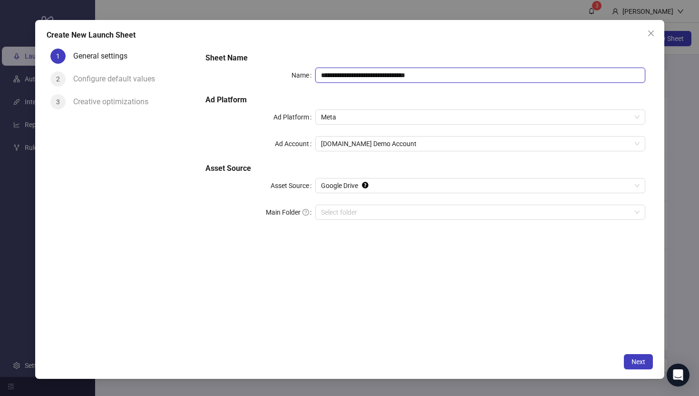
click at [447, 78] on input "**********" at bounding box center [480, 75] width 330 height 15
type input "**********"
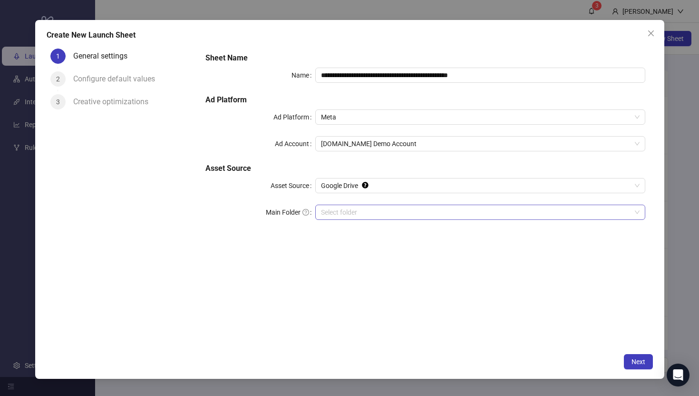
click at [331, 218] on input "Main Folder" at bounding box center [476, 212] width 310 height 14
click at [639, 364] on span "Next" at bounding box center [639, 362] width 14 height 8
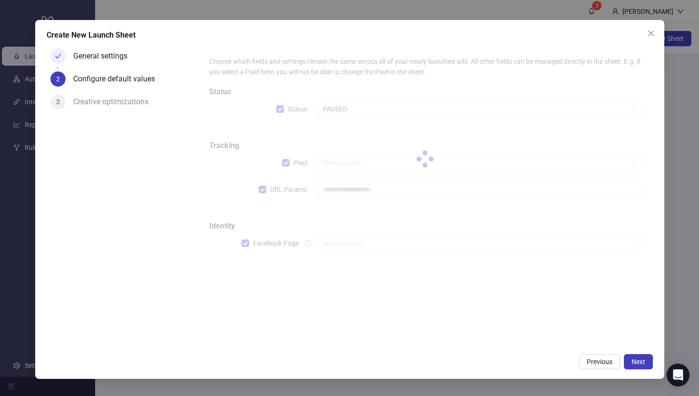
type input "**********"
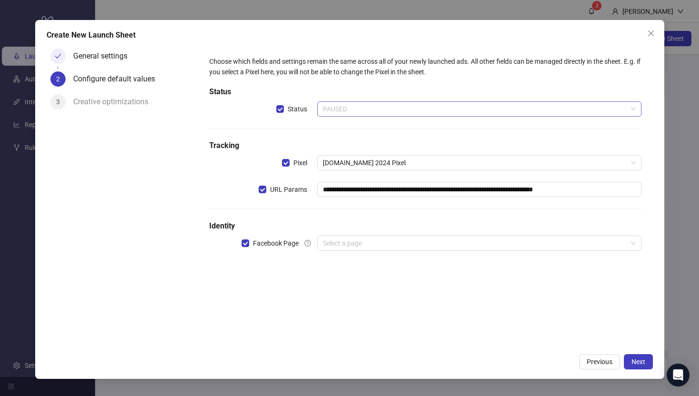
click at [354, 107] on span "PAUSED" at bounding box center [479, 109] width 312 height 14
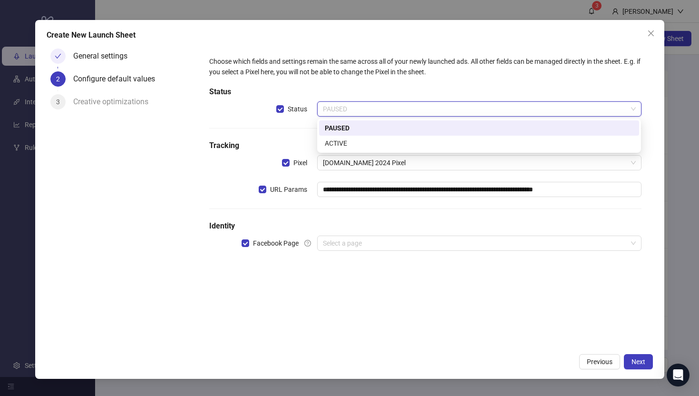
click at [337, 128] on div "PAUSED" at bounding box center [479, 128] width 309 height 10
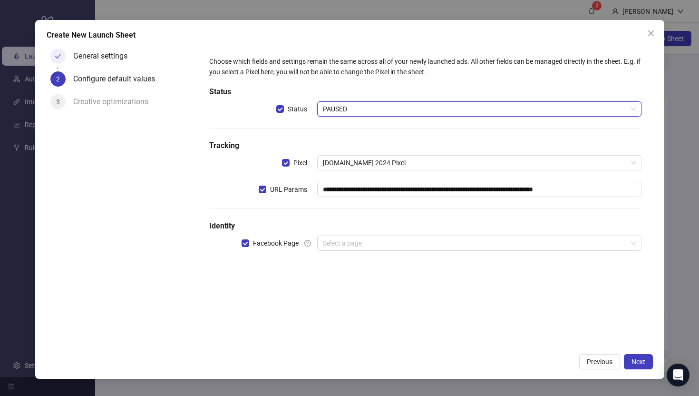
click at [344, 234] on div "**********" at bounding box center [424, 159] width 439 height 214
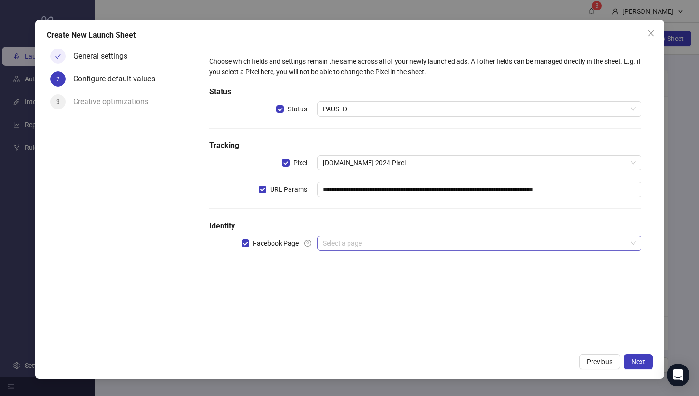
click at [345, 242] on input "search" at bounding box center [475, 243] width 304 height 14
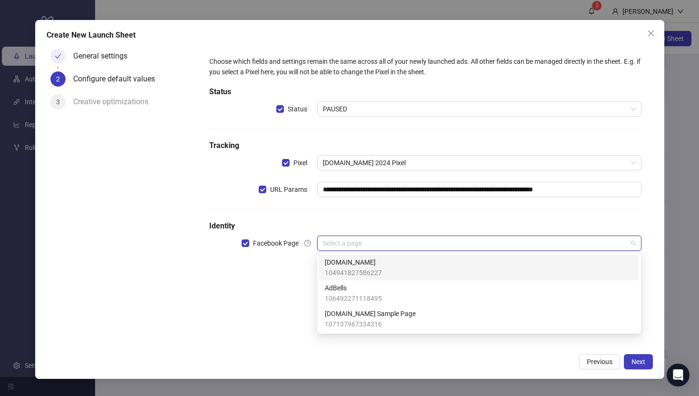
click at [334, 269] on span "104941827586227" at bounding box center [353, 272] width 57 height 10
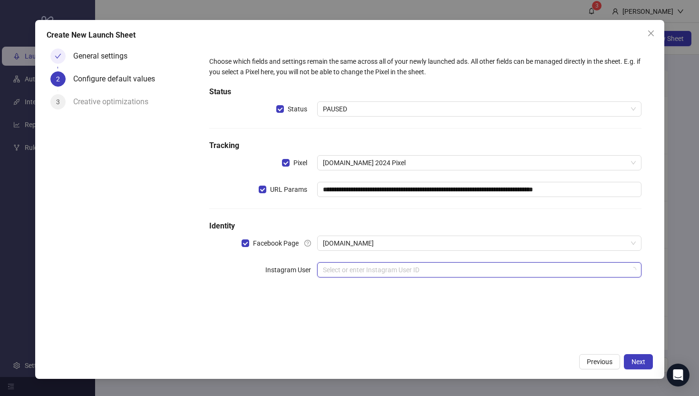
click at [352, 268] on input "search" at bounding box center [475, 270] width 304 height 14
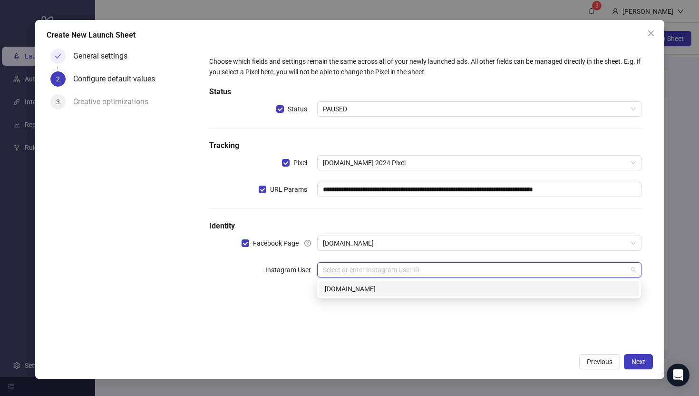
click at [332, 289] on div "kitchn.io" at bounding box center [479, 288] width 309 height 10
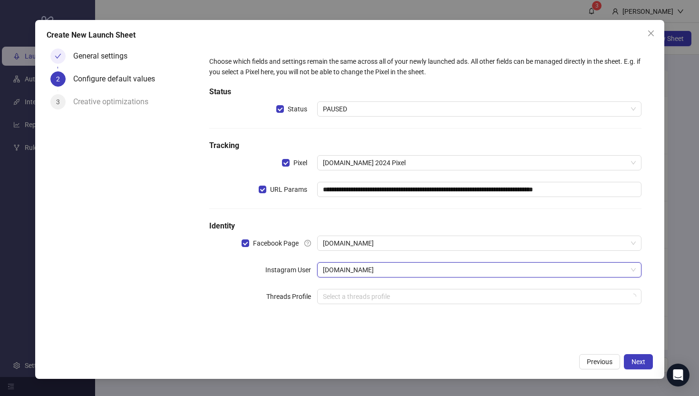
click at [171, 269] on div "General settings 2 Configure default values 3 Creative optimizations" at bounding box center [123, 197] width 152 height 304
click at [653, 365] on div "**********" at bounding box center [349, 199] width 629 height 359
click at [651, 364] on button "Next" at bounding box center [638, 361] width 29 height 15
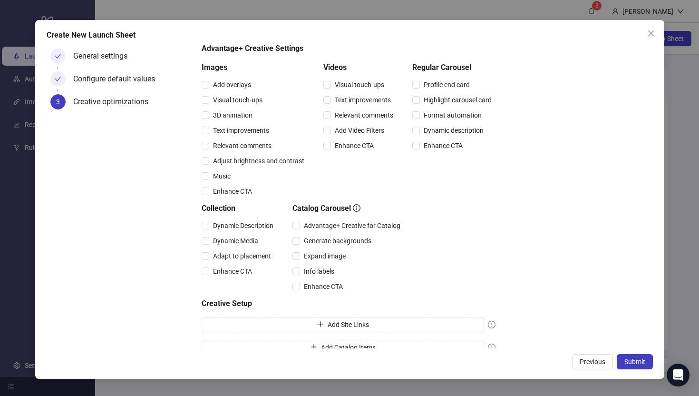
scroll to position [77, 0]
click at [638, 363] on span "Submit" at bounding box center [634, 362] width 21 height 8
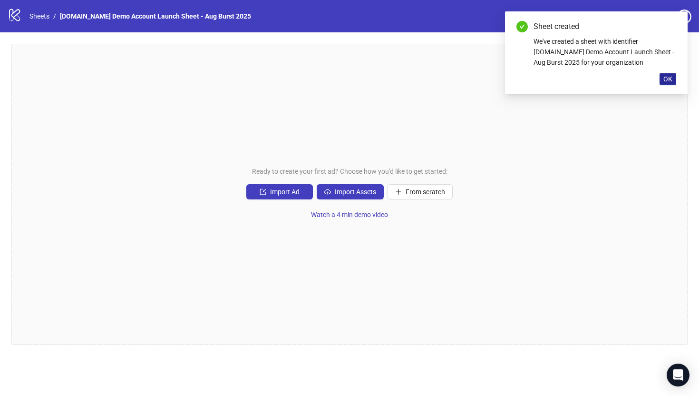
click at [672, 76] on span "OK" at bounding box center [667, 79] width 9 height 8
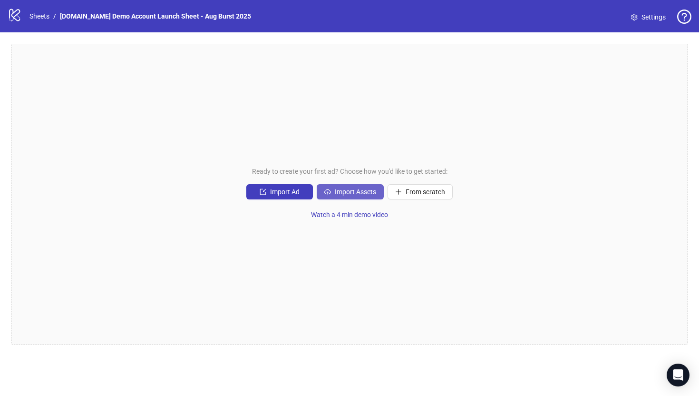
click at [340, 188] on span "Import Assets" at bounding box center [355, 192] width 41 height 8
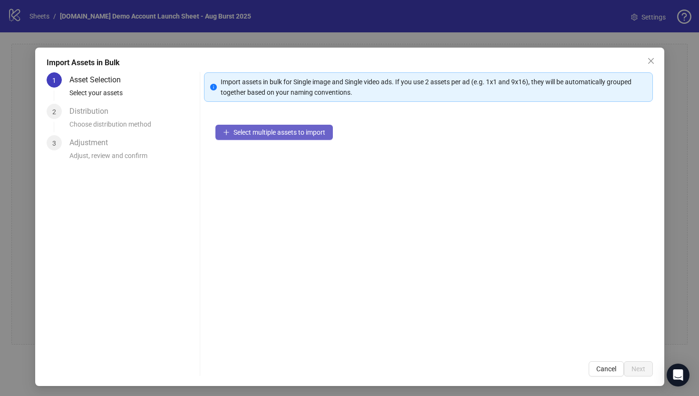
click at [267, 134] on span "Select multiple assets to import" at bounding box center [280, 132] width 92 height 8
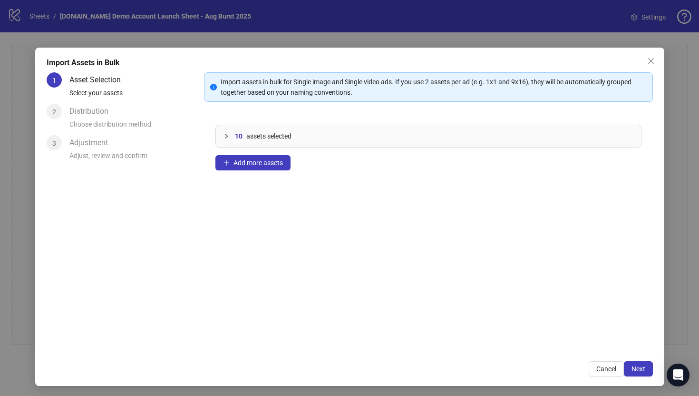
click at [224, 132] on div at bounding box center [229, 136] width 11 height 10
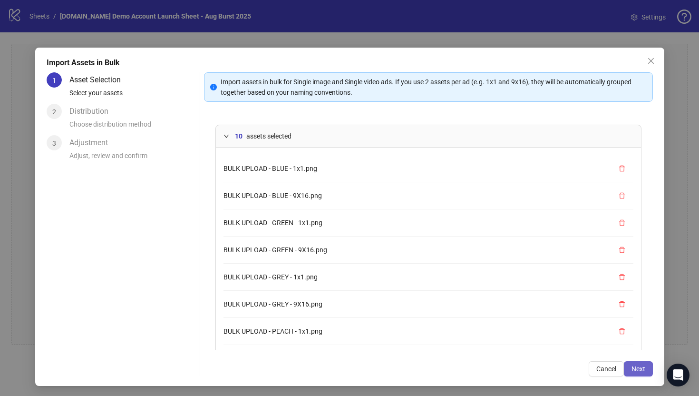
click at [633, 368] on span "Next" at bounding box center [639, 369] width 14 height 8
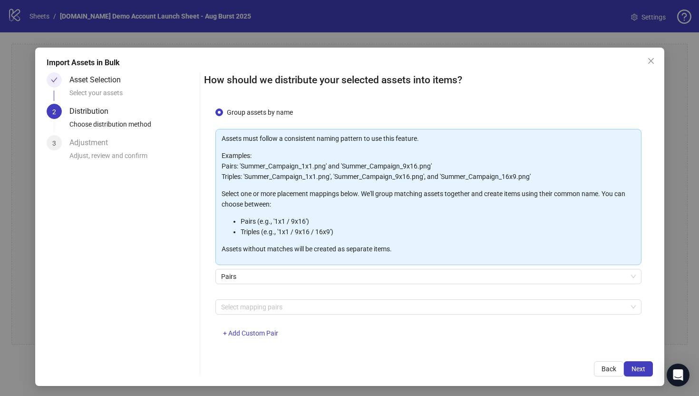
scroll to position [23, 0]
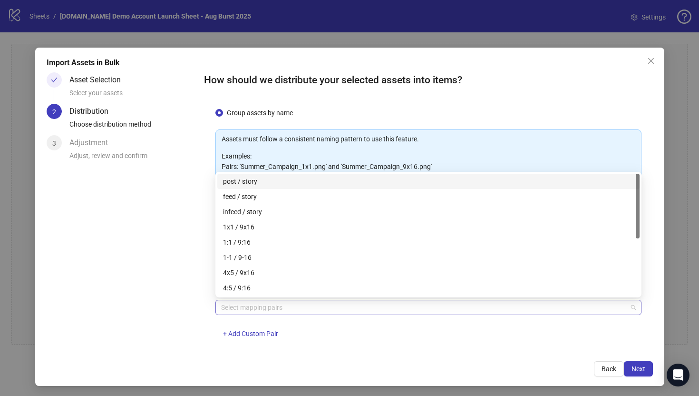
click at [228, 311] on div at bounding box center [423, 307] width 412 height 13
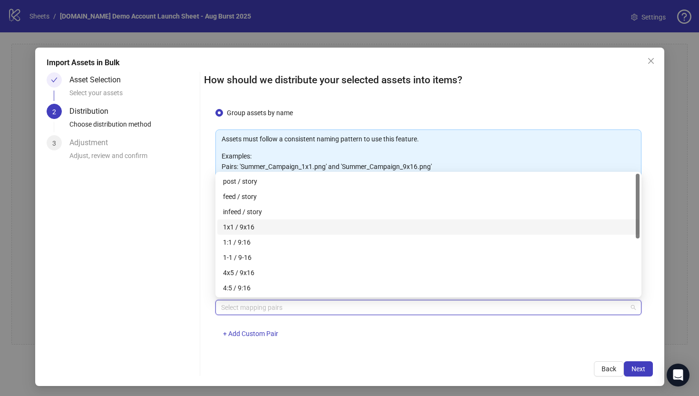
click at [251, 228] on div "1x1 / 9x16" at bounding box center [428, 227] width 411 height 10
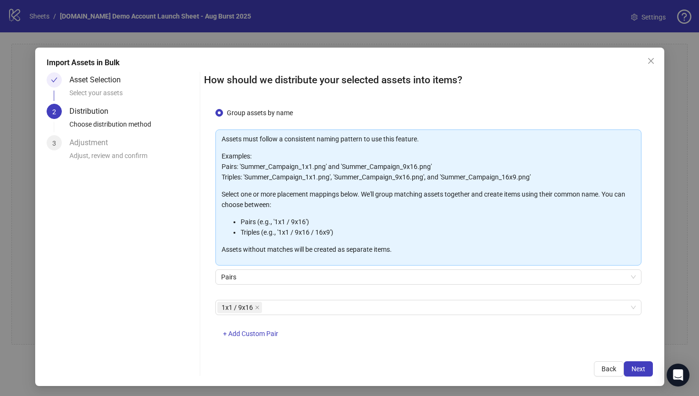
click at [324, 344] on div "1x1 / 9x16 + Add Custom Pair" at bounding box center [428, 324] width 426 height 49
click at [637, 370] on span "Next" at bounding box center [639, 369] width 14 height 8
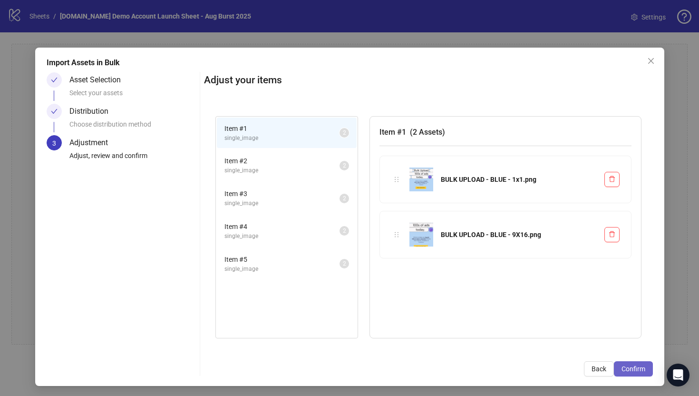
click at [632, 371] on span "Confirm" at bounding box center [634, 369] width 24 height 8
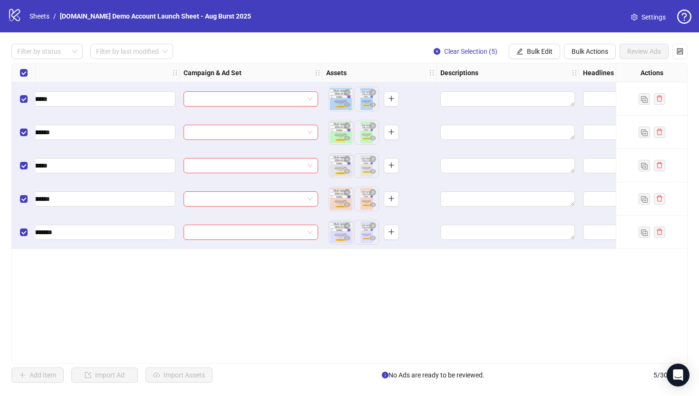
scroll to position [0, 122]
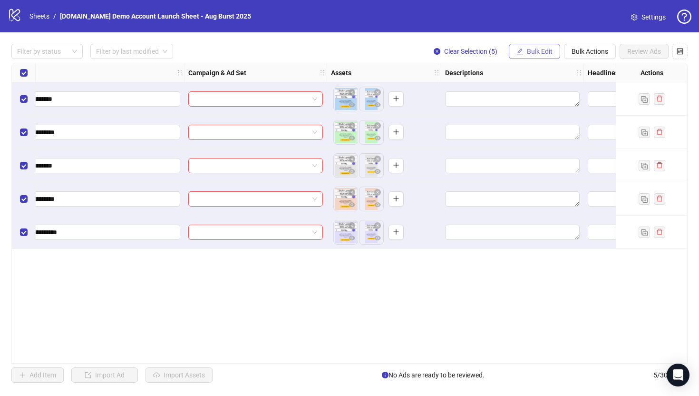
click at [533, 53] on span "Bulk Edit" at bounding box center [540, 52] width 26 height 8
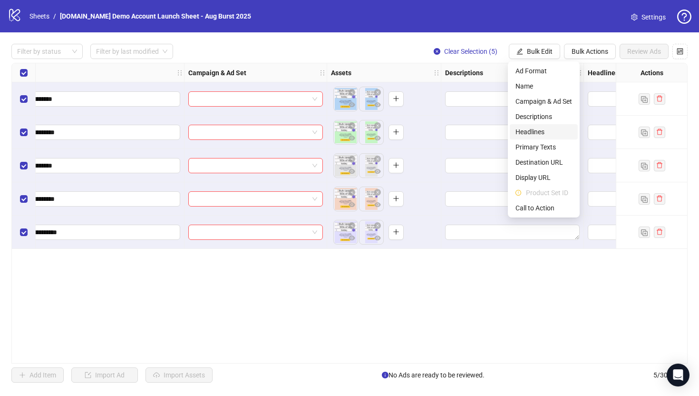
click at [528, 130] on span "Headlines" at bounding box center [544, 132] width 57 height 10
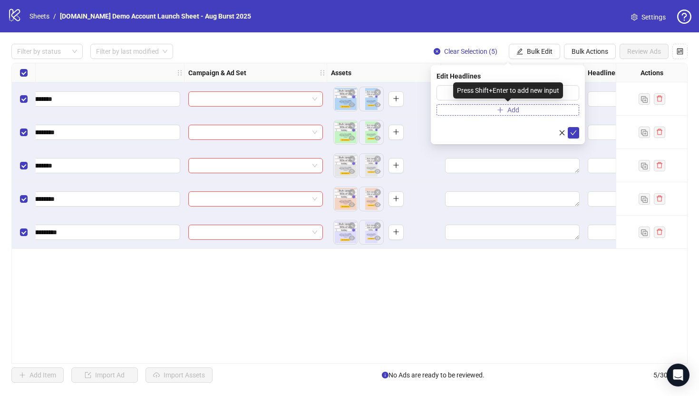
click at [507, 108] on button "Add" at bounding box center [508, 109] width 143 height 11
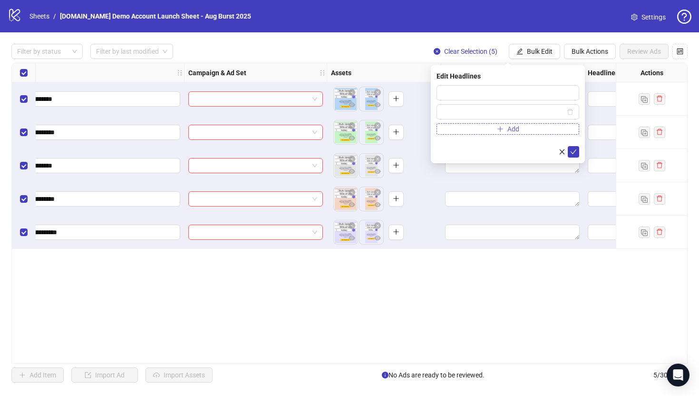
click at [505, 130] on button "Add" at bounding box center [508, 128] width 143 height 11
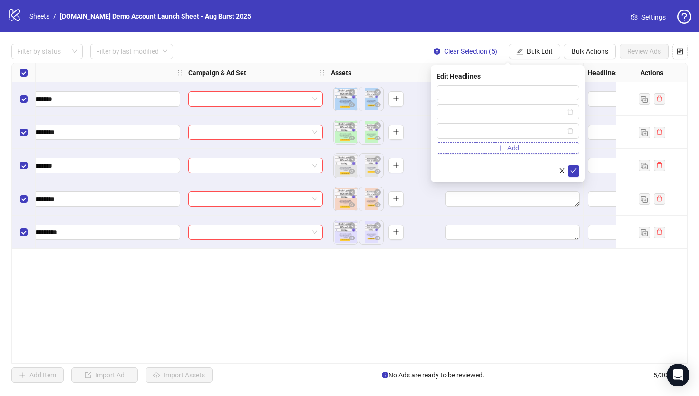
click at [502, 146] on icon "plus" at bounding box center [500, 148] width 7 height 7
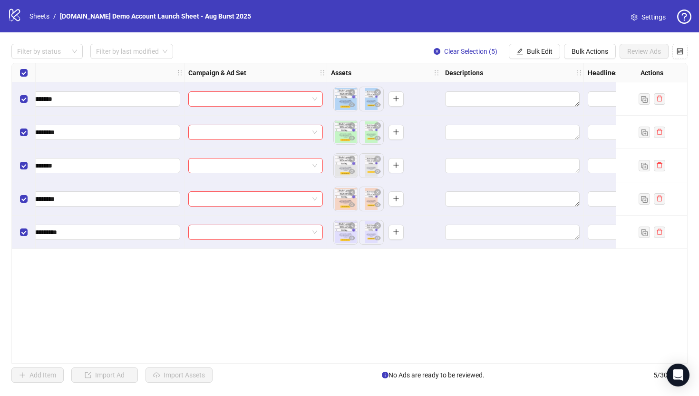
click at [366, 293] on div "**********" at bounding box center [349, 213] width 676 height 301
click at [532, 49] on span "Bulk Edit" at bounding box center [540, 52] width 26 height 8
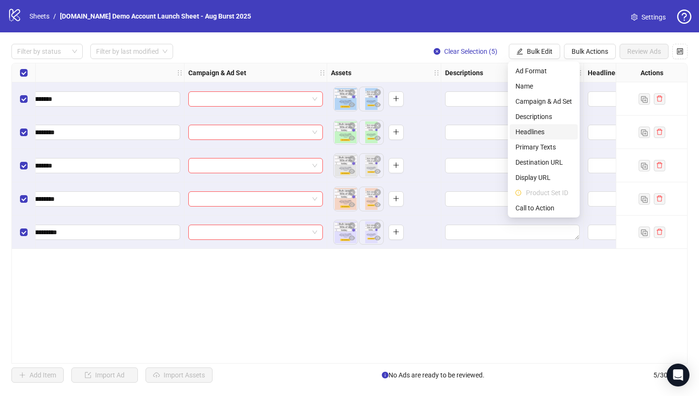
click at [527, 126] on li "Headlines" at bounding box center [544, 131] width 68 height 15
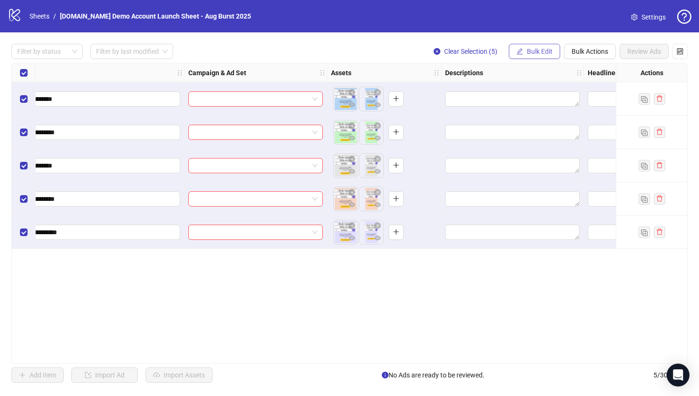
click at [537, 52] on span "Bulk Edit" at bounding box center [540, 52] width 26 height 8
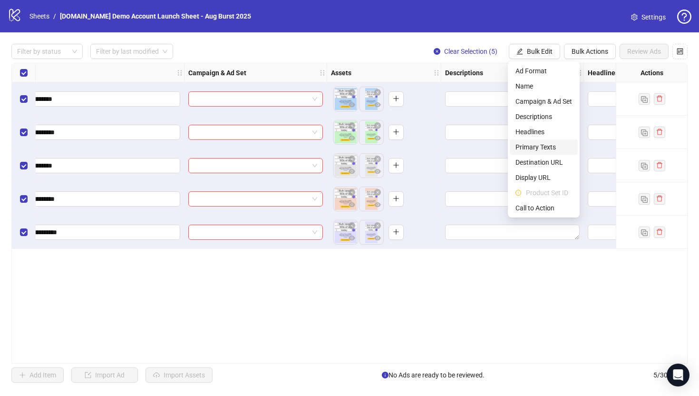
click at [525, 143] on span "Primary Texts" at bounding box center [544, 147] width 57 height 10
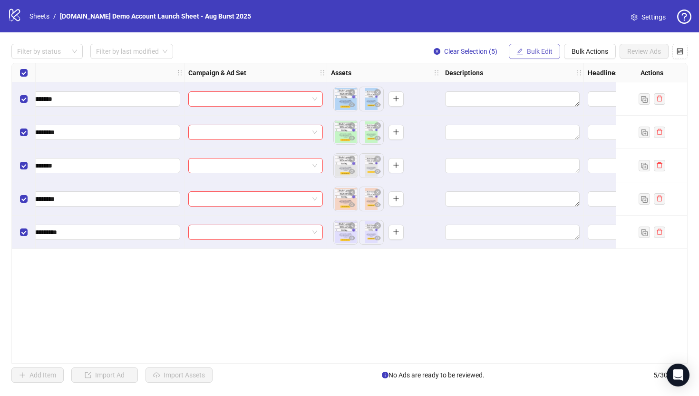
click at [527, 51] on span "Bulk Edit" at bounding box center [540, 52] width 26 height 8
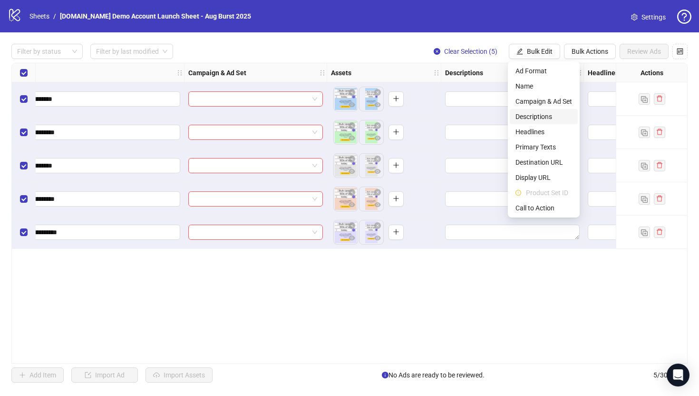
click at [526, 114] on span "Descriptions" at bounding box center [544, 116] width 57 height 10
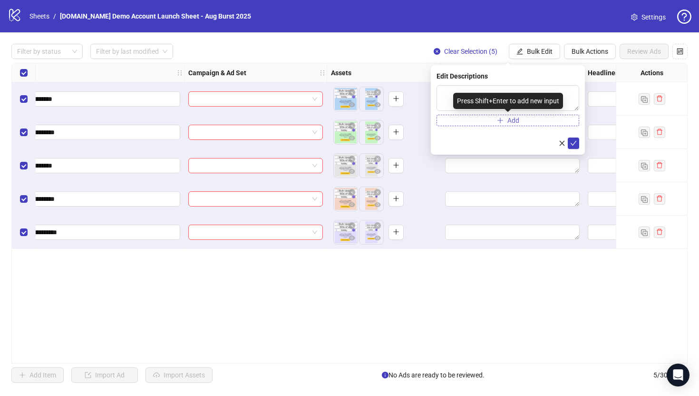
click at [499, 120] on icon "plus" at bounding box center [500, 120] width 7 height 7
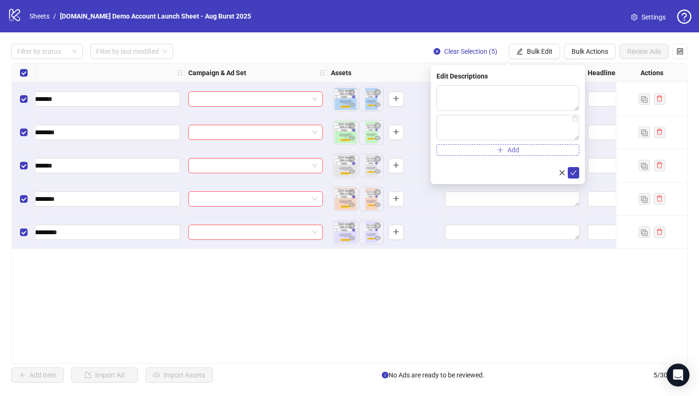
click at [500, 148] on icon "plus" at bounding box center [500, 149] width 0 height 5
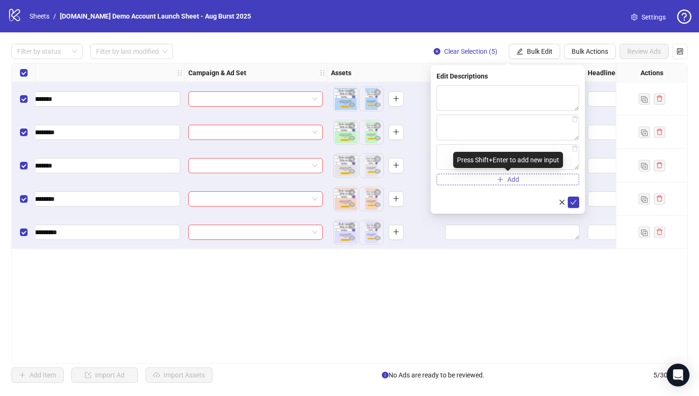
click at [498, 181] on icon "plus" at bounding box center [500, 179] width 7 height 7
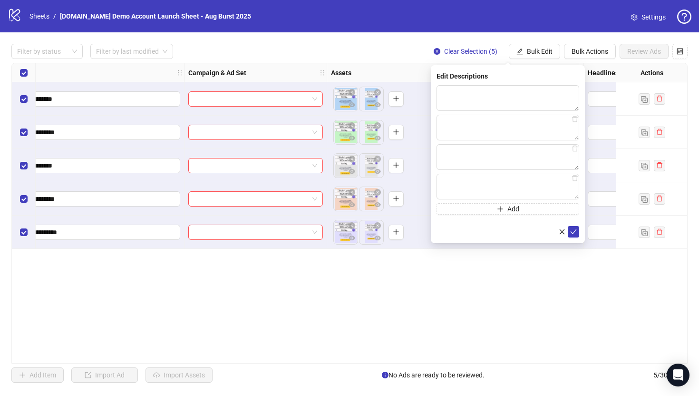
click at [533, 337] on div "**********" at bounding box center [349, 213] width 676 height 301
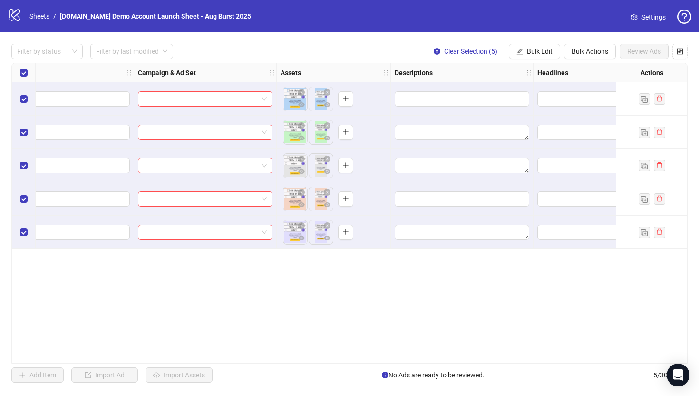
scroll to position [0, 0]
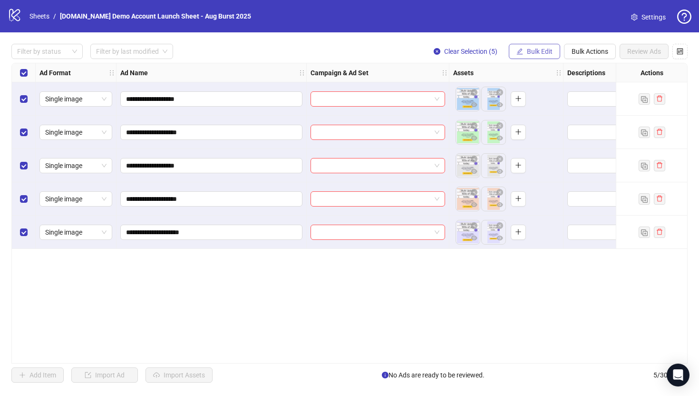
click at [518, 53] on icon "edit" at bounding box center [520, 51] width 7 height 7
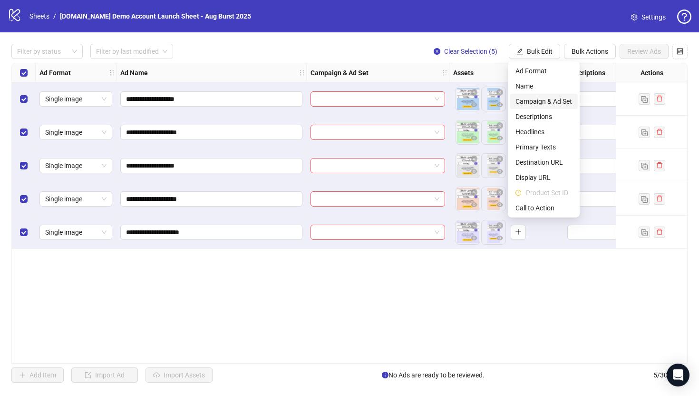
click at [527, 103] on span "Campaign & Ad Set" at bounding box center [544, 101] width 57 height 10
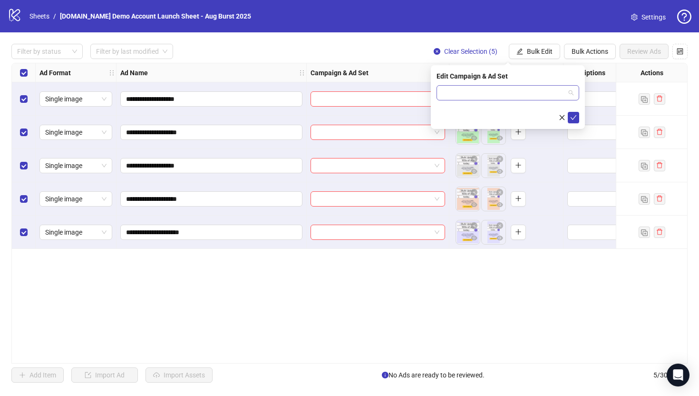
click at [475, 96] on input "search" at bounding box center [503, 93] width 123 height 14
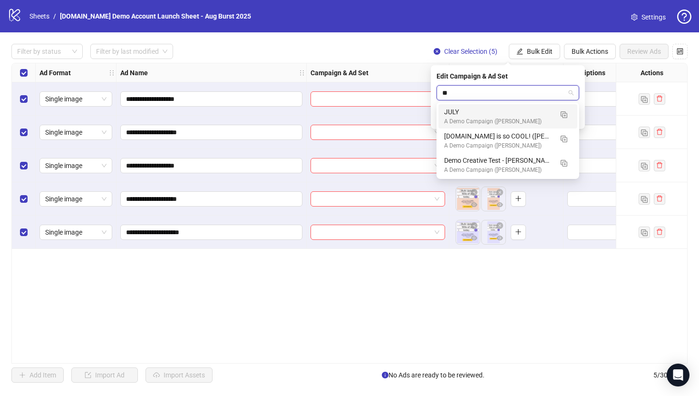
type input "***"
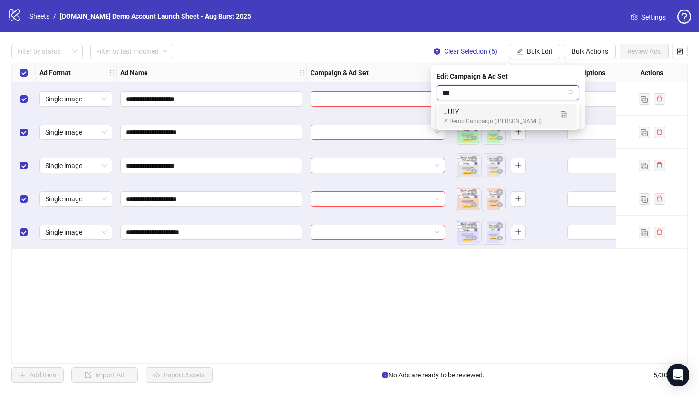
click at [464, 109] on div "JULY" at bounding box center [498, 112] width 108 height 10
click at [570, 119] on icon "check" at bounding box center [573, 117] width 7 height 7
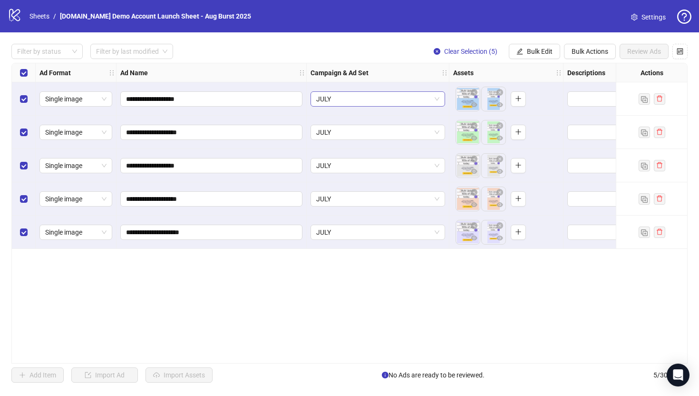
click at [350, 102] on span "JULY" at bounding box center [377, 99] width 123 height 14
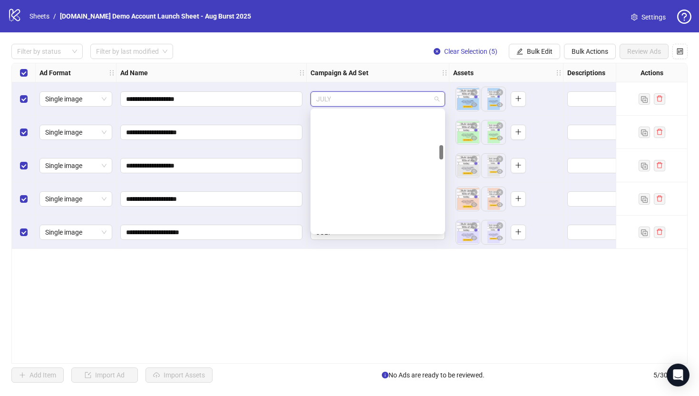
scroll to position [291, 0]
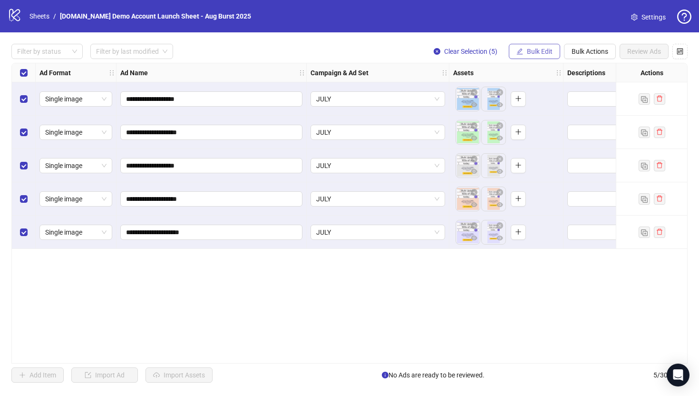
click at [539, 51] on span "Bulk Edit" at bounding box center [540, 52] width 26 height 8
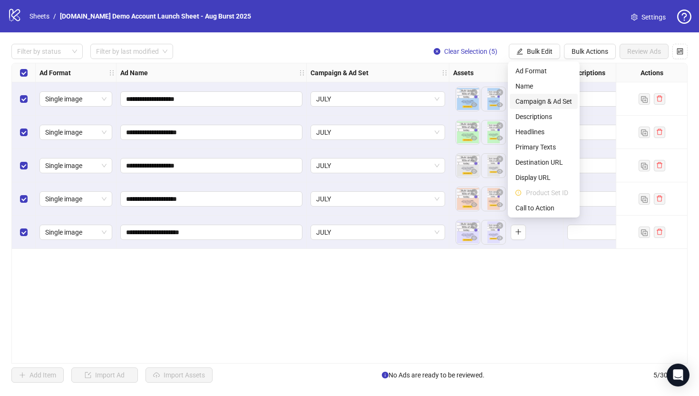
click at [525, 97] on span "Campaign & Ad Set" at bounding box center [544, 101] width 57 height 10
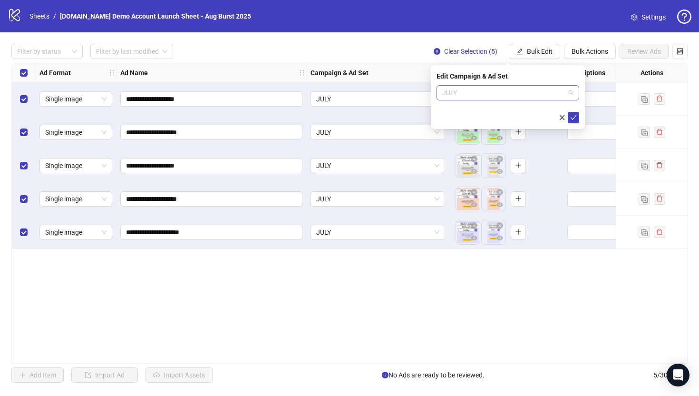
click at [464, 93] on span "JULY" at bounding box center [507, 93] width 131 height 14
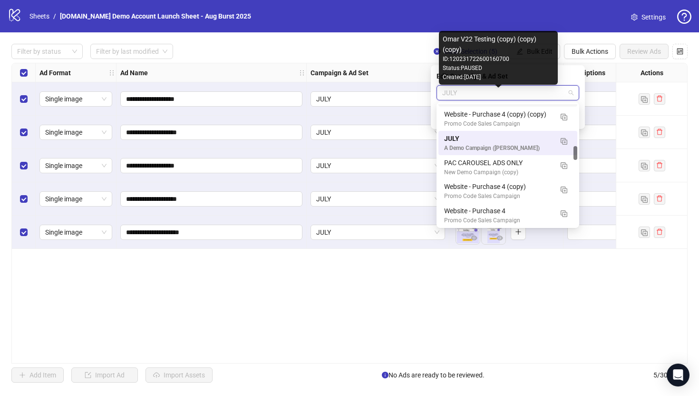
scroll to position [361, 0]
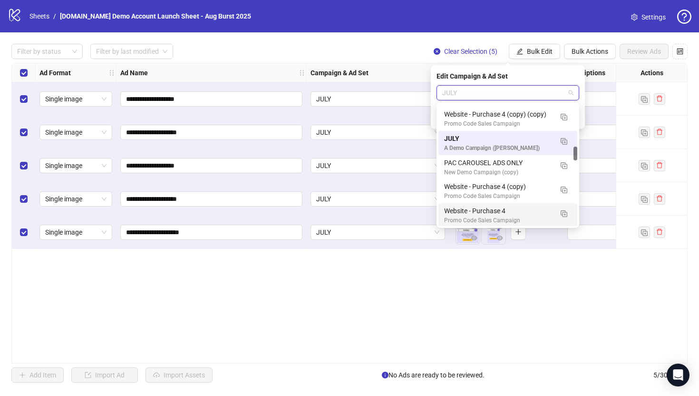
click at [415, 295] on div "**********" at bounding box center [349, 213] width 676 height 301
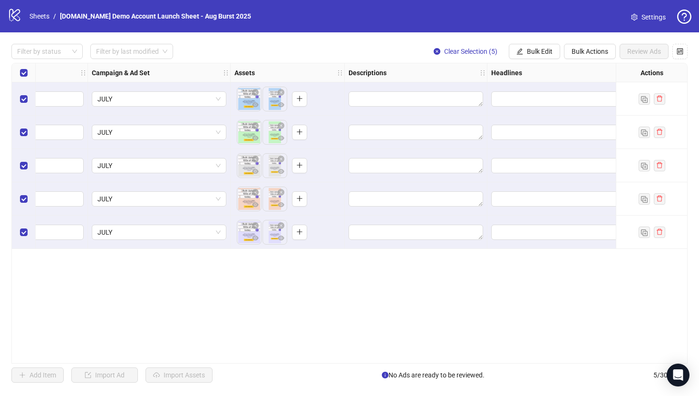
scroll to position [0, 228]
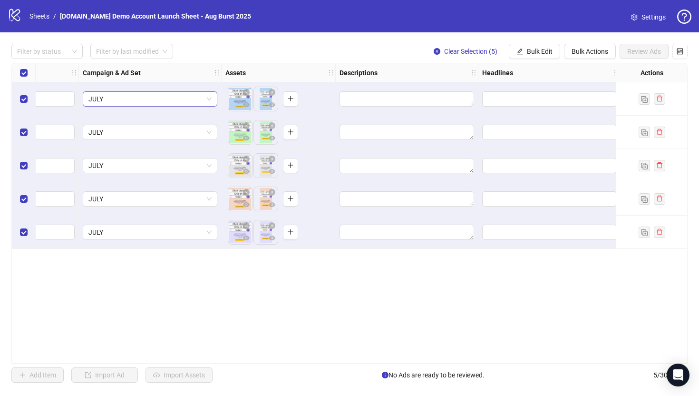
click at [176, 98] on span "JULY" at bounding box center [149, 99] width 123 height 14
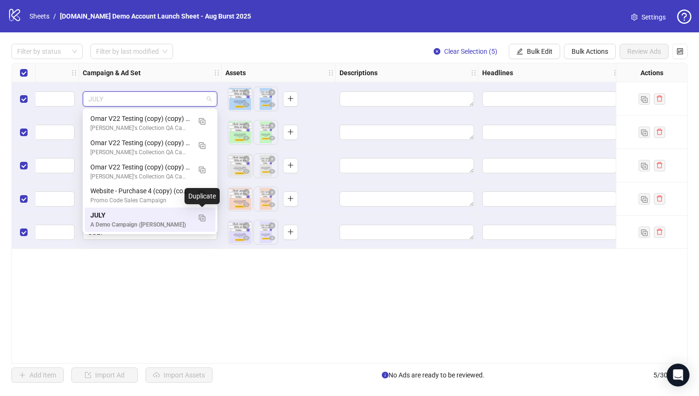
click at [302, 321] on div "**********" at bounding box center [349, 213] width 676 height 301
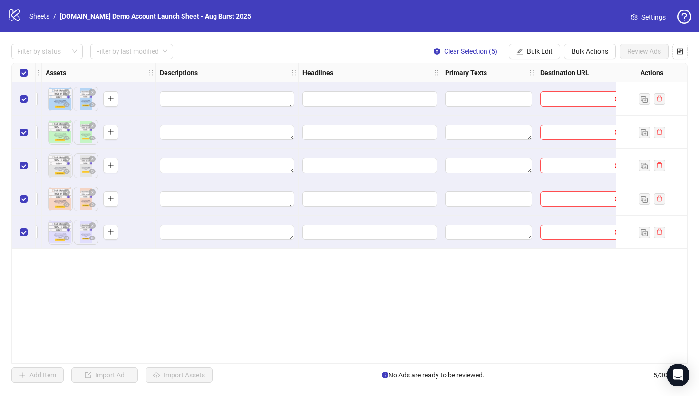
scroll to position [0, 463]
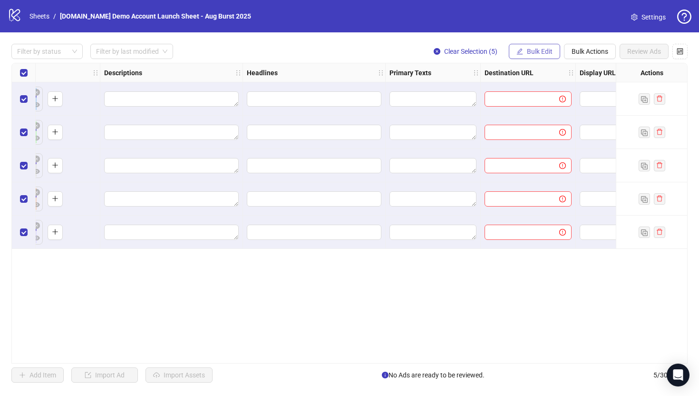
click at [530, 50] on span "Bulk Edit" at bounding box center [540, 52] width 26 height 8
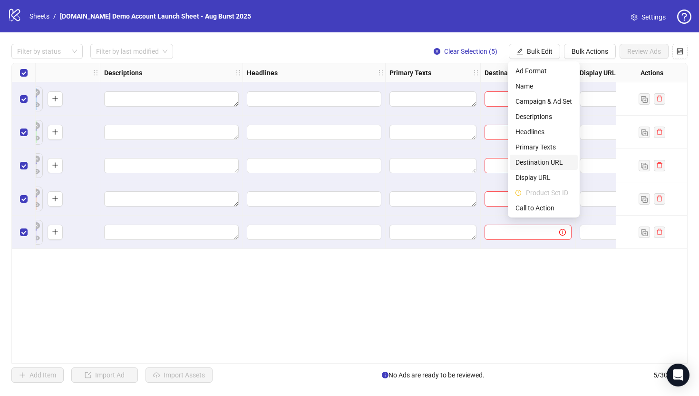
click at [529, 161] on span "Destination URL" at bounding box center [544, 162] width 57 height 10
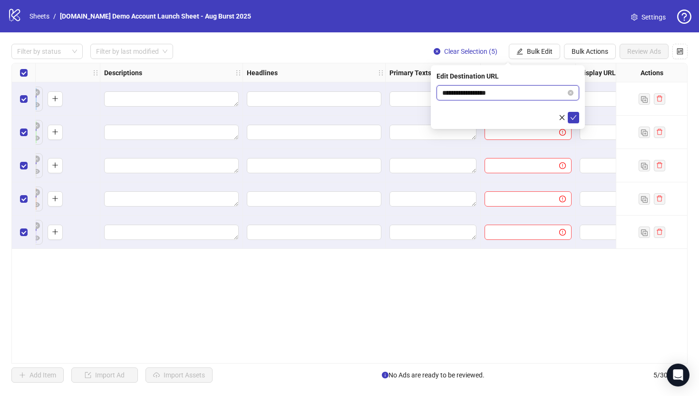
click at [500, 91] on input "**********" at bounding box center [504, 93] width 124 height 10
click at [568, 93] on icon "close-circle" at bounding box center [571, 93] width 6 height 6
click at [470, 93] on input "text" at bounding box center [504, 93] width 124 height 10
type input "**********"
click at [576, 114] on icon "check" at bounding box center [573, 117] width 7 height 7
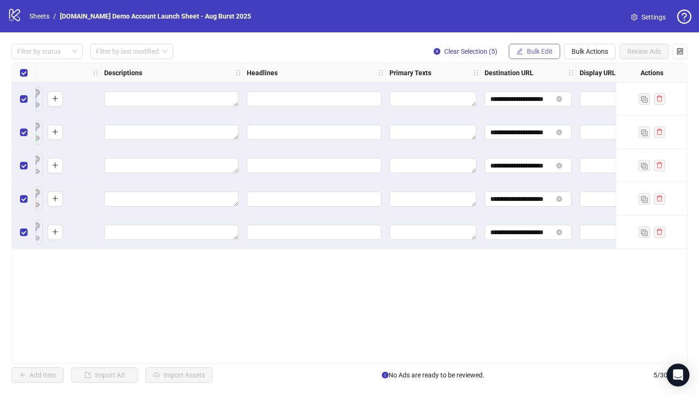
click at [532, 54] on span "Bulk Edit" at bounding box center [540, 52] width 26 height 8
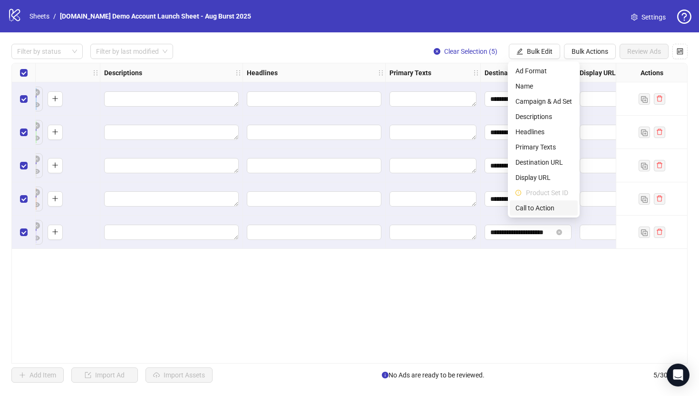
click at [525, 208] on span "Call to Action" at bounding box center [544, 208] width 57 height 10
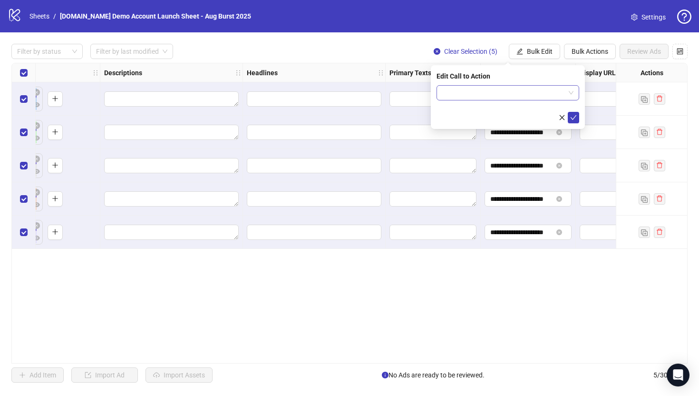
click at [502, 92] on input "search" at bounding box center [503, 93] width 123 height 14
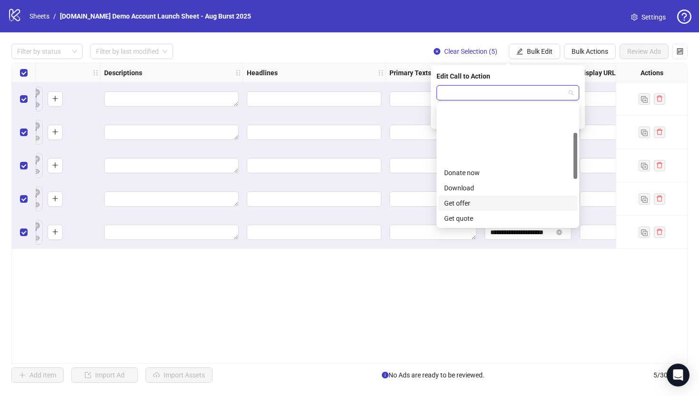
scroll to position [90, 0]
click at [458, 159] on div "Learn more" at bounding box center [507, 159] width 127 height 10
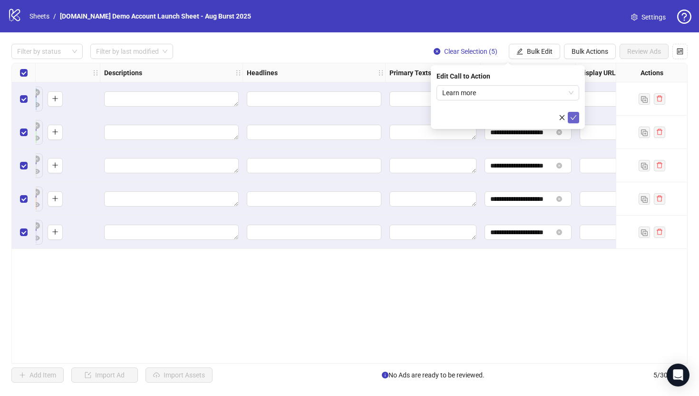
click at [576, 115] on icon "check" at bounding box center [574, 117] width 6 height 5
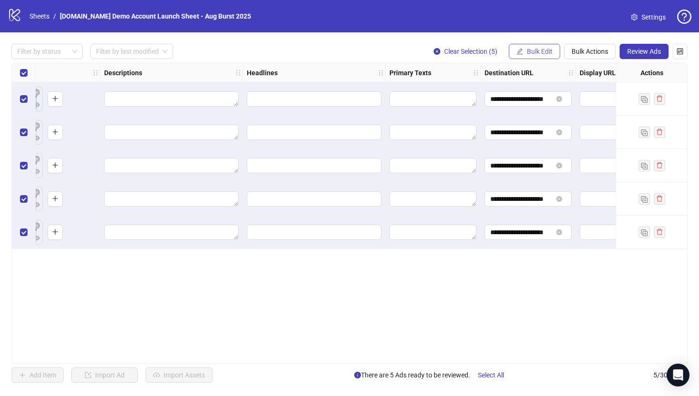
click at [535, 53] on span "Bulk Edit" at bounding box center [540, 52] width 26 height 8
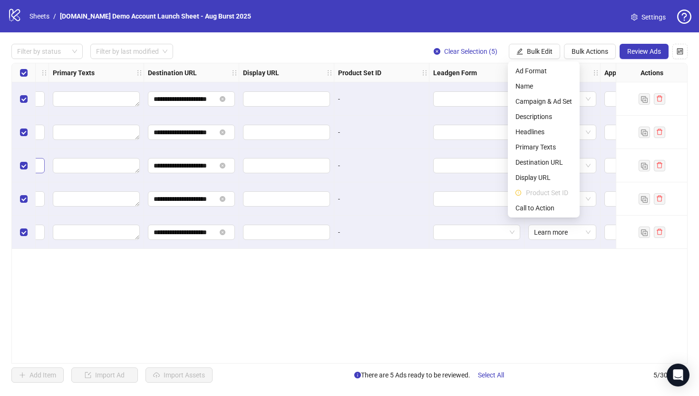
scroll to position [0, 880]
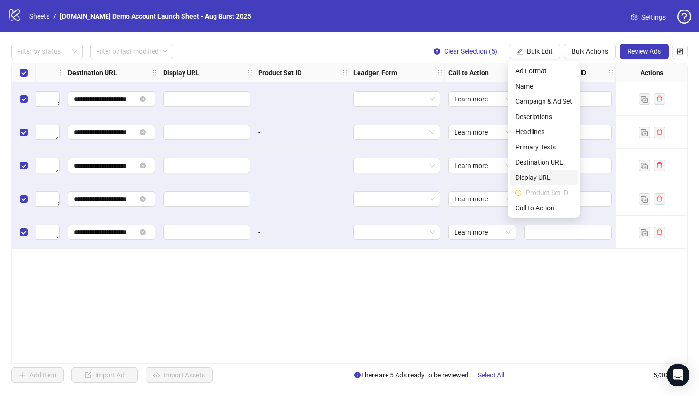
click at [530, 177] on span "Display URL" at bounding box center [544, 177] width 57 height 10
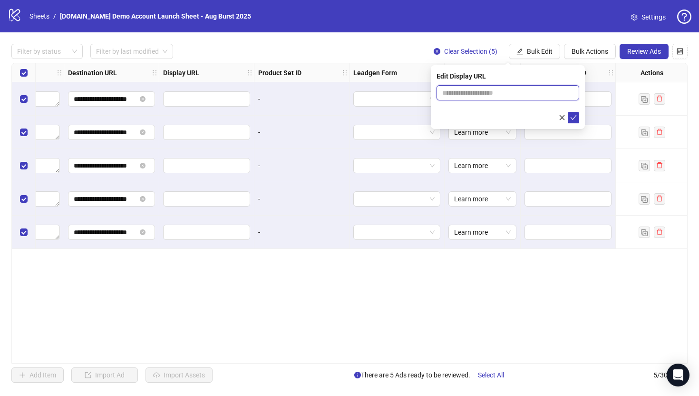
click at [490, 93] on input "text" at bounding box center [508, 92] width 143 height 15
type input "**********"
click at [575, 117] on icon "check" at bounding box center [573, 117] width 7 height 7
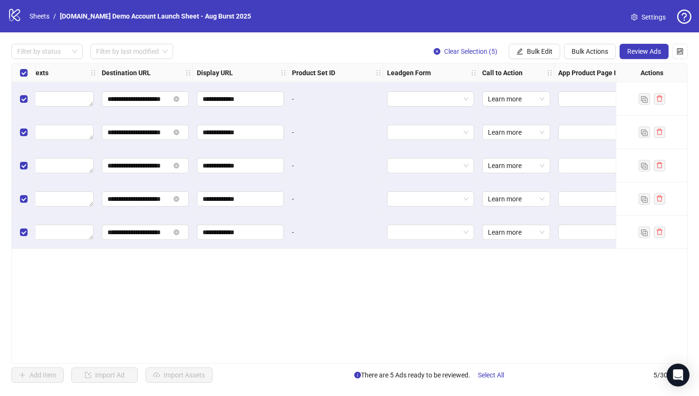
scroll to position [0, 839]
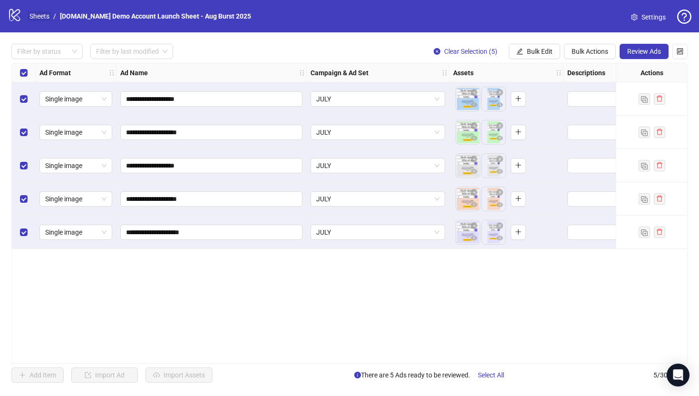
click at [37, 14] on link "Sheets" at bounding box center [40, 16] width 24 height 10
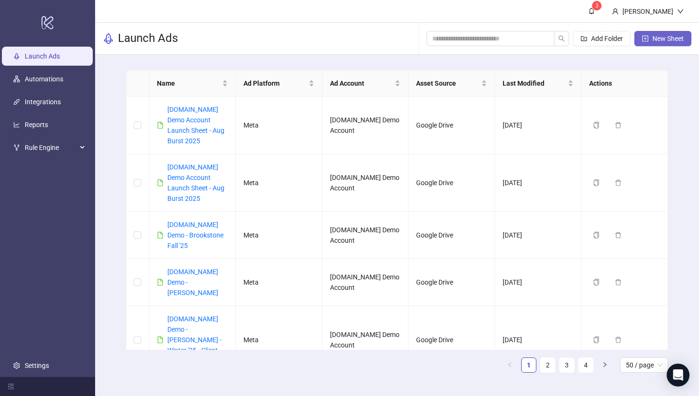
click at [656, 43] on button "New Sheet" at bounding box center [662, 38] width 57 height 15
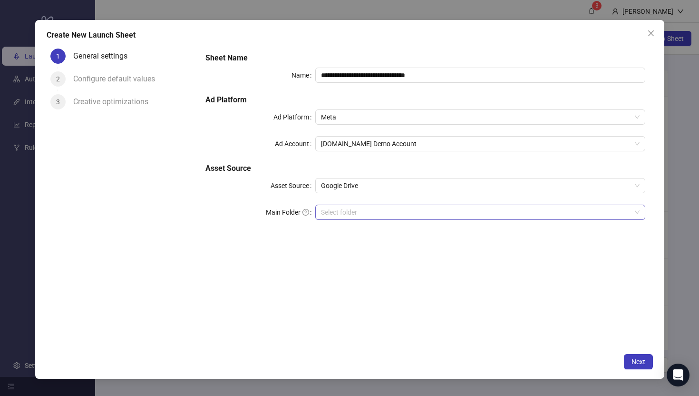
click at [346, 209] on input "Main Folder" at bounding box center [476, 212] width 310 height 14
click at [636, 363] on span "Next" at bounding box center [639, 362] width 14 height 8
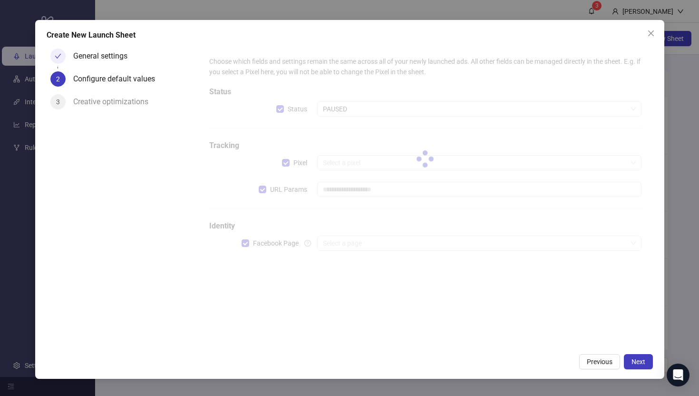
type input "**********"
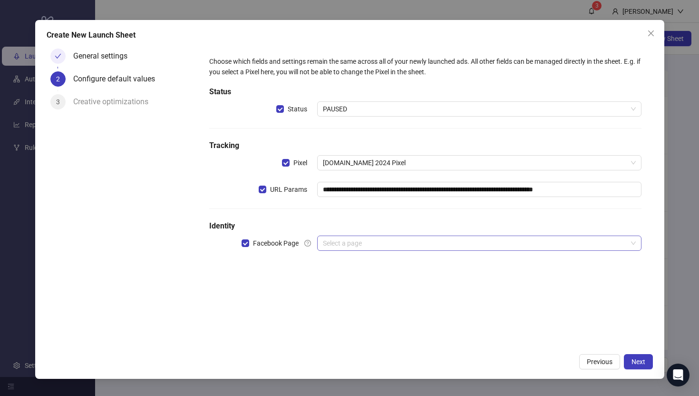
click at [342, 240] on input "search" at bounding box center [475, 243] width 304 height 14
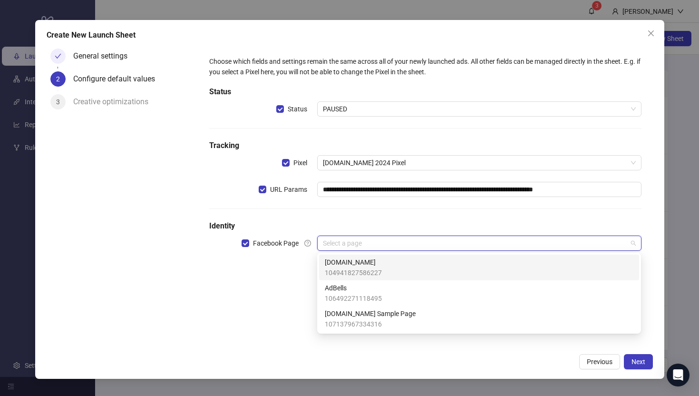
click at [338, 267] on span "[DOMAIN_NAME]" at bounding box center [353, 262] width 57 height 10
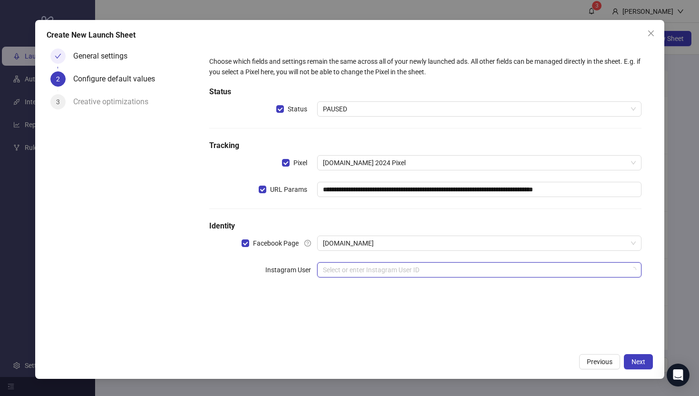
click at [332, 264] on input "search" at bounding box center [475, 270] width 304 height 14
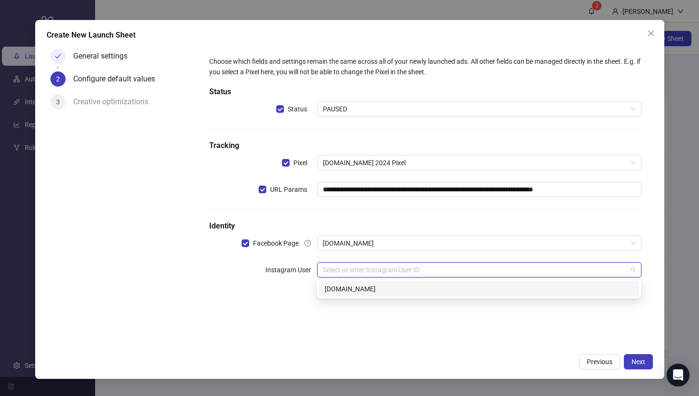
click at [332, 292] on div "kitchn.io" at bounding box center [479, 288] width 309 height 10
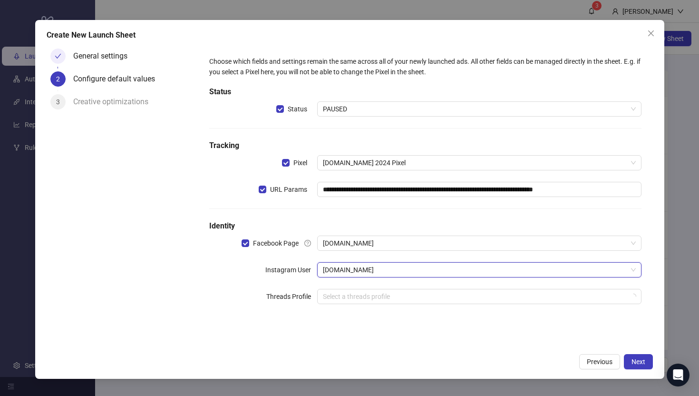
click at [275, 323] on form "**********" at bounding box center [425, 186] width 455 height 282
click at [636, 363] on span "Next" at bounding box center [639, 362] width 14 height 8
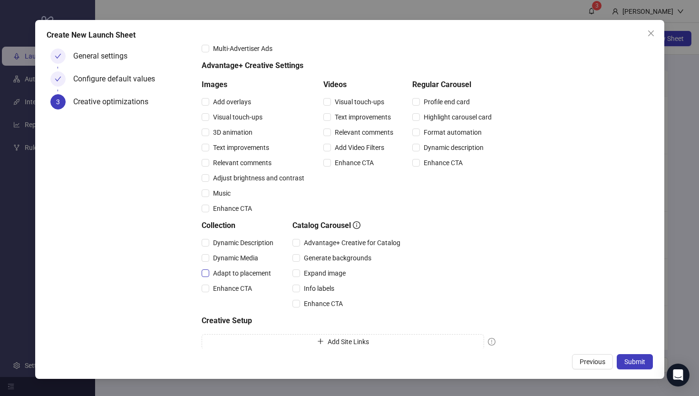
scroll to position [57, 0]
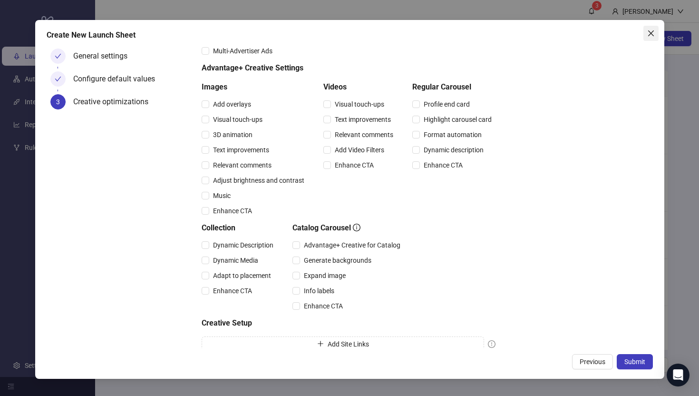
click at [650, 32] on icon "close" at bounding box center [651, 33] width 6 height 6
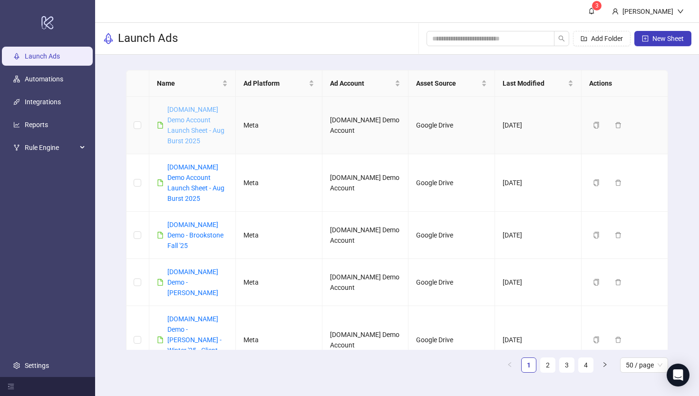
click at [201, 127] on link "[DOMAIN_NAME] Demo Account Launch Sheet - Aug Burst 2025" at bounding box center [195, 125] width 57 height 39
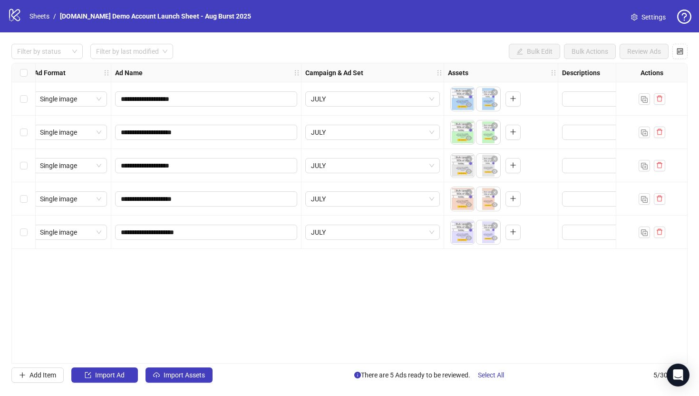
scroll to position [0, 3]
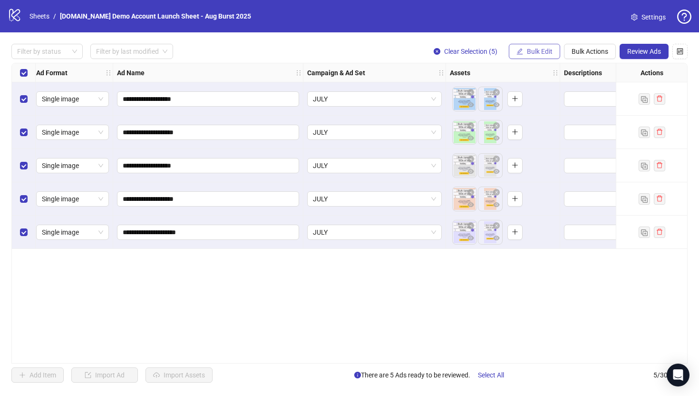
click at [527, 51] on span "Bulk Edit" at bounding box center [540, 52] width 26 height 8
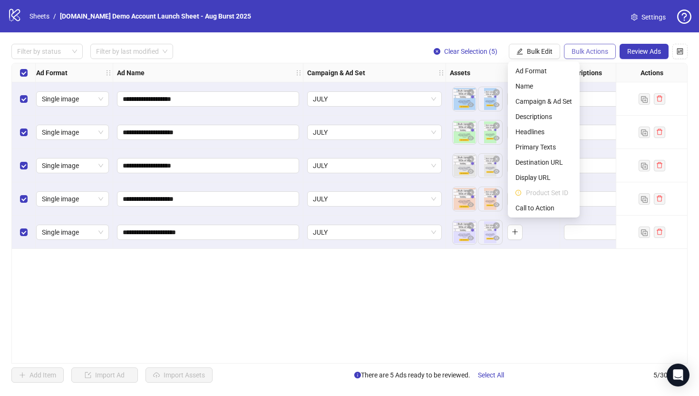
click at [590, 50] on span "Bulk Actions" at bounding box center [590, 52] width 37 height 8
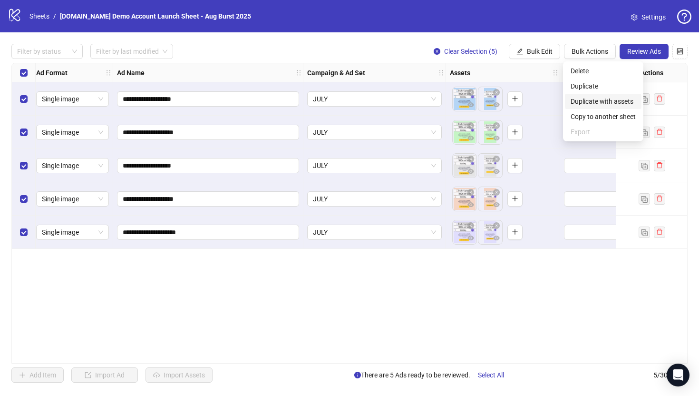
click at [609, 101] on span "Duplicate with assets" at bounding box center [603, 101] width 65 height 10
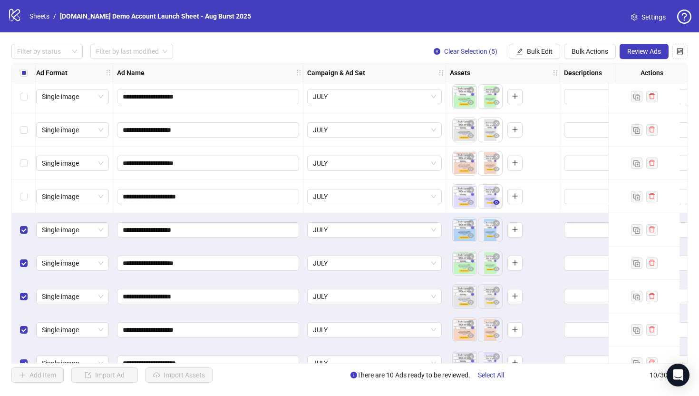
scroll to position [56, 3]
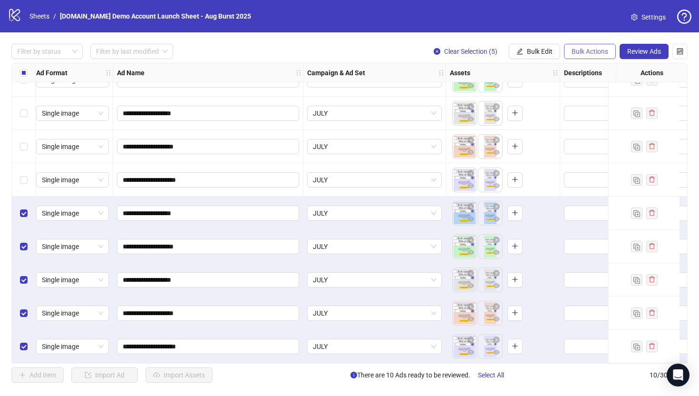
click at [597, 50] on span "Bulk Actions" at bounding box center [590, 52] width 37 height 8
click at [581, 73] on span "Delete" at bounding box center [603, 71] width 65 height 10
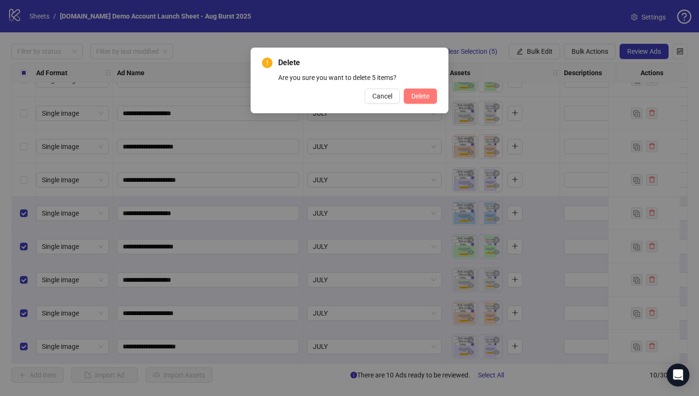
click at [426, 93] on span "Delete" at bounding box center [420, 96] width 18 height 8
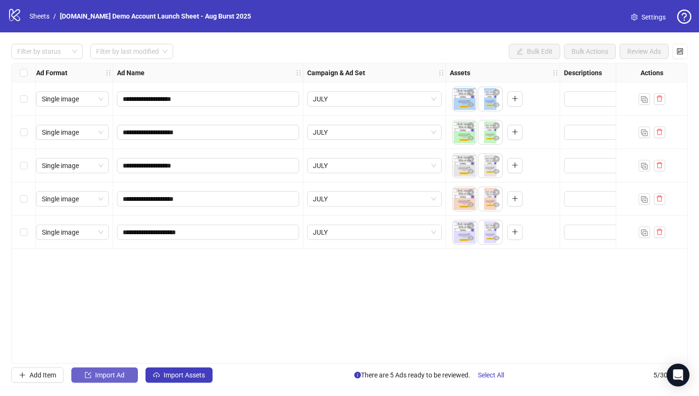
click at [103, 377] on span "Import Ad" at bounding box center [109, 375] width 29 height 8
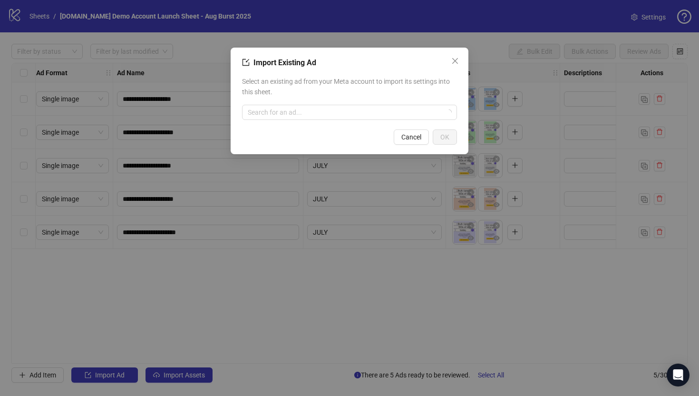
click at [273, 125] on div "Import Existing Ad Select an existing ad from your Meta account to import its s…" at bounding box center [350, 101] width 238 height 107
click at [278, 112] on input "search" at bounding box center [345, 112] width 195 height 14
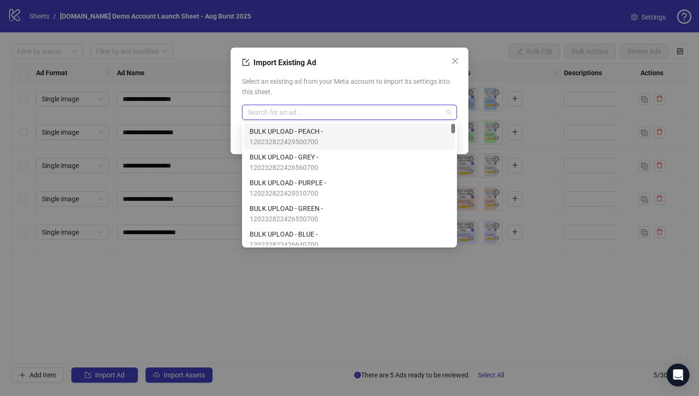
click at [312, 137] on span "120232822429500700" at bounding box center [286, 142] width 73 height 10
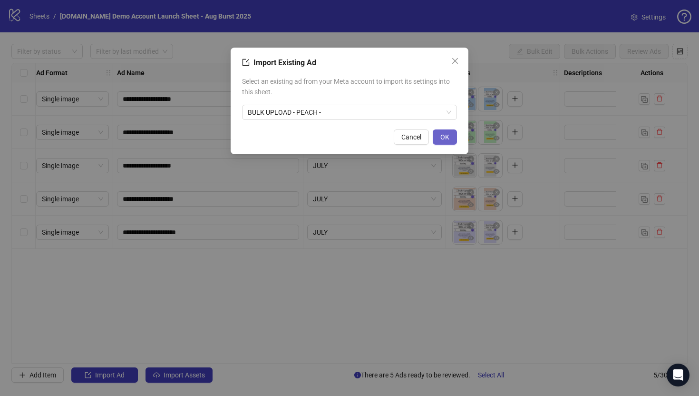
click at [444, 136] on span "OK" at bounding box center [444, 137] width 9 height 8
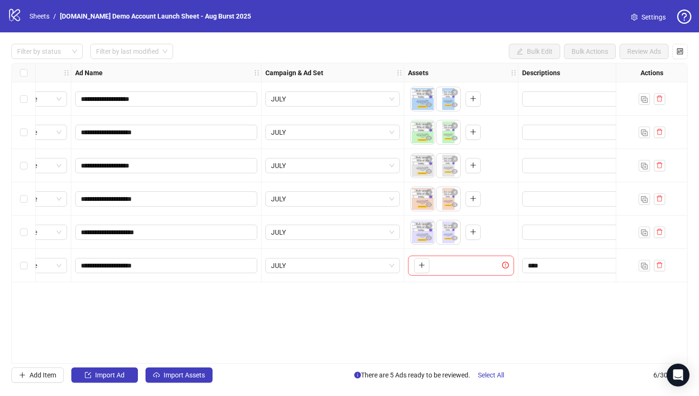
scroll to position [0, 0]
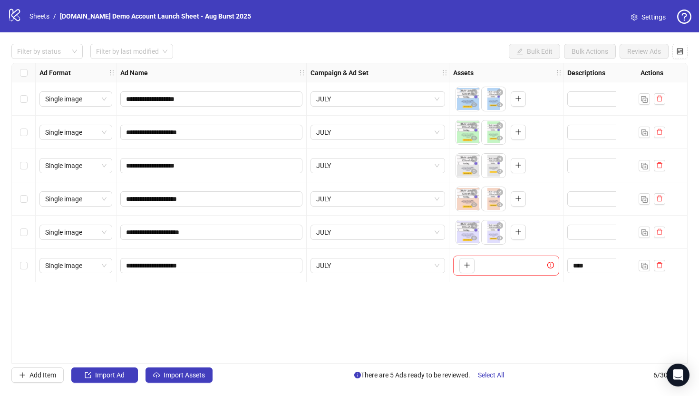
click at [19, 265] on div "Select row 6" at bounding box center [24, 265] width 24 height 33
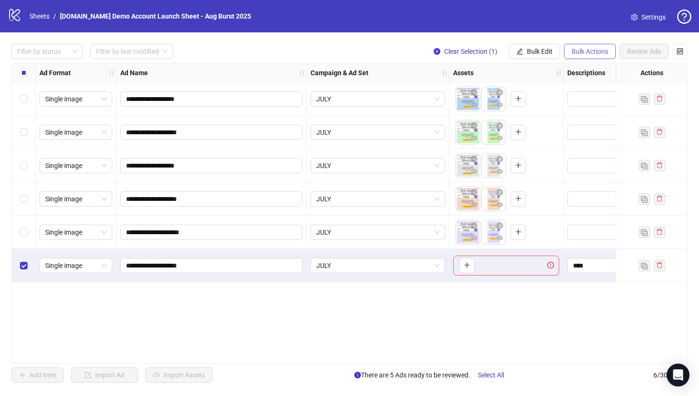
click at [593, 45] on button "Bulk Actions" at bounding box center [590, 51] width 52 height 15
click at [581, 68] on span "Delete" at bounding box center [603, 71] width 65 height 10
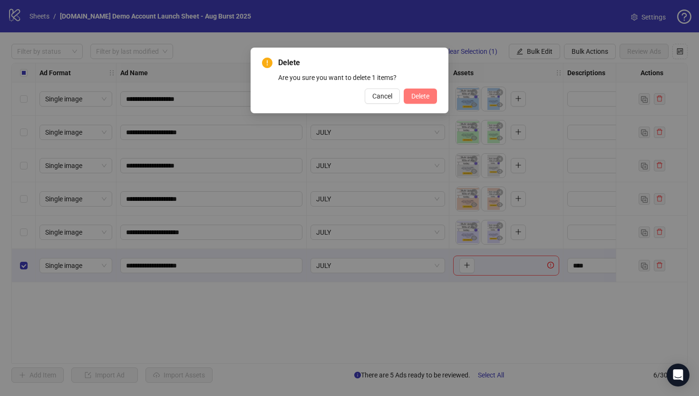
click at [409, 95] on button "Delete" at bounding box center [420, 95] width 33 height 15
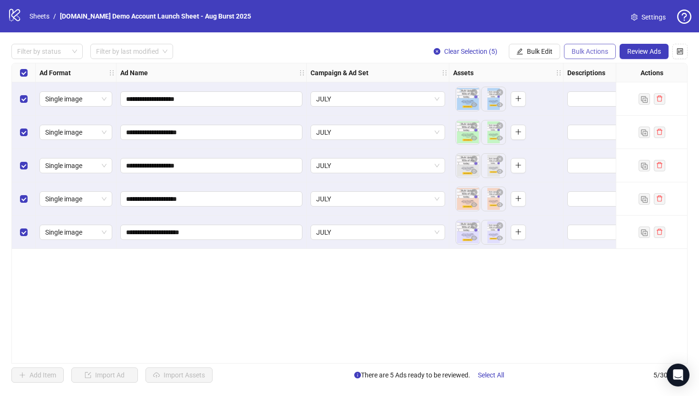
click at [595, 53] on span "Bulk Actions" at bounding box center [590, 52] width 37 height 8
click at [531, 276] on div "**********" at bounding box center [349, 213] width 676 height 301
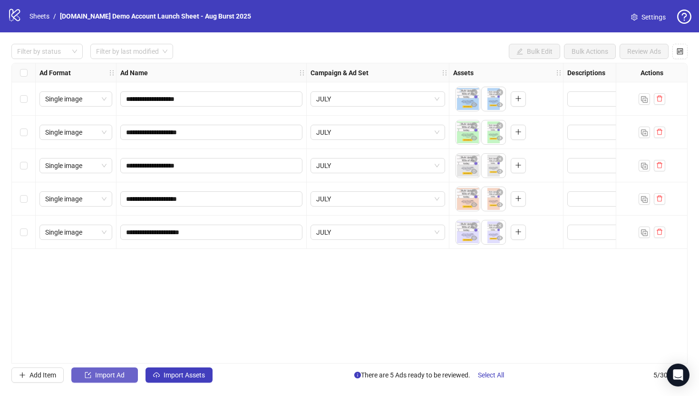
click at [100, 375] on span "Import Ad" at bounding box center [109, 375] width 29 height 8
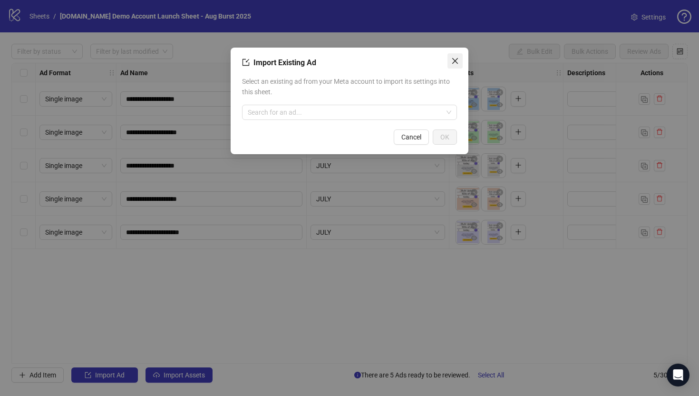
click at [457, 60] on icon "close" at bounding box center [455, 61] width 8 height 8
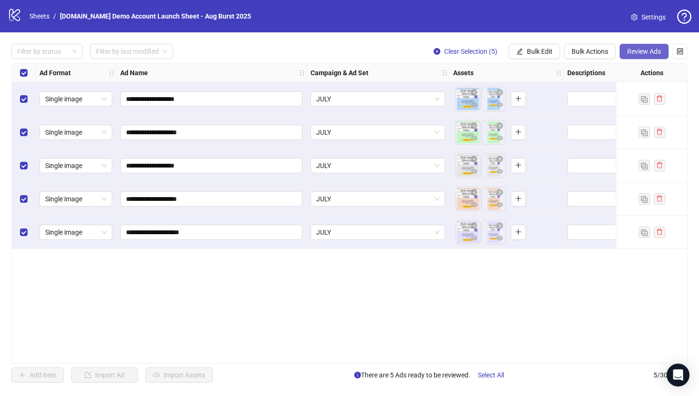
click at [641, 49] on span "Review Ads" at bounding box center [644, 52] width 34 height 8
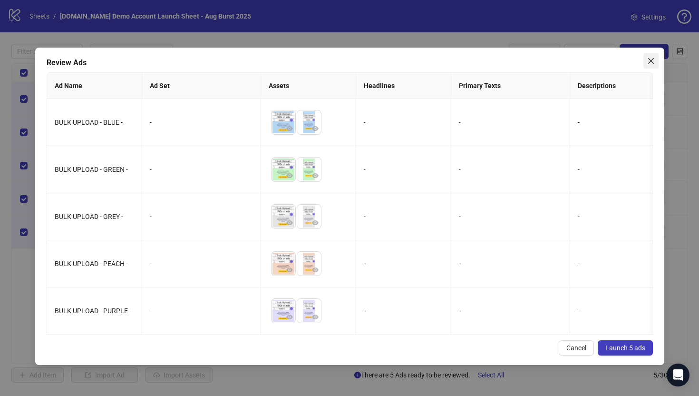
click at [654, 62] on icon "close" at bounding box center [651, 61] width 8 height 8
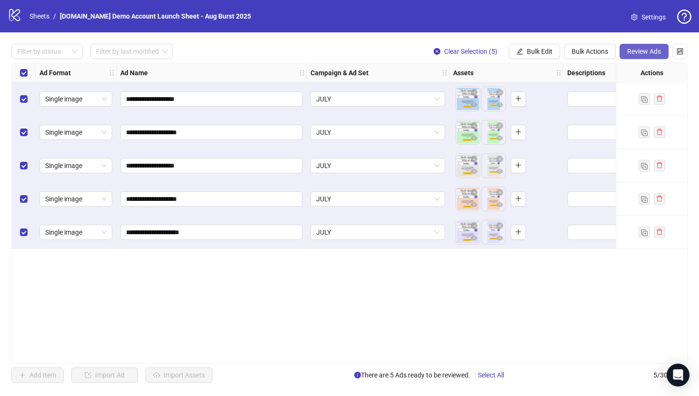
click at [632, 51] on span "Review Ads" at bounding box center [644, 52] width 34 height 8
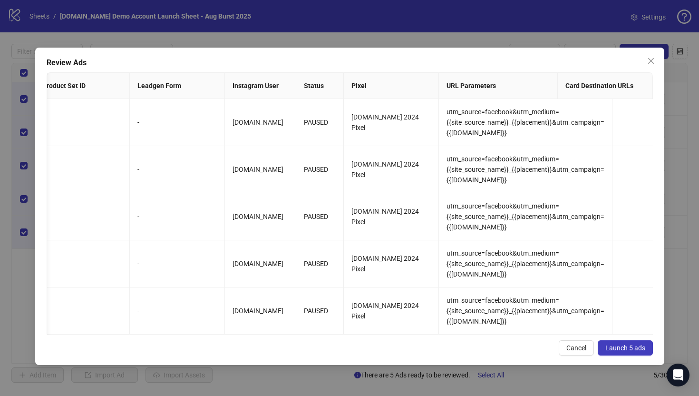
click at [624, 351] on span "Launch 5 ads" at bounding box center [625, 348] width 40 height 8
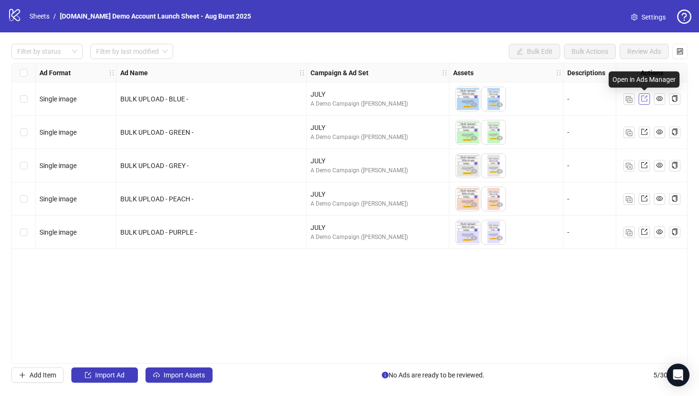
click at [644, 98] on icon "export" at bounding box center [644, 98] width 7 height 7
click at [19, 70] on div "Select all rows" at bounding box center [24, 72] width 24 height 19
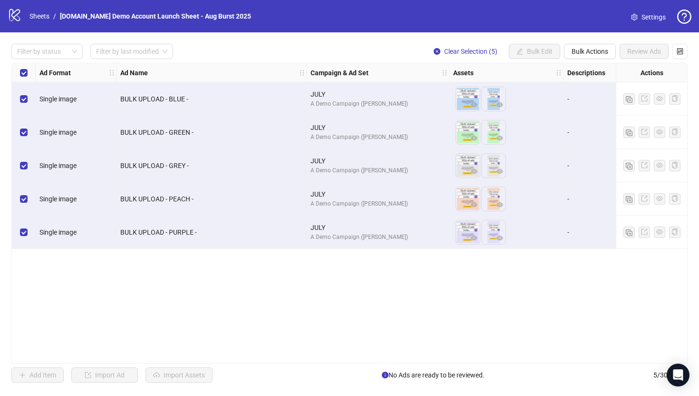
click at [134, 312] on div "Ad Format Ad Name Campaign & Ad Set Assets Descriptions Headlines Primary Texts…" at bounding box center [349, 213] width 676 height 301
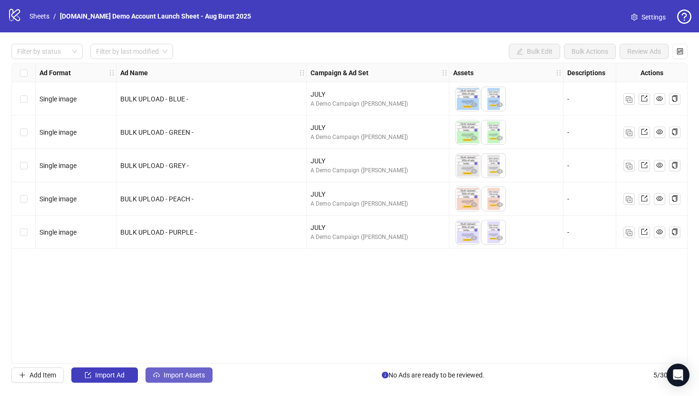
click at [174, 382] on button "Import Assets" at bounding box center [179, 374] width 67 height 15
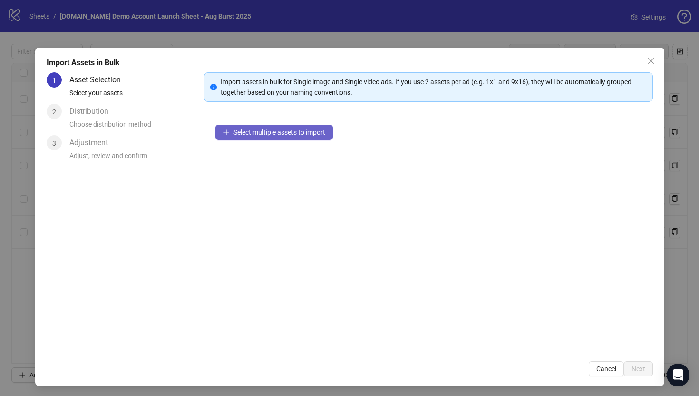
click at [264, 131] on span "Select multiple assets to import" at bounding box center [280, 132] width 92 height 8
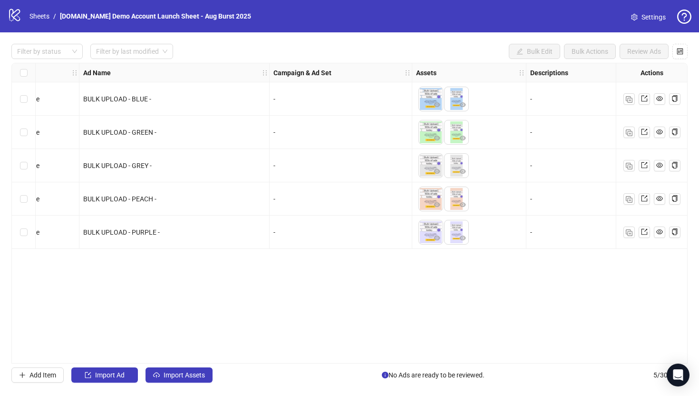
scroll to position [0, 39]
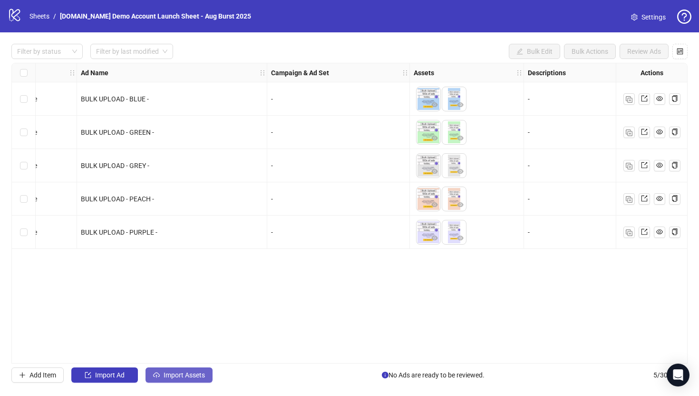
click at [177, 373] on span "Import Assets" at bounding box center [184, 375] width 41 height 8
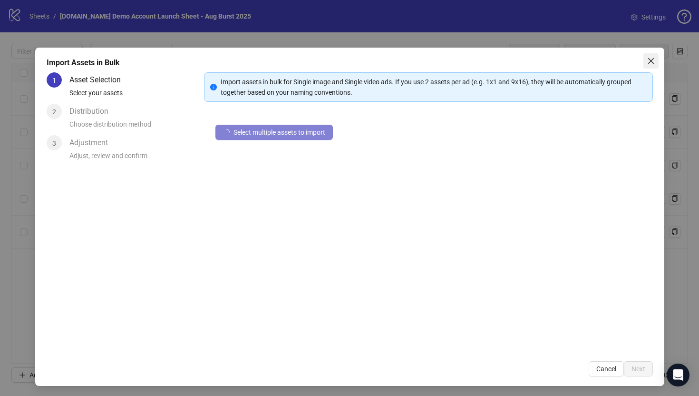
click at [650, 60] on icon "close" at bounding box center [651, 61] width 6 height 6
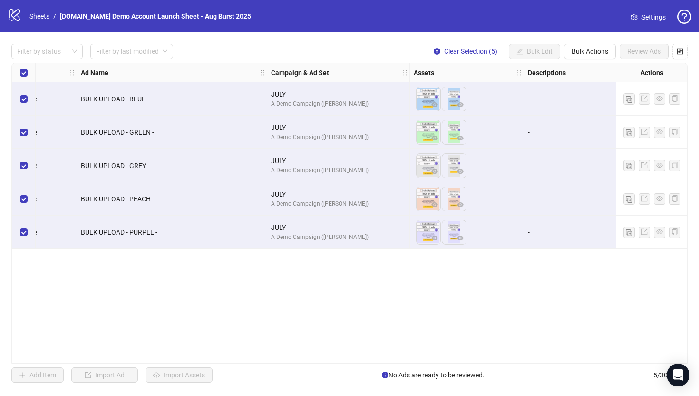
click at [195, 279] on div "Ad Format Ad Name Campaign & Ad Set Assets Descriptions Headlines Primary Texts…" at bounding box center [349, 213] width 676 height 301
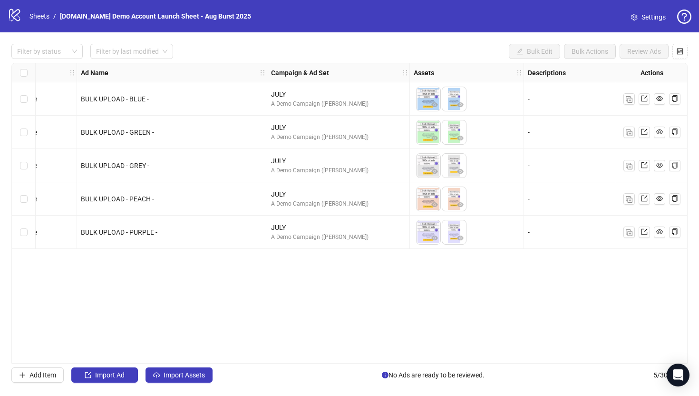
click at [221, 276] on div "Ad Format Ad Name Campaign & Ad Set Assets Descriptions Headlines Primary Texts…" at bounding box center [349, 213] width 676 height 301
click at [447, 305] on div "Ad Format Ad Name Campaign & Ad Set Assets Descriptions Headlines Primary Texts…" at bounding box center [349, 213] width 676 height 301
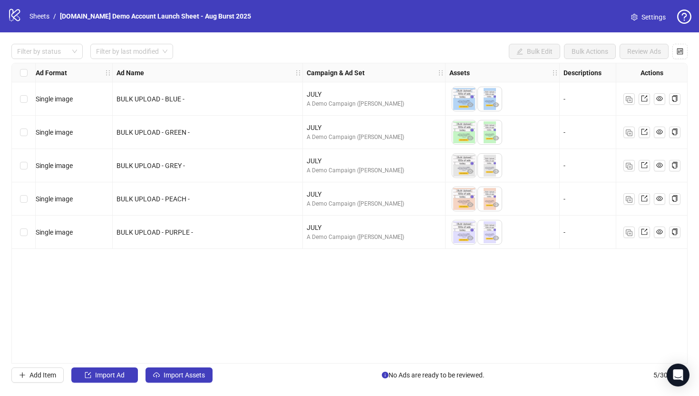
scroll to position [0, 0]
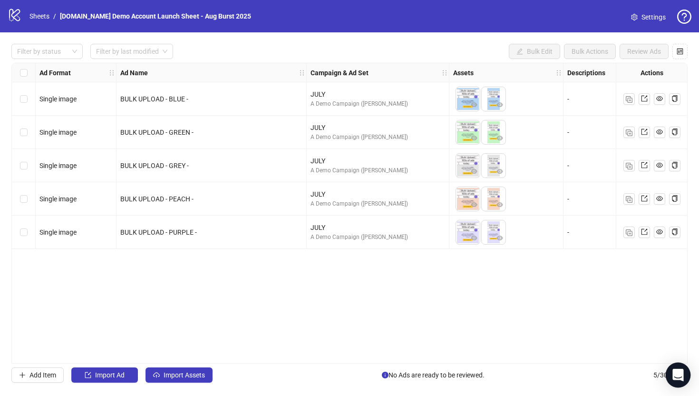
click at [675, 374] on icon "Open Intercom Messenger" at bounding box center [678, 375] width 11 height 12
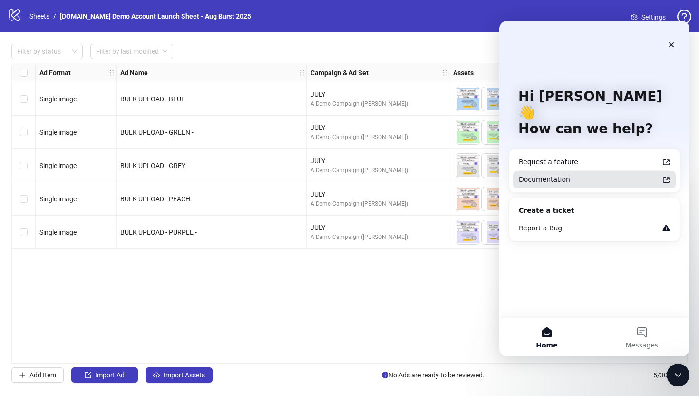
click at [536, 175] on div "Documentation" at bounding box center [589, 180] width 140 height 10
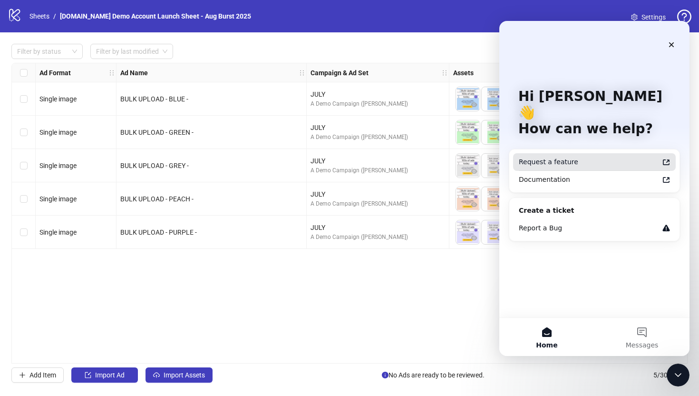
click at [547, 157] on div "Request a feature" at bounding box center [589, 162] width 140 height 10
